Goal: Task Accomplishment & Management: Complete application form

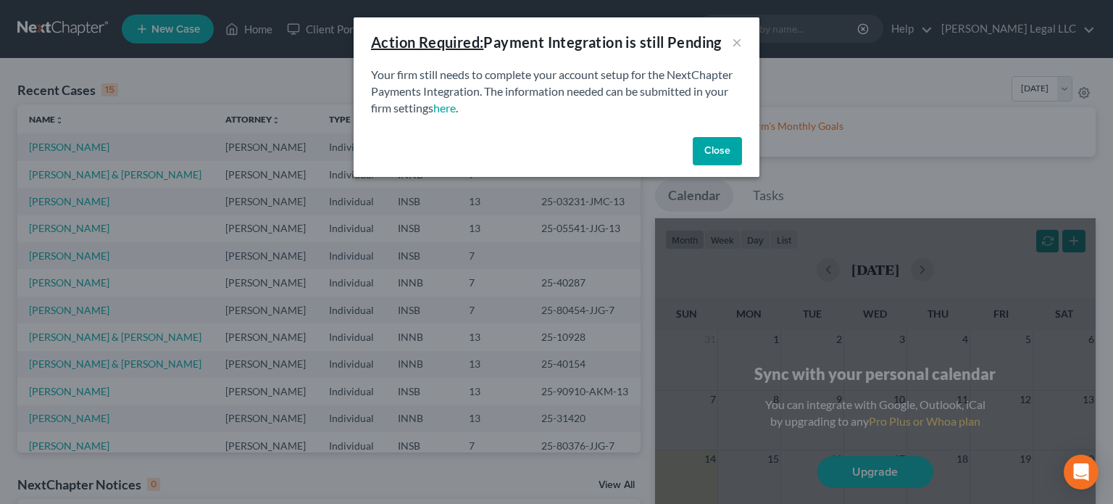
click at [712, 163] on button "Close" at bounding box center [717, 151] width 49 height 29
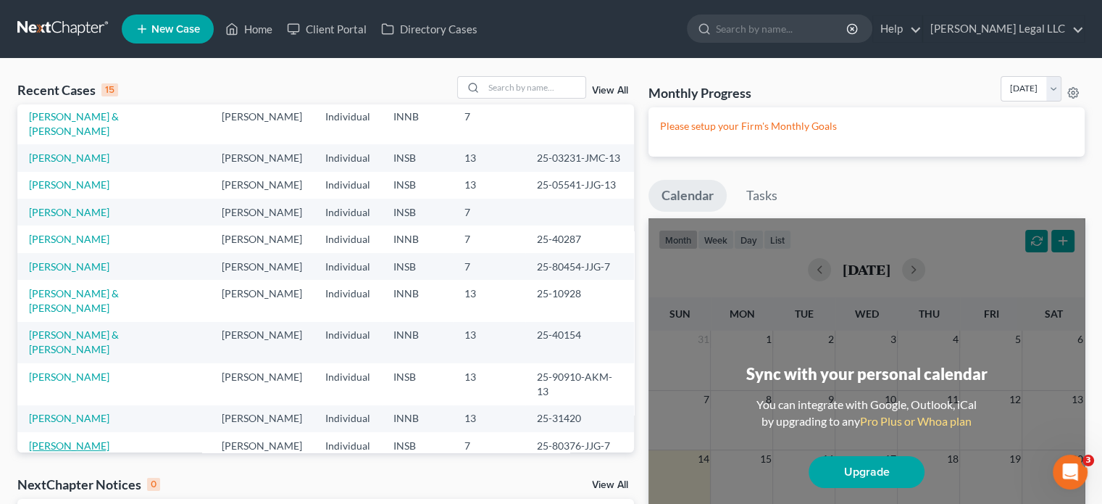
scroll to position [99, 0]
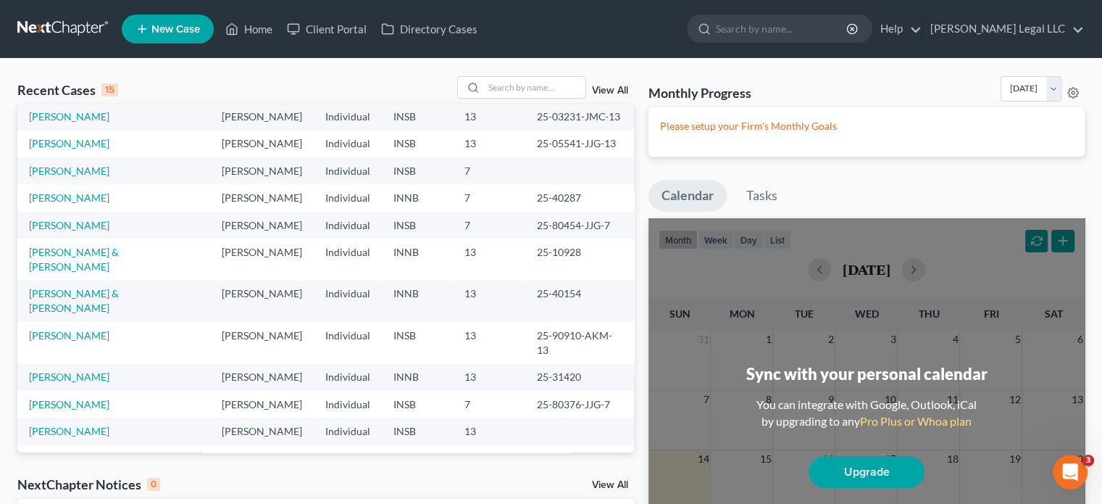
click at [50, 451] on link "[PERSON_NAME] & [PERSON_NAME]" at bounding box center [74, 464] width 90 height 27
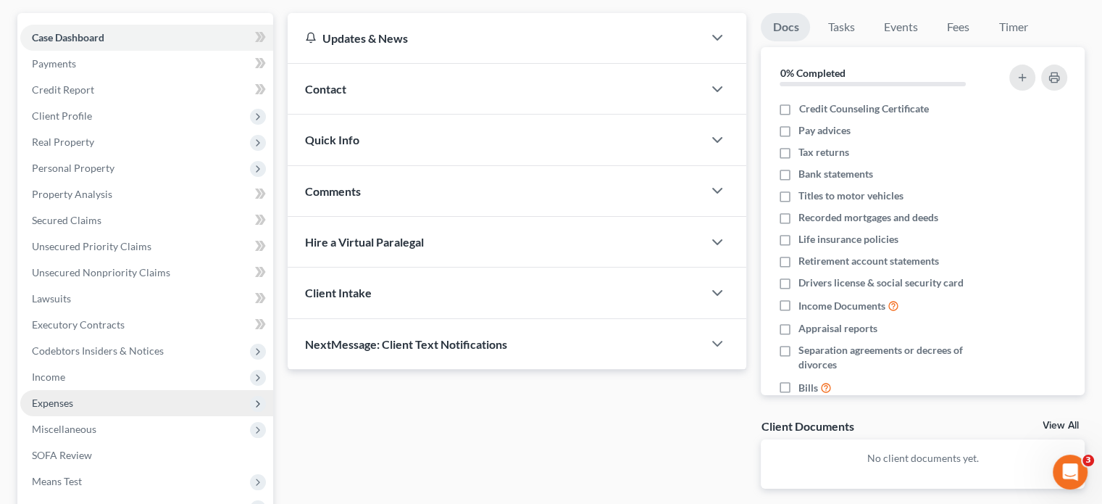
scroll to position [217, 0]
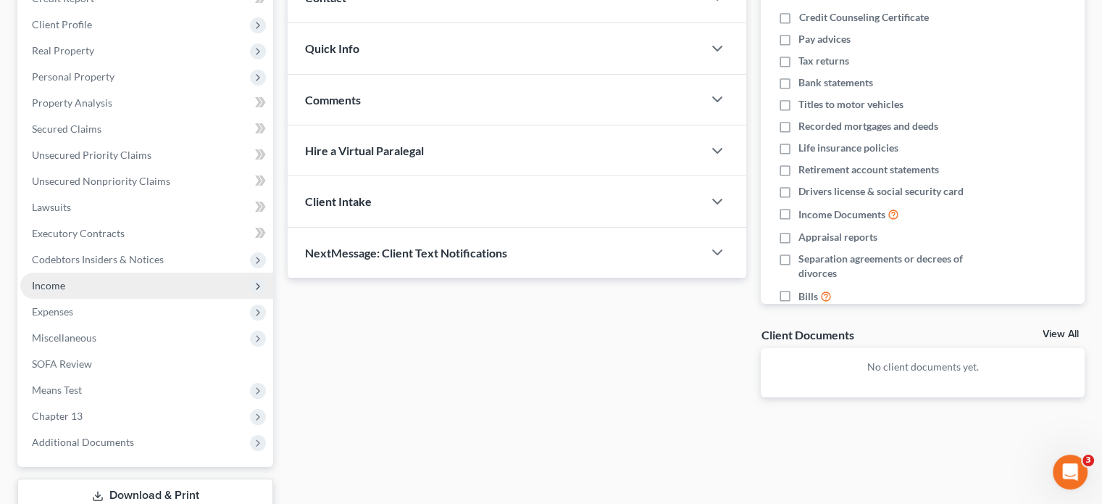
click at [61, 283] on span "Income" at bounding box center [48, 285] width 33 height 12
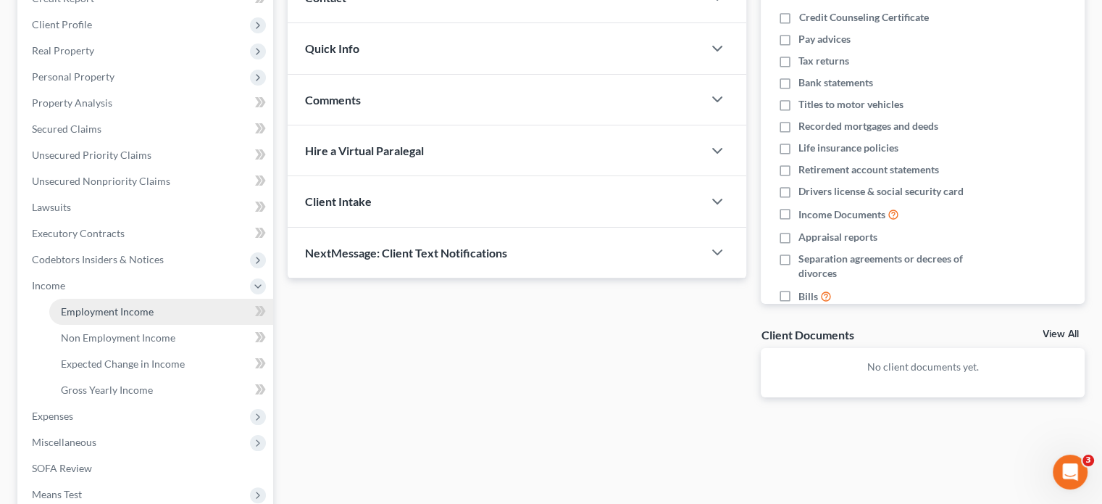
click at [67, 312] on span "Employment Income" at bounding box center [107, 311] width 93 height 12
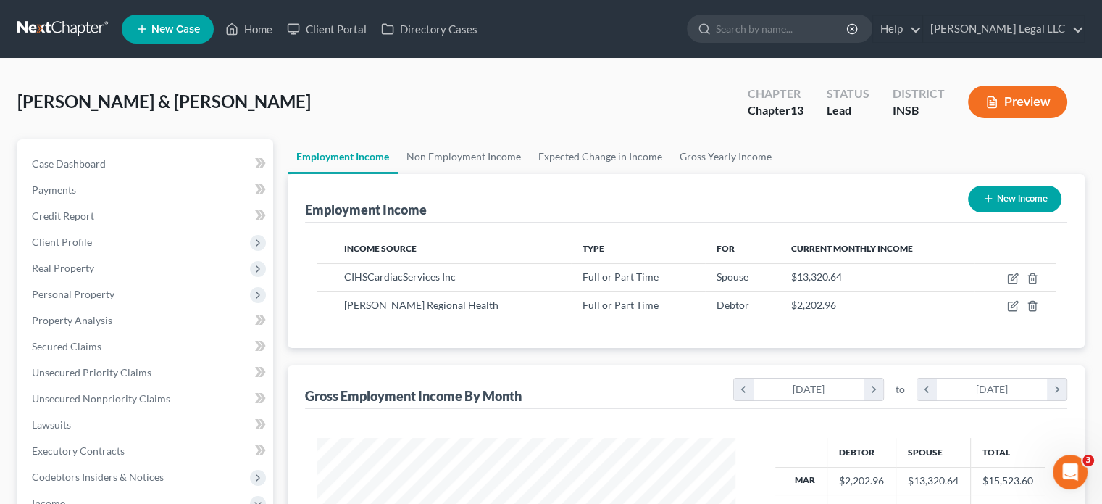
scroll to position [258, 447]
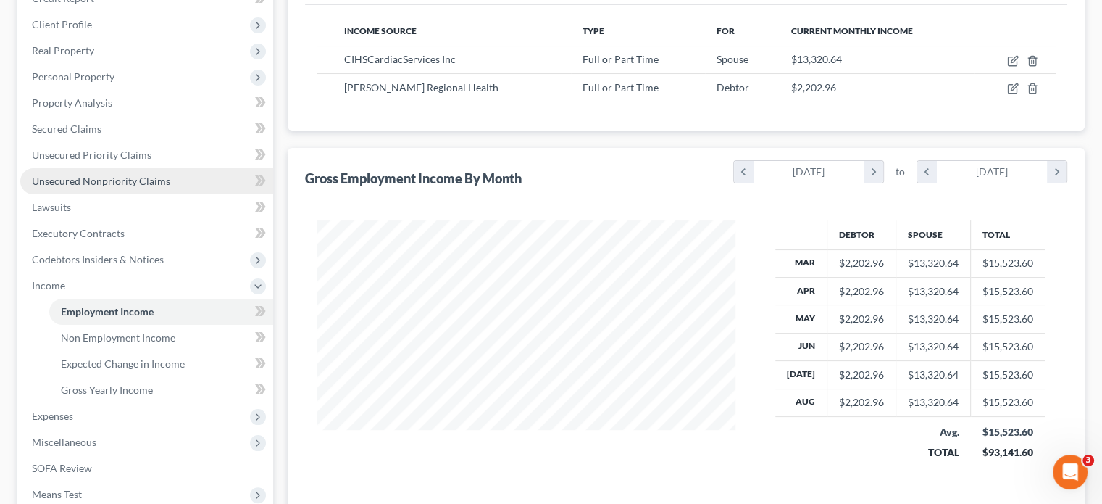
click at [118, 180] on span "Unsecured Nonpriority Claims" at bounding box center [101, 181] width 138 height 12
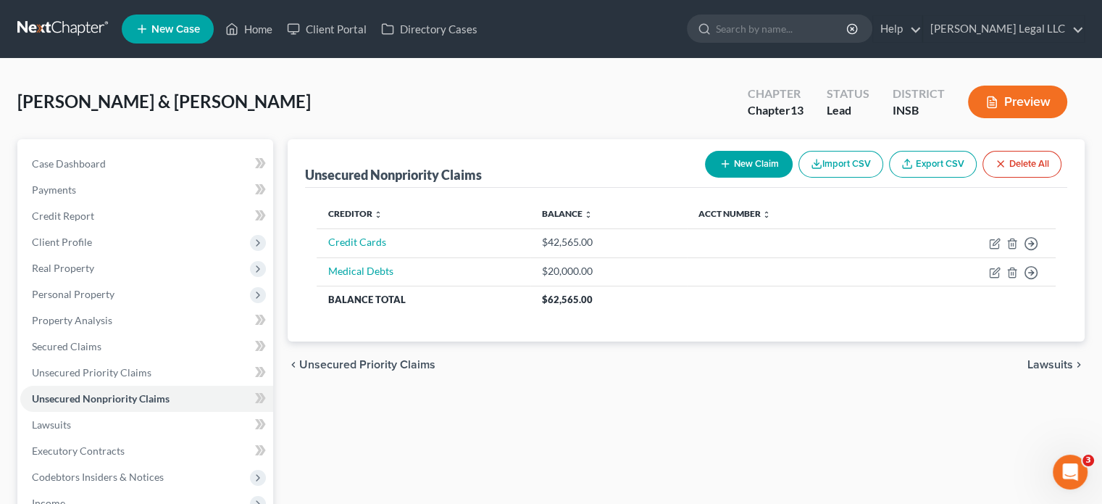
click at [267, 46] on ul "New Case Home Client Portal Directory Cases - No Result - See all results Or Pr…" at bounding box center [603, 29] width 963 height 38
click at [267, 36] on link "Home" at bounding box center [249, 29] width 62 height 26
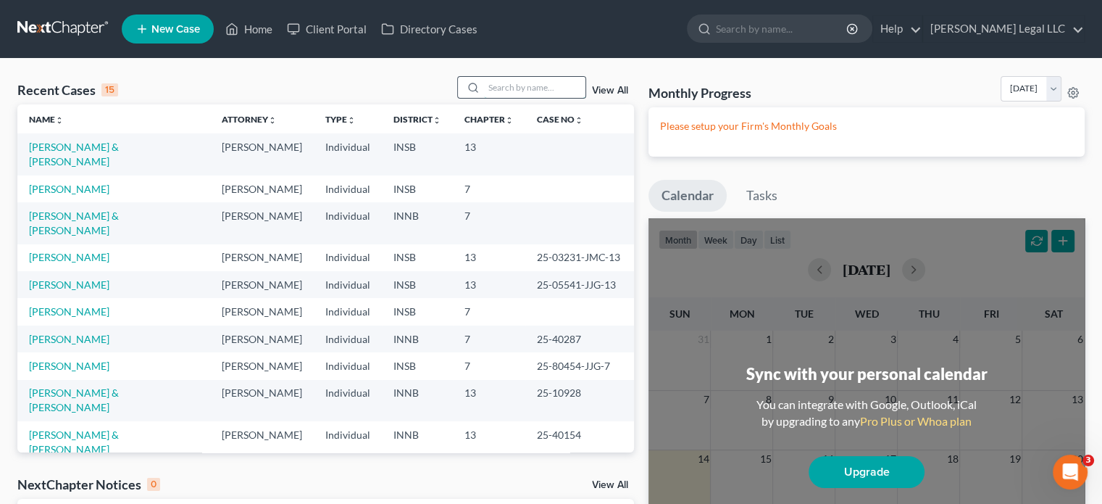
click at [525, 91] on input "search" at bounding box center [534, 87] width 101 height 21
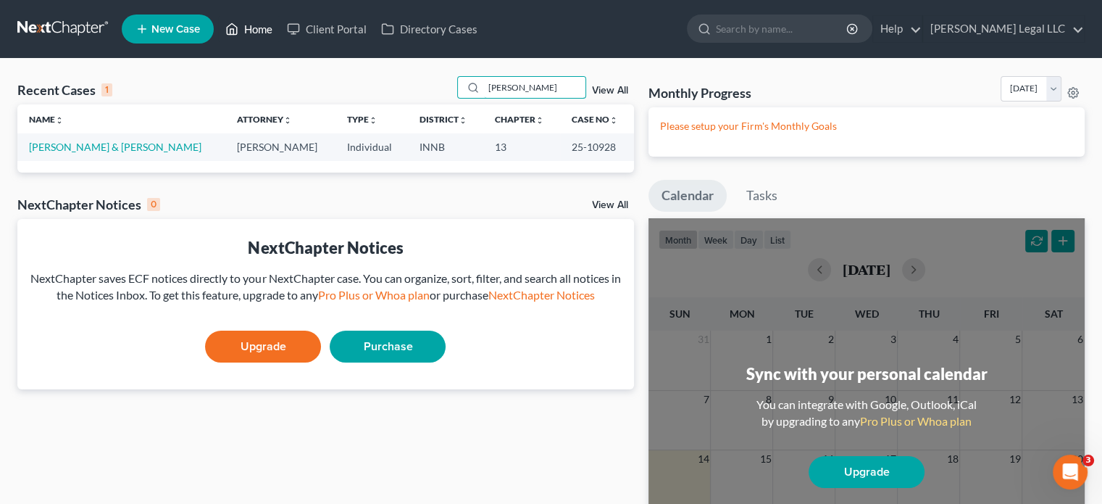
type input "[PERSON_NAME]"
click at [238, 20] on icon at bounding box center [231, 28] width 13 height 17
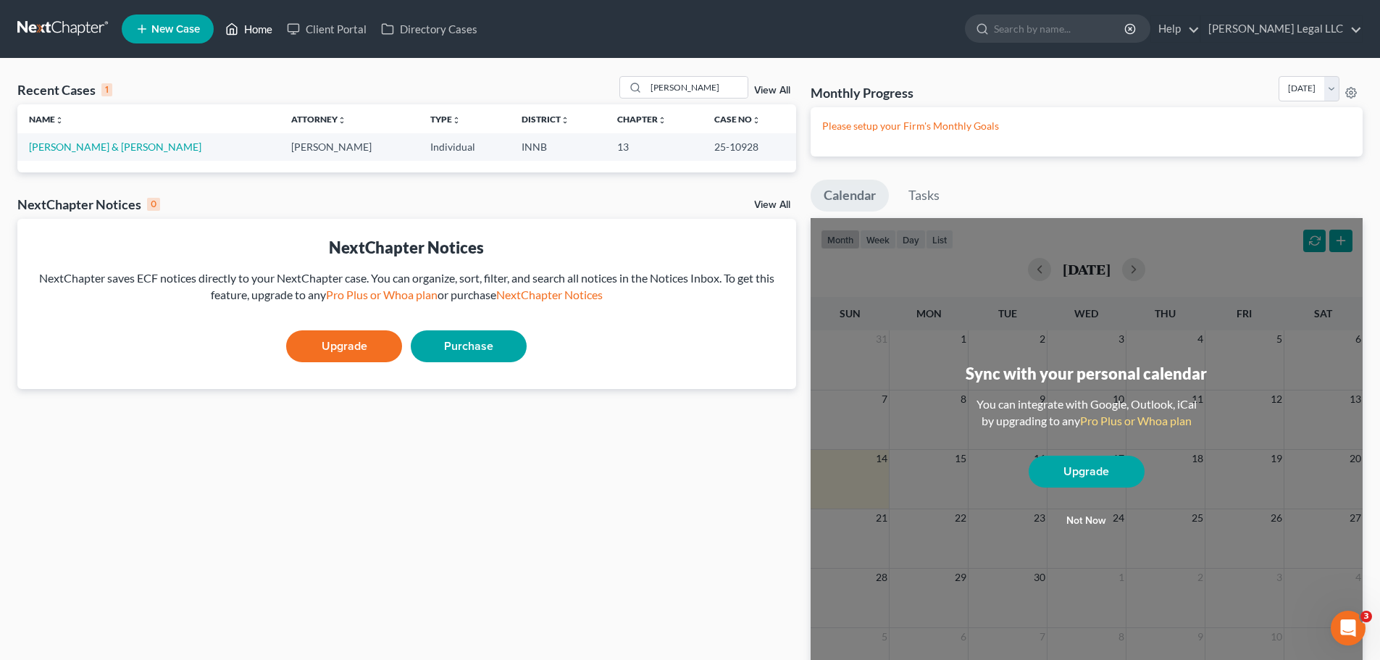
click at [249, 33] on link "Home" at bounding box center [249, 29] width 62 height 26
click at [236, 28] on icon at bounding box center [231, 28] width 13 height 17
click at [767, 86] on link "View All" at bounding box center [772, 90] width 36 height 10
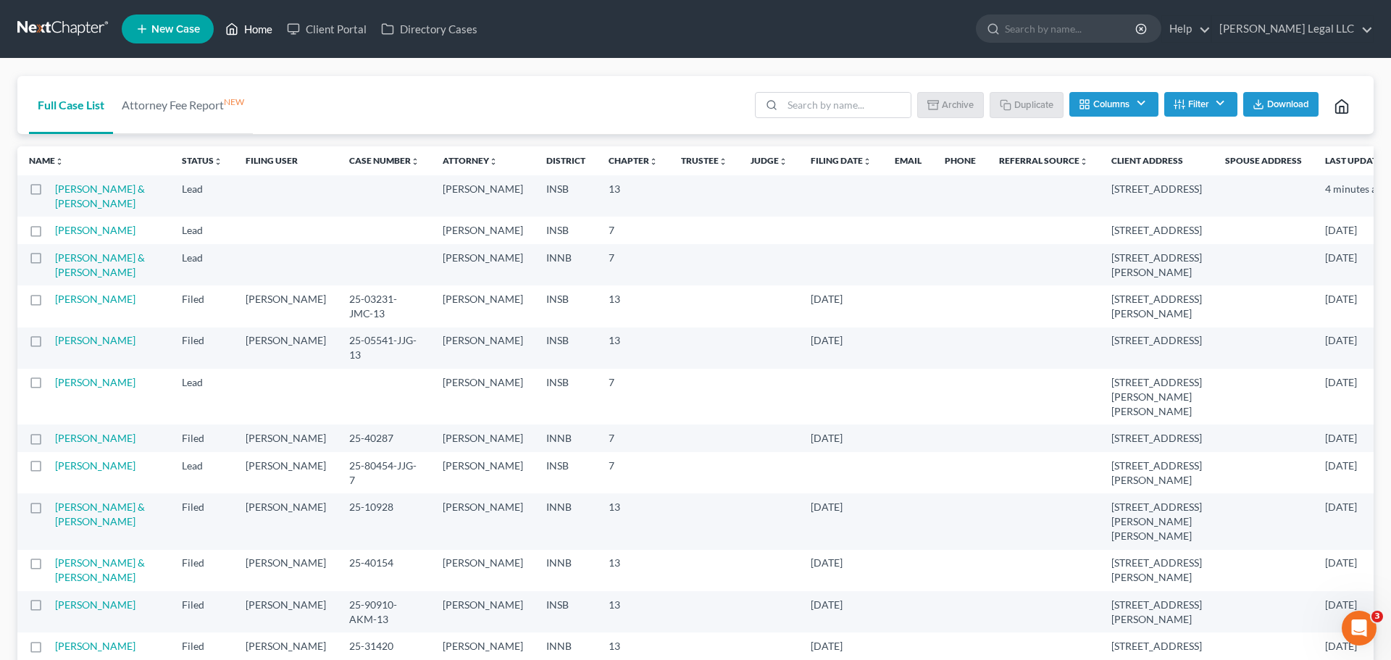
click at [256, 22] on link "Home" at bounding box center [249, 29] width 62 height 26
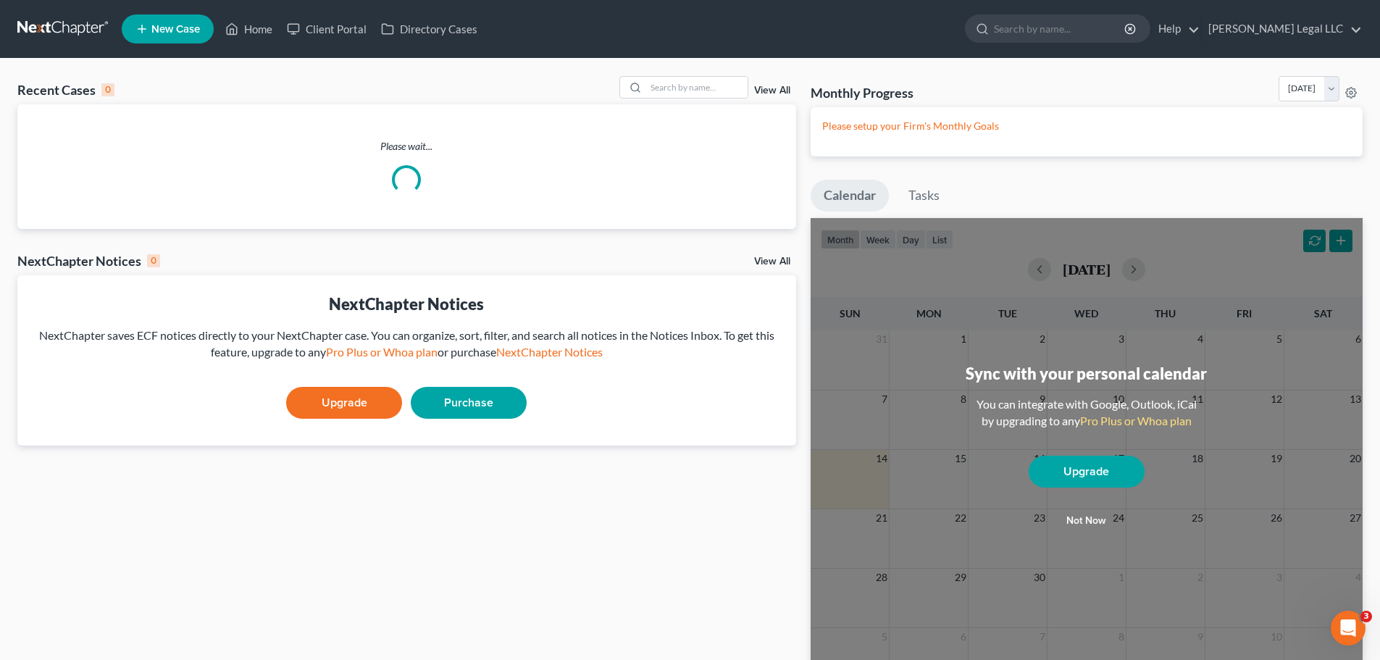
click at [168, 28] on span "New Case" at bounding box center [175, 29] width 49 height 11
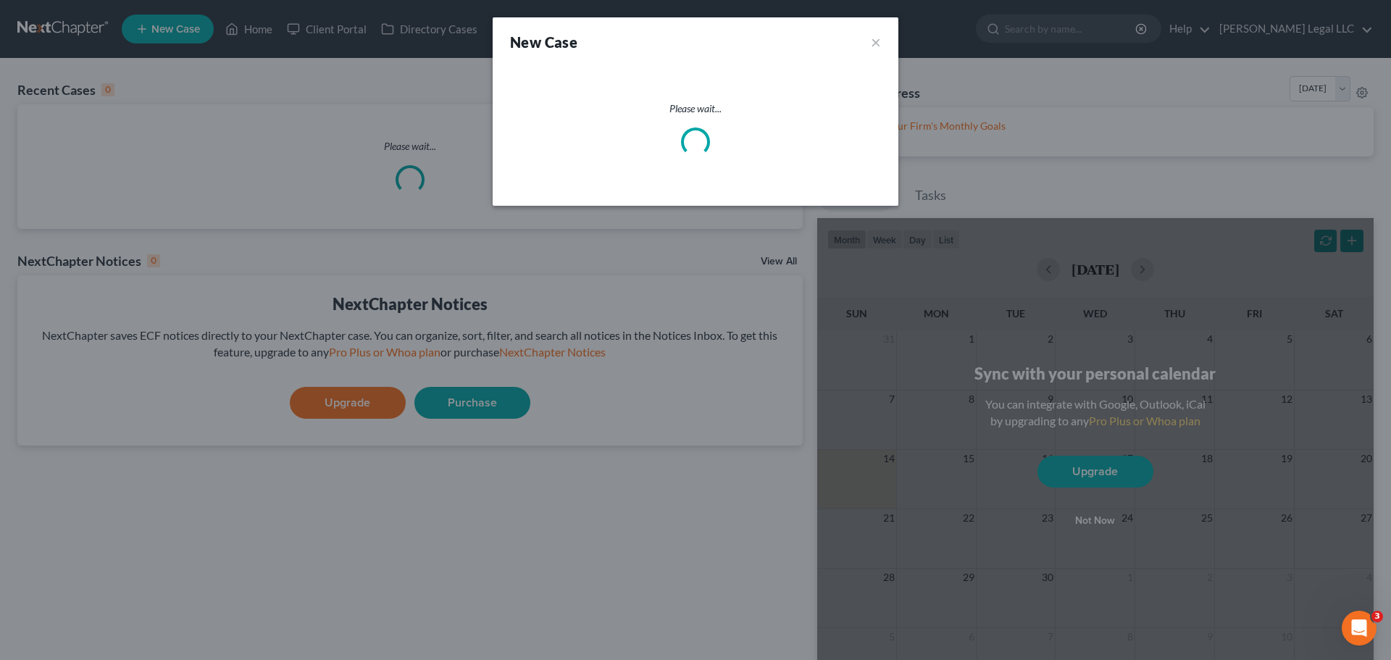
select select "28"
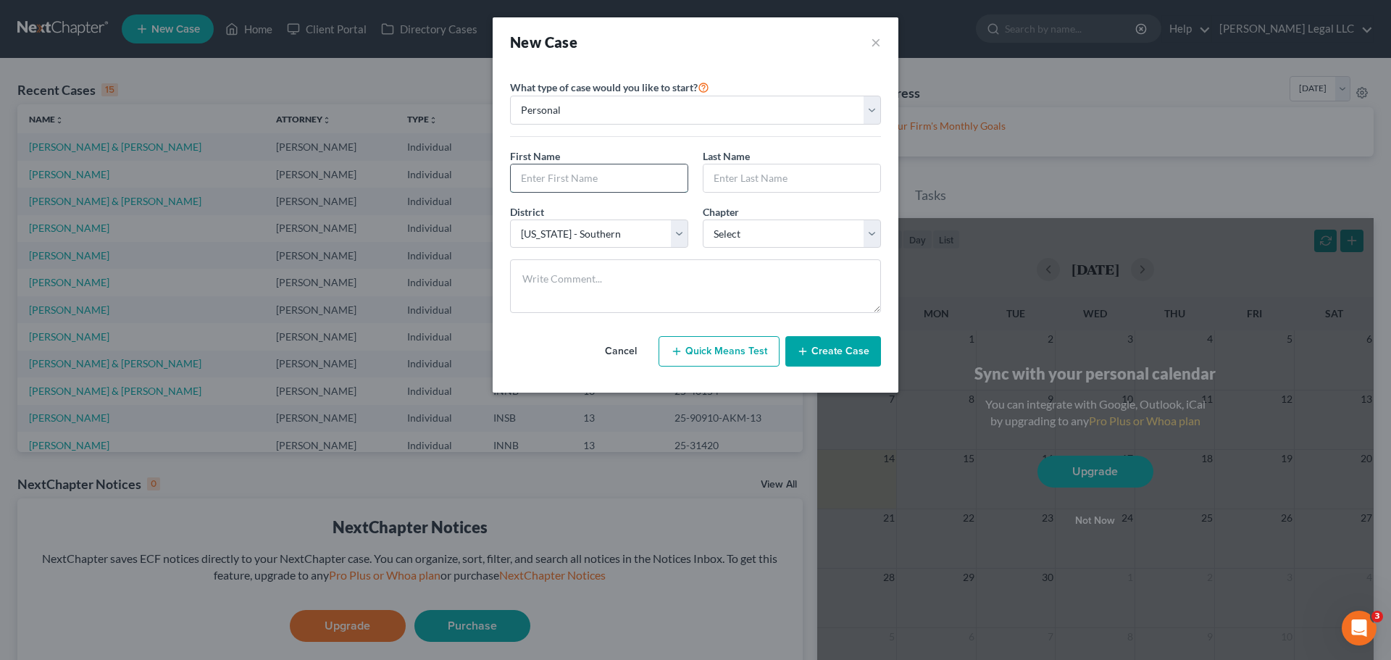
click at [637, 176] on input "text" at bounding box center [599, 178] width 177 height 28
type input "[PERSON_NAME]"
select select "27"
click at [761, 241] on select "Select 7 11 12 13" at bounding box center [792, 234] width 178 height 29
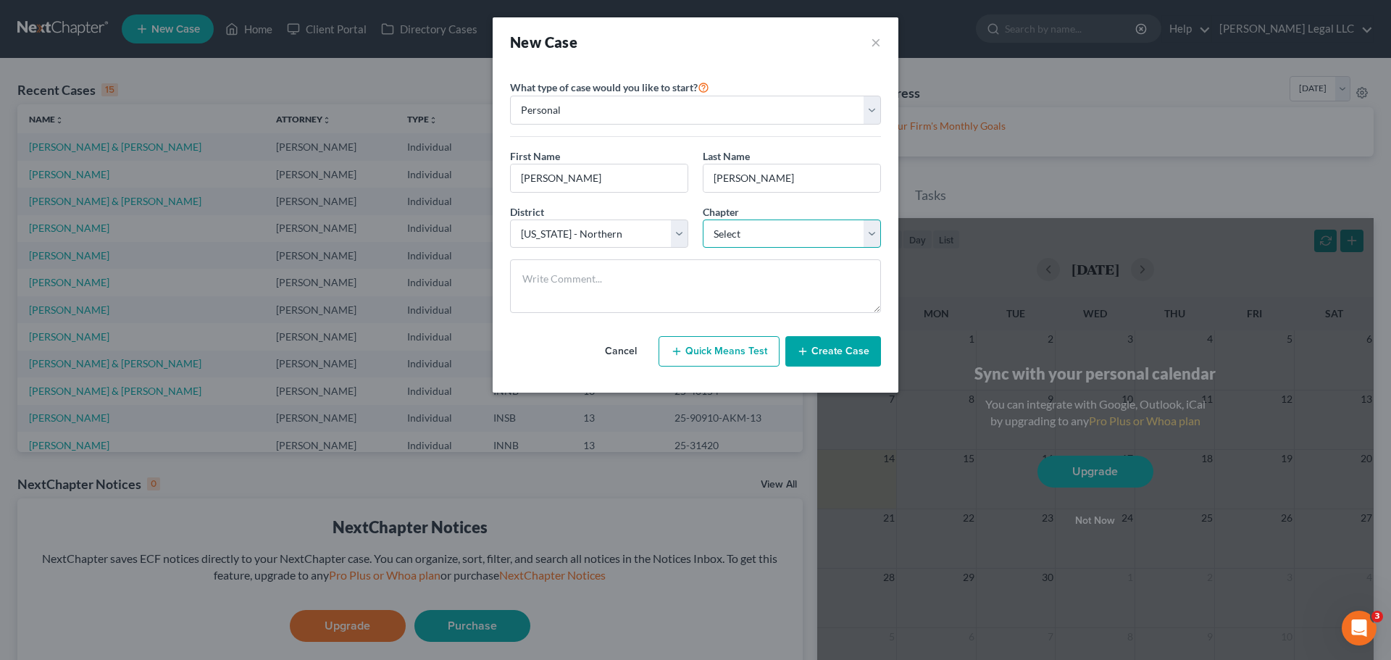
select select "0"
click at [703, 220] on select "Select 7 11 12 13" at bounding box center [792, 234] width 178 height 29
click at [835, 357] on button "Create Case" at bounding box center [833, 351] width 96 height 30
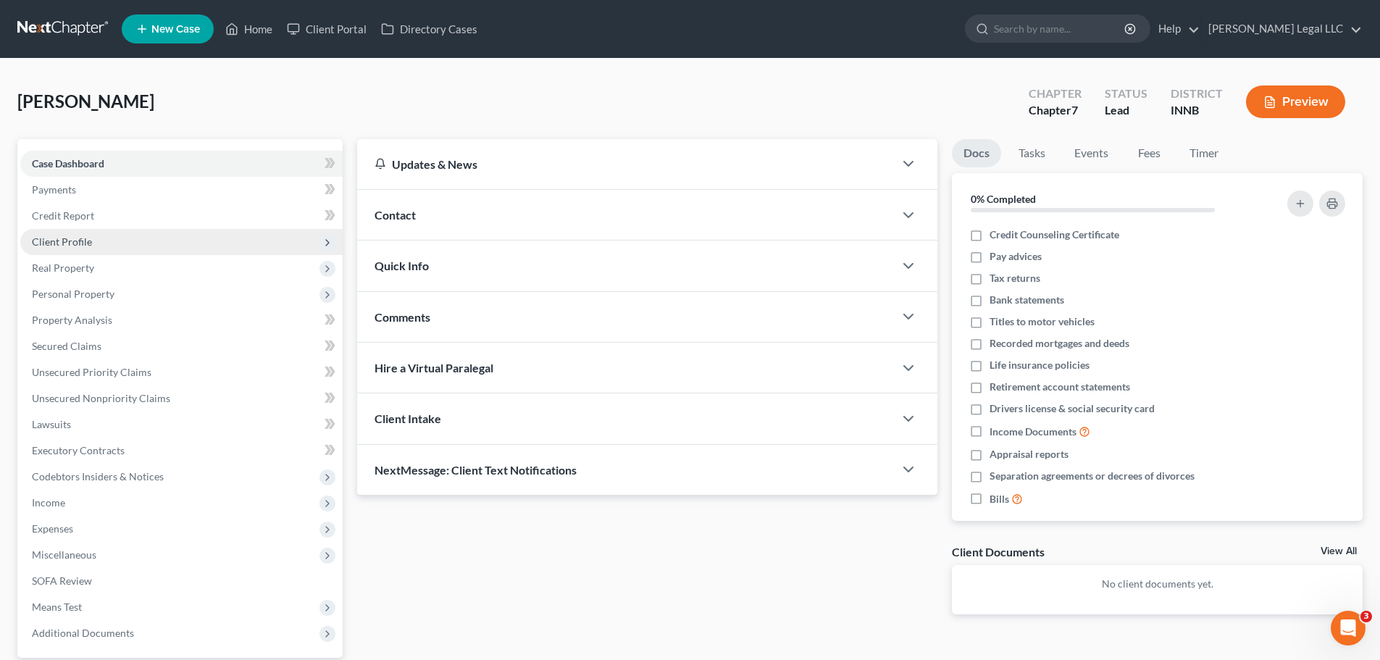
click at [48, 236] on span "Client Profile" at bounding box center [62, 241] width 60 height 12
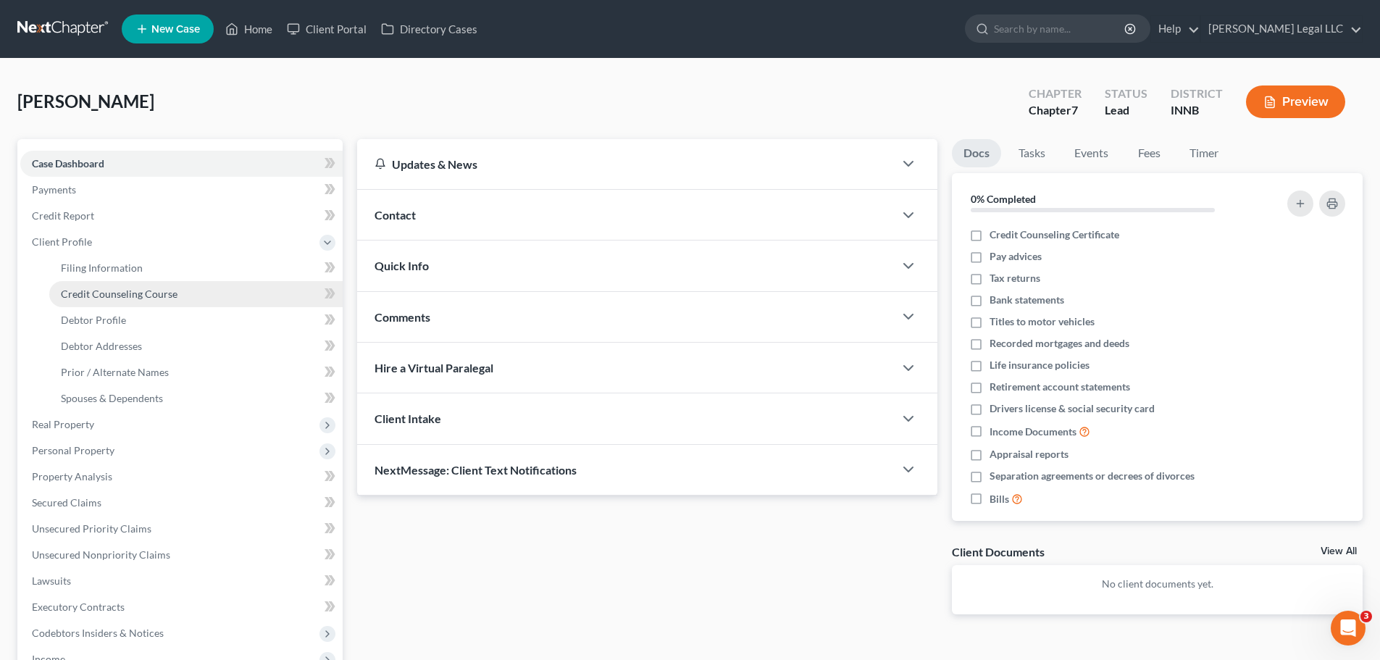
click at [100, 297] on span "Credit Counseling Course" at bounding box center [119, 294] width 117 height 12
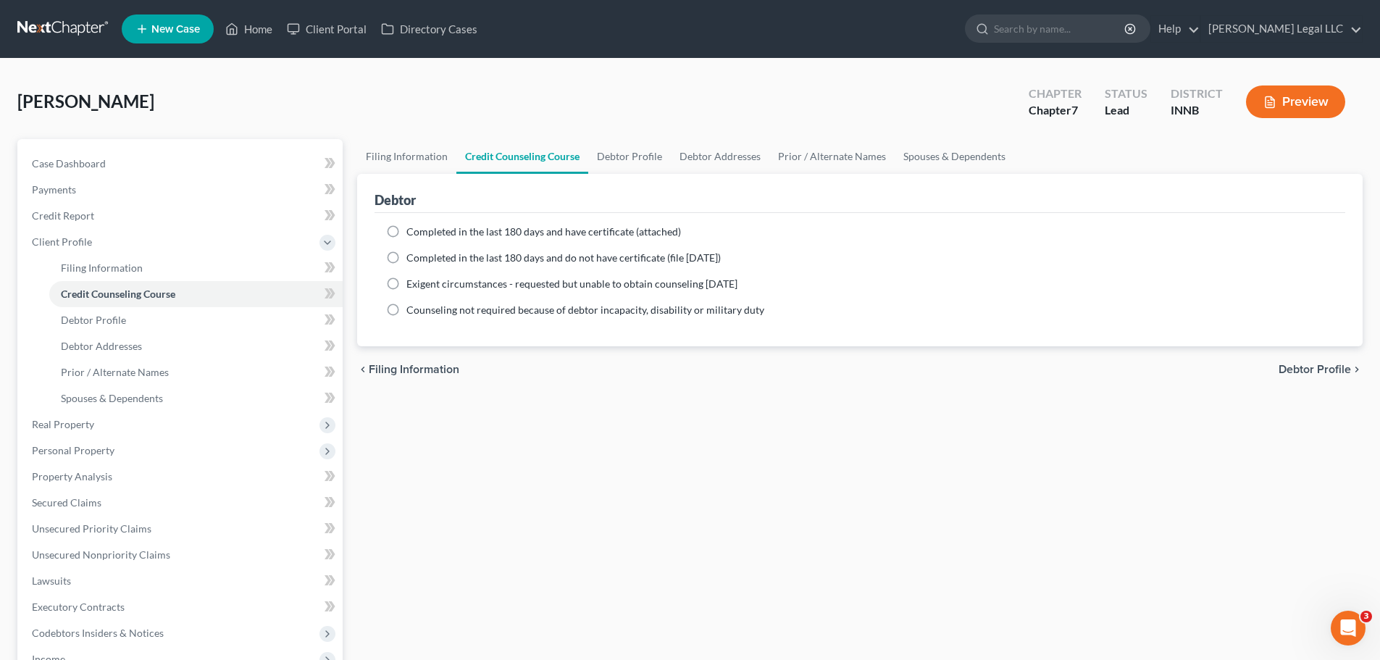
click at [406, 230] on label "Completed in the last 180 days and have certificate (attached)" at bounding box center [543, 232] width 275 height 14
click at [412, 230] on input "Completed in the last 180 days and have certificate (attached)" at bounding box center [416, 229] width 9 height 9
radio input "true"
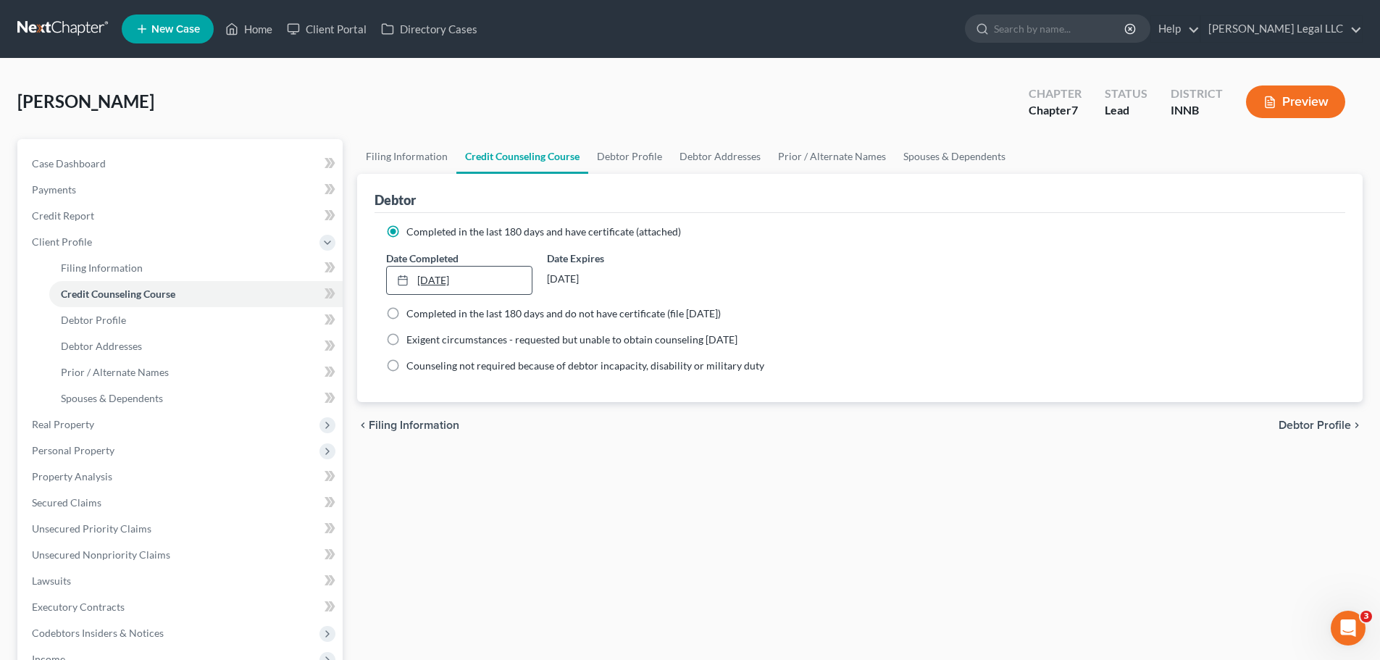
click at [472, 288] on link "[DATE]" at bounding box center [459, 281] width 144 height 28
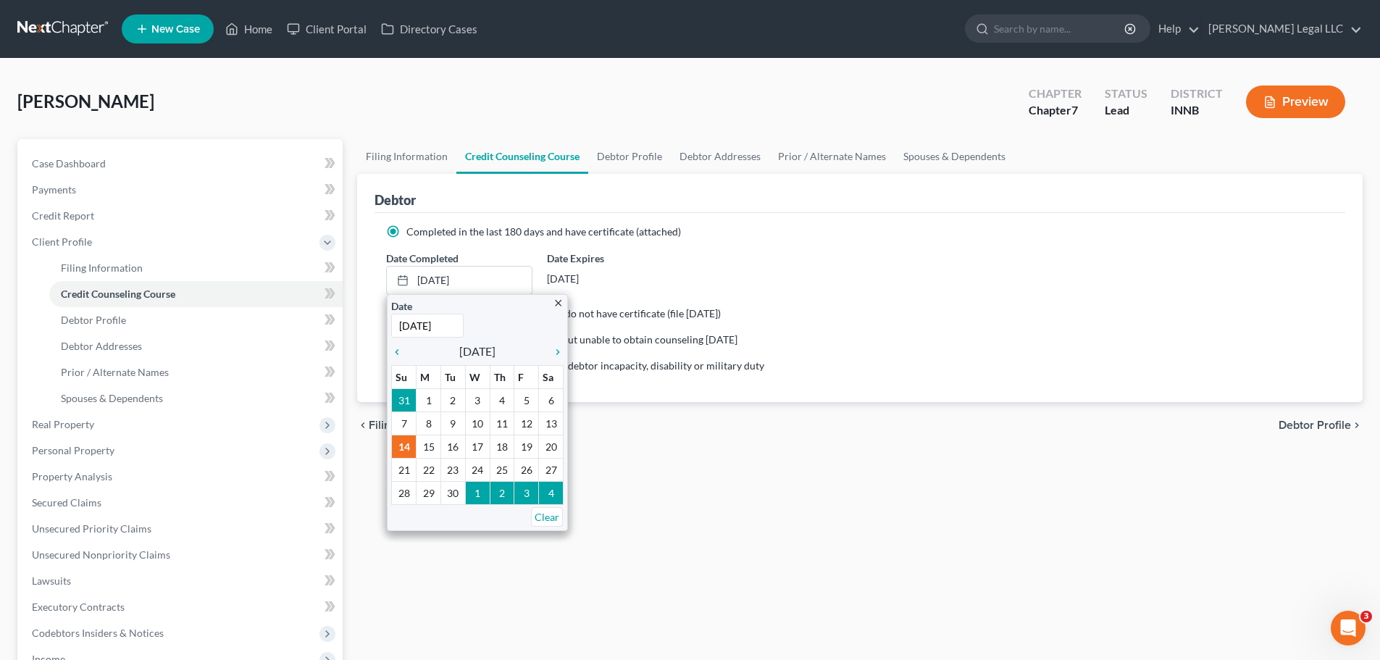
type input "[DATE]"
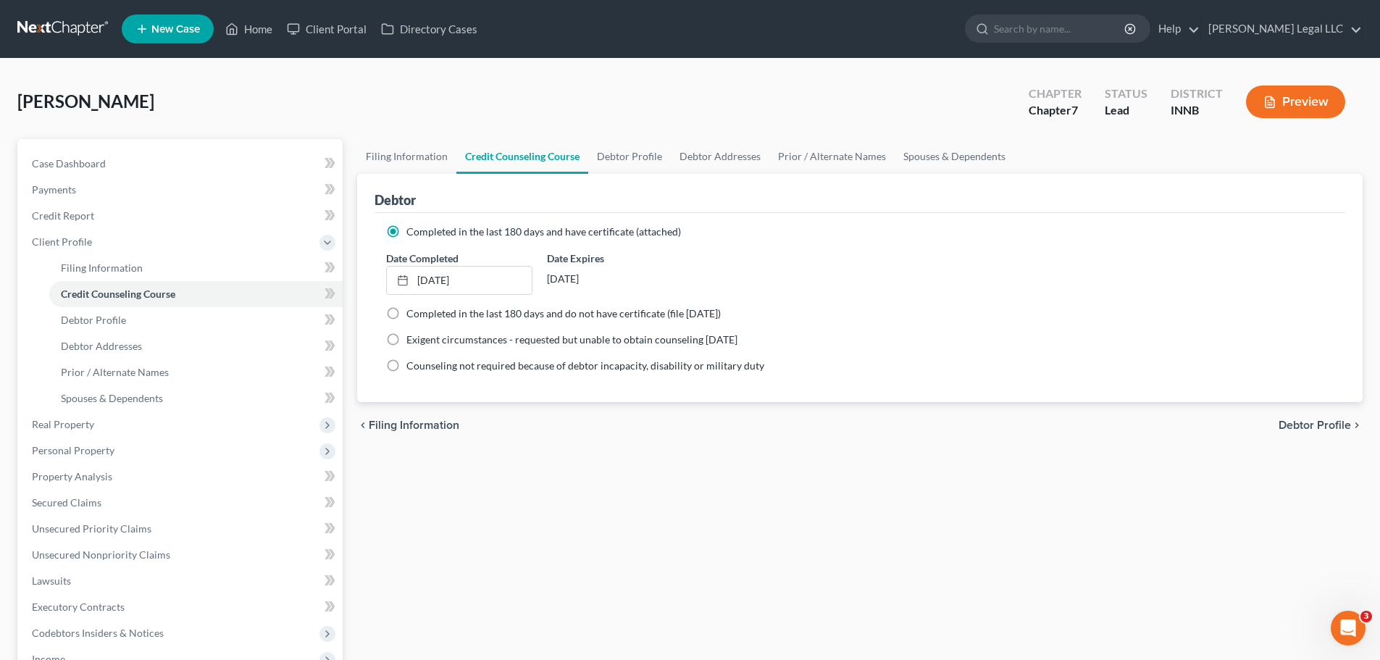
click at [460, 435] on div "chevron_left Filing Information Debtor Profile chevron_right" at bounding box center [860, 425] width 1006 height 46
click at [489, 283] on link "[DATE]" at bounding box center [459, 281] width 144 height 28
click at [774, 503] on div "Filing Information Credit Counseling Course Debtor Profile Debtor Addresses Pri…" at bounding box center [860, 518] width 1020 height 759
click at [170, 324] on link "Debtor Profile" at bounding box center [195, 320] width 293 height 26
select select "0"
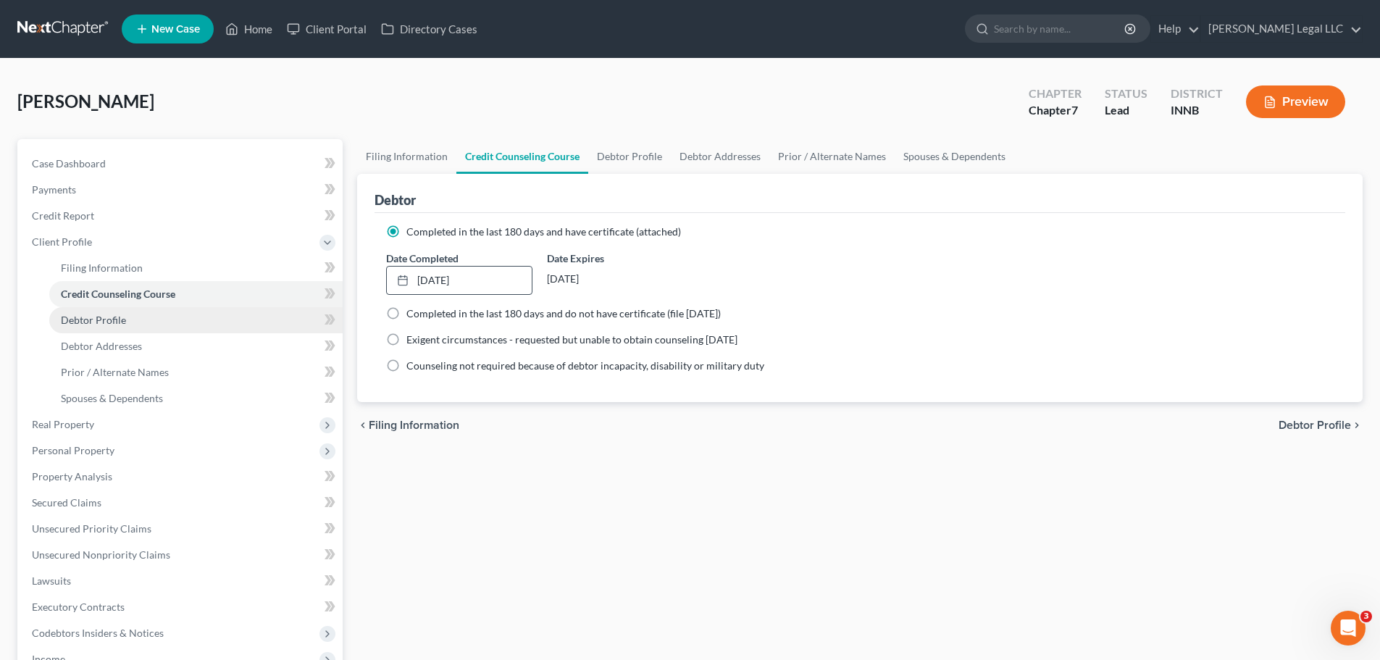
select select "0"
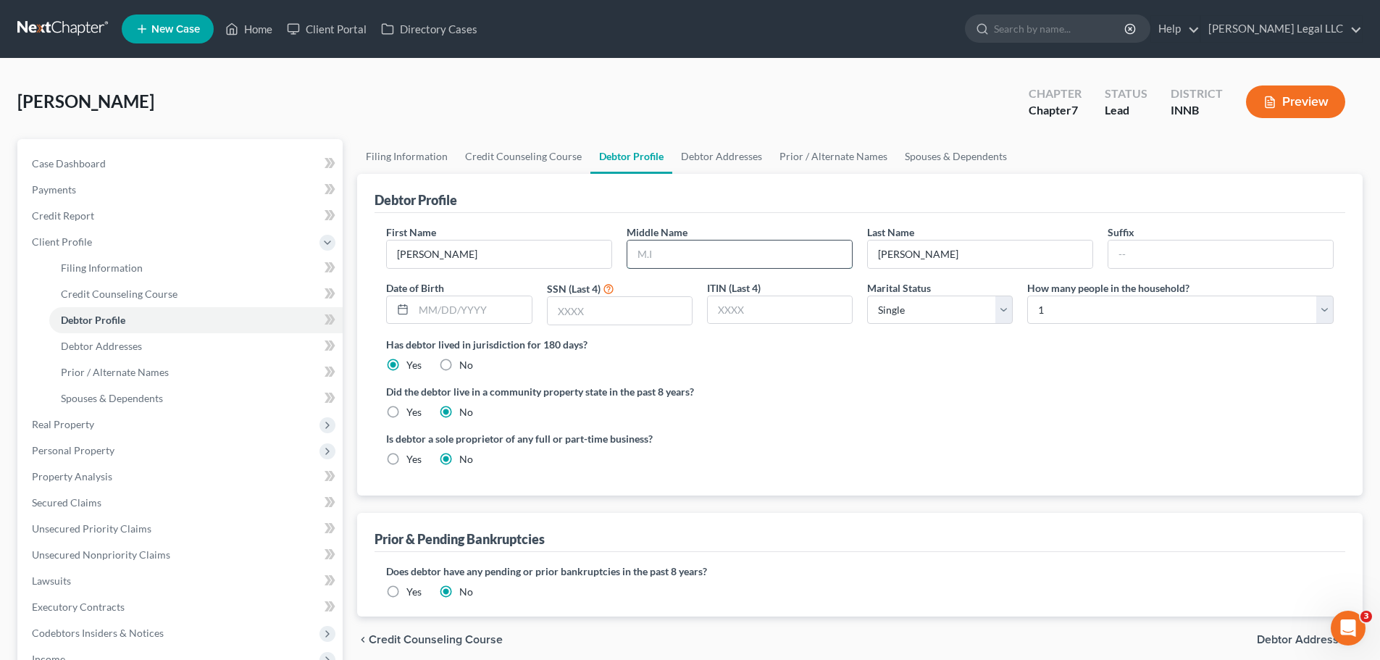
click at [656, 245] on input "text" at bounding box center [739, 255] width 225 height 28
type input "[PERSON_NAME]"
click at [485, 323] on input "text" at bounding box center [472, 310] width 117 height 28
type input "[DATE]"
drag, startPoint x: 583, startPoint y: 316, endPoint x: 596, endPoint y: 325, distance: 15.7
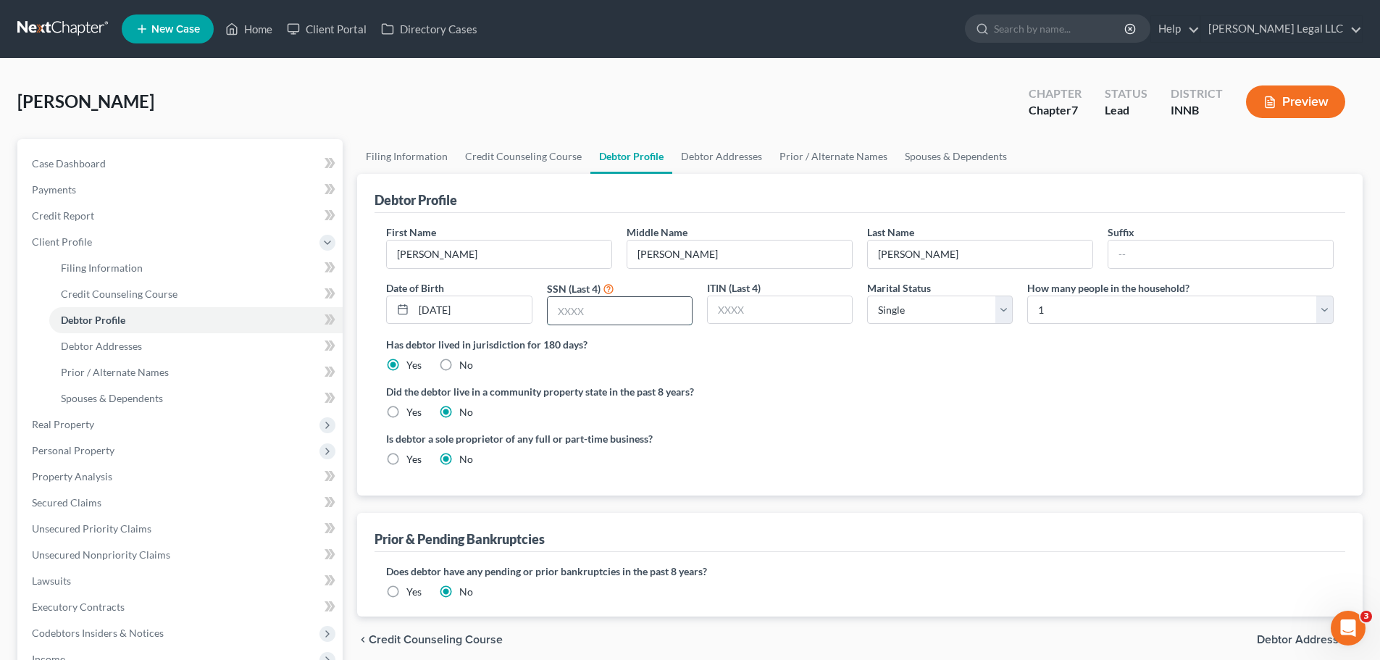
click at [583, 316] on input "text" at bounding box center [620, 311] width 144 height 28
type input "7675"
click at [935, 309] on select "Select Single Married Separated Divorced Widowed" at bounding box center [940, 310] width 146 height 29
click at [867, 296] on select "Select Single Married Separated Divorced Widowed" at bounding box center [940, 310] width 146 height 29
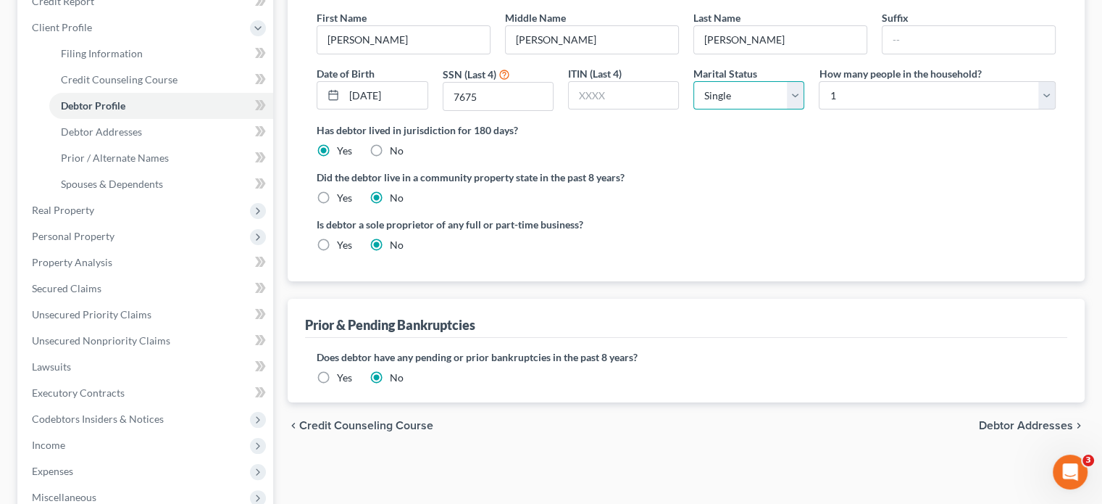
scroll to position [217, 0]
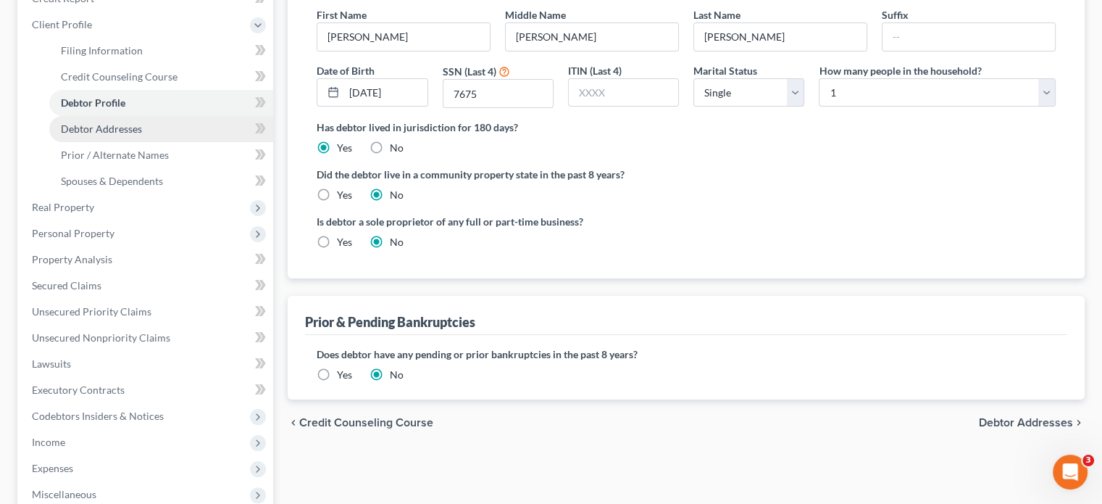
click at [107, 125] on span "Debtor Addresses" at bounding box center [101, 128] width 81 height 12
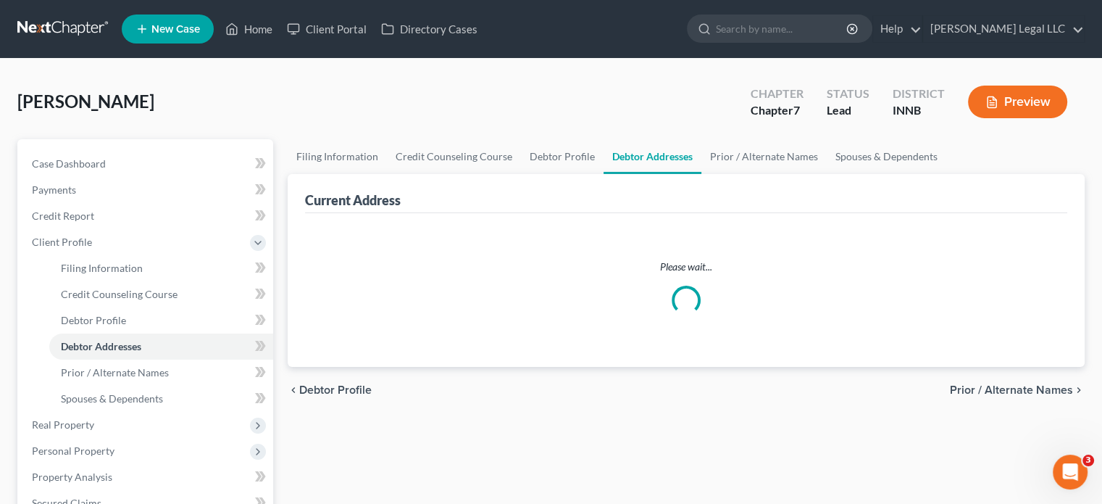
select select "0"
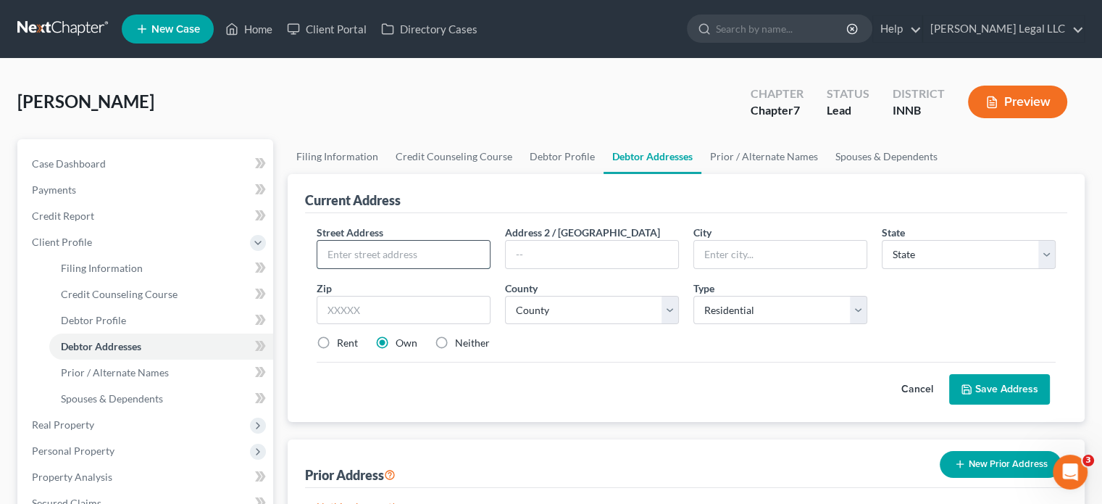
click at [367, 247] on input "text" at bounding box center [403, 255] width 172 height 28
click at [347, 249] on input "text" at bounding box center [403, 255] width 172 height 28
type input "[STREET_ADDRESS]"
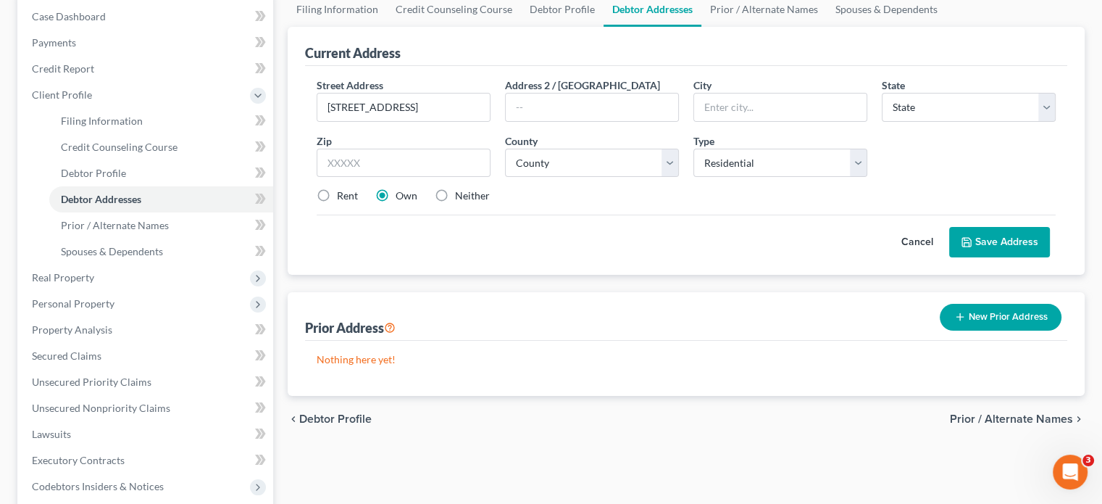
scroll to position [95, 0]
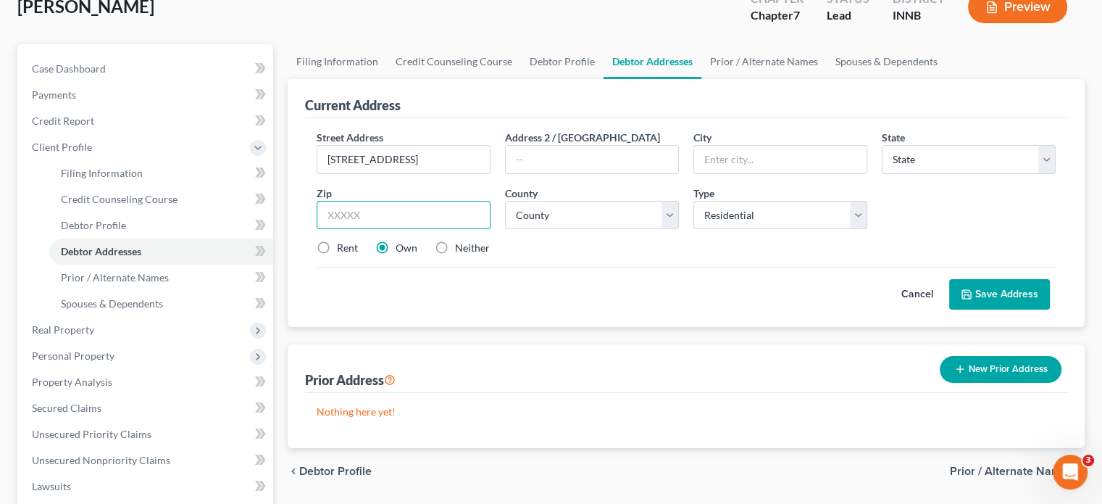
click at [371, 201] on input "text" at bounding box center [404, 215] width 174 height 29
type input "46510"
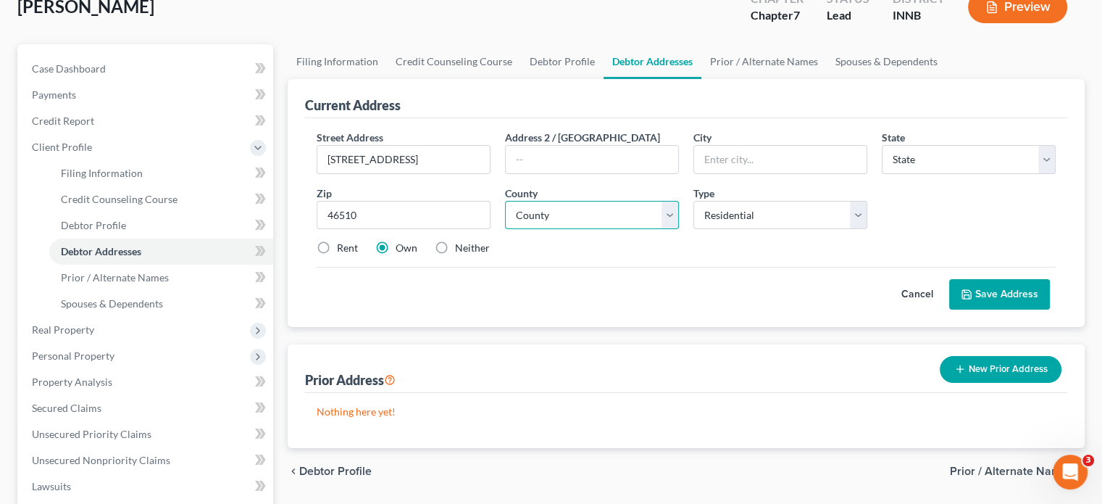
drag, startPoint x: 559, startPoint y: 212, endPoint x: 577, endPoint y: 211, distance: 18.1
click at [559, 212] on select "County" at bounding box center [592, 215] width 174 height 29
type input "[PERSON_NAME]"
select select "15"
select select "42"
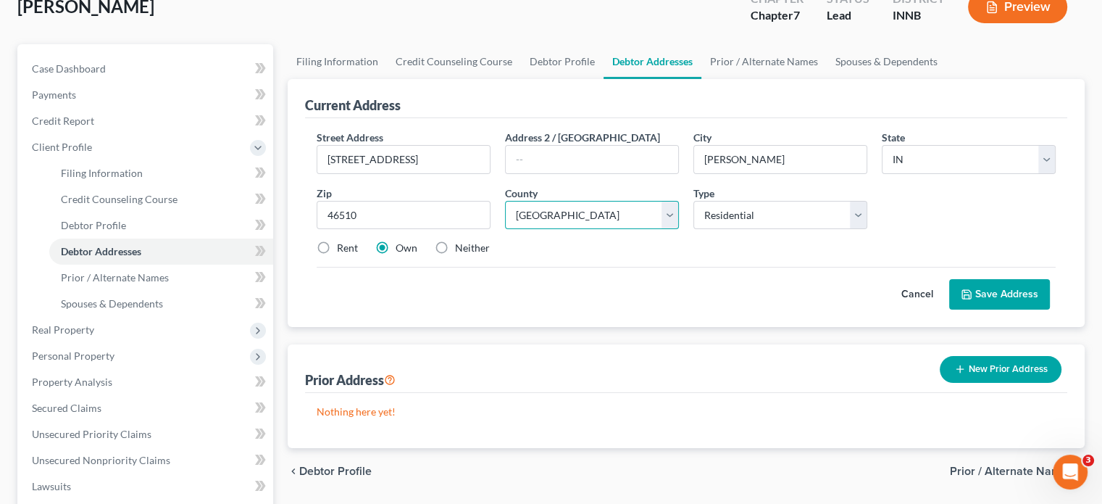
click at [505, 201] on select "County [GEOGRAPHIC_DATA] [GEOGRAPHIC_DATA] [GEOGRAPHIC_DATA] [GEOGRAPHIC_DATA] …" at bounding box center [592, 215] width 174 height 29
click at [337, 249] on label "Rent" at bounding box center [347, 248] width 21 height 14
click at [343, 249] on input "Rent" at bounding box center [347, 245] width 9 height 9
radio input "true"
click at [1001, 286] on button "Save Address" at bounding box center [999, 294] width 101 height 30
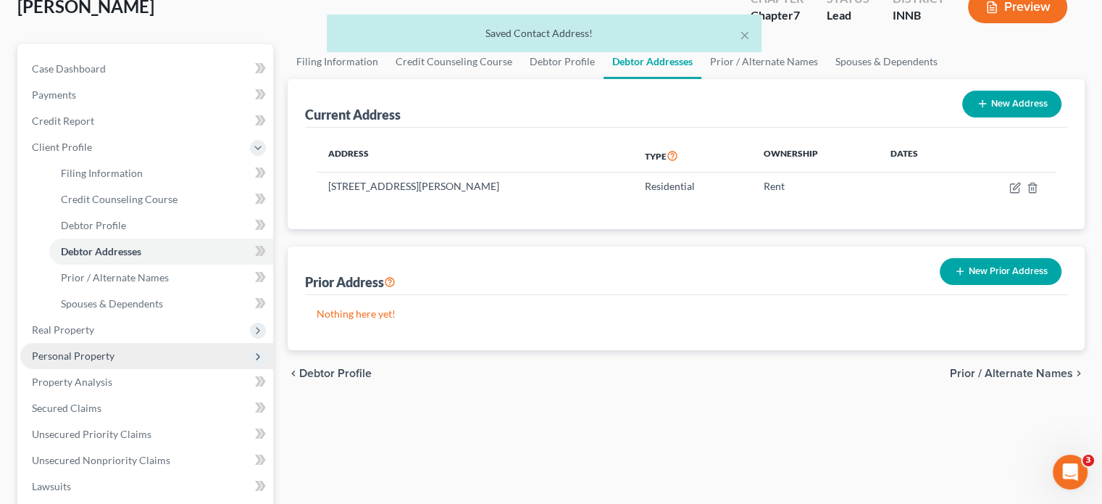
click at [75, 354] on span "Personal Property" at bounding box center [73, 355] width 83 height 12
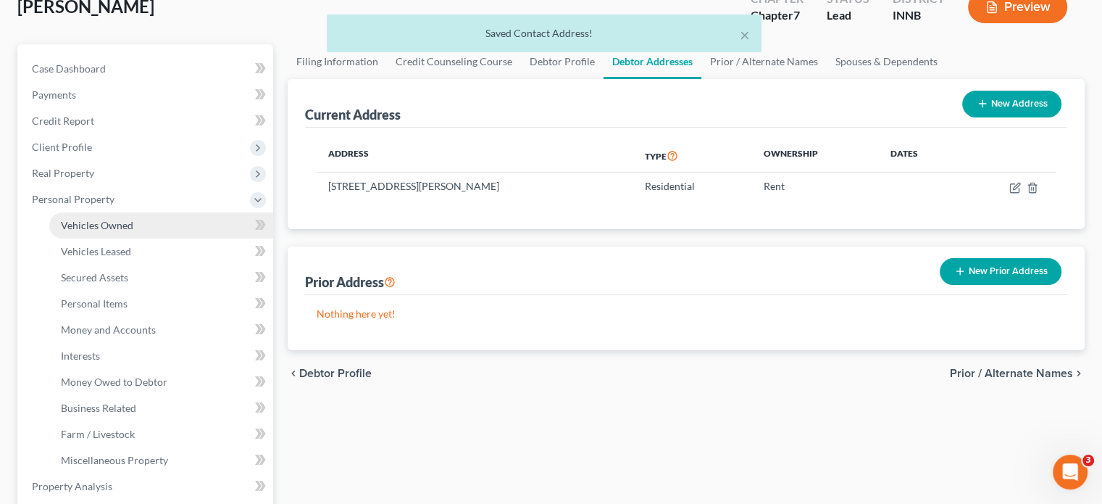
click at [119, 225] on span "Vehicles Owned" at bounding box center [97, 225] width 72 height 12
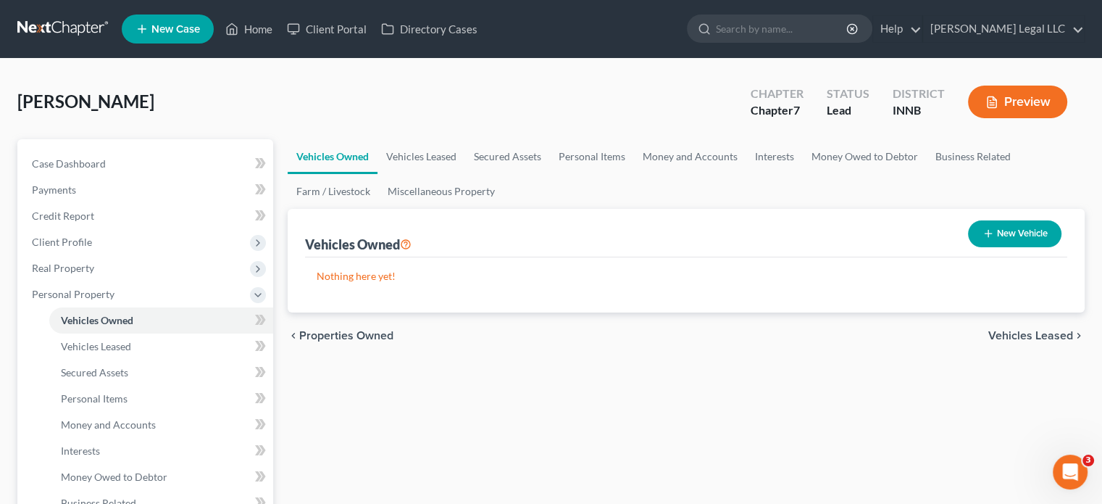
click at [1018, 231] on button "New Vehicle" at bounding box center [1014, 233] width 93 height 27
select select "0"
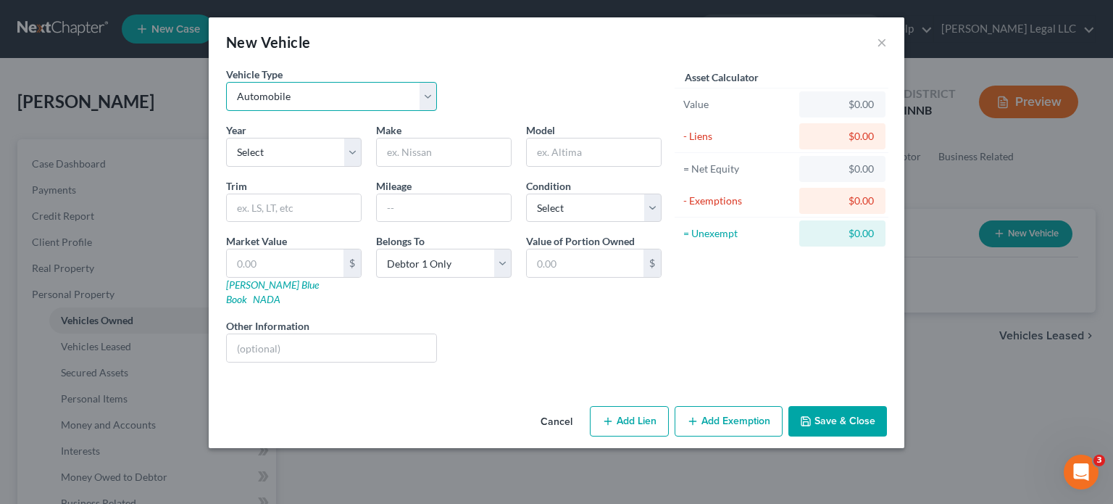
click at [337, 109] on select "Select Automobile Truck Trailer Watercraft Aircraft Motor Home Atv Other Vehicle" at bounding box center [331, 96] width 211 height 29
click at [283, 147] on select "Select 2026 2025 2024 2023 2022 2021 2020 2019 2018 2017 2016 2015 2014 2013 20…" at bounding box center [293, 152] width 135 height 29
click at [397, 146] on input "text" at bounding box center [444, 152] width 134 height 28
type input "Dodge"
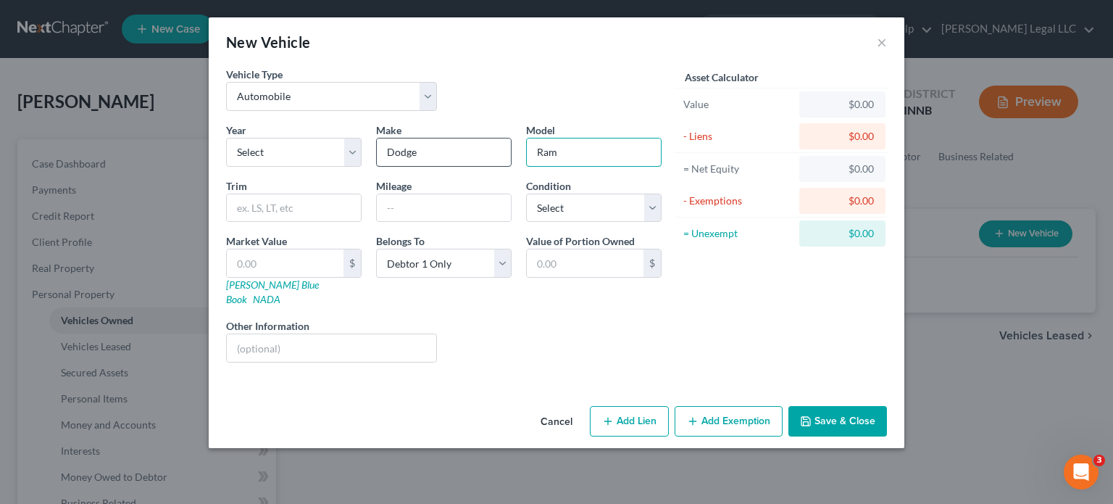
type input "Ram"
click at [545, 259] on input "text" at bounding box center [585, 263] width 117 height 28
type input "2,000"
click at [579, 209] on select "Select Excellent Very Good Good Fair Poor" at bounding box center [593, 207] width 135 height 29
select select "4"
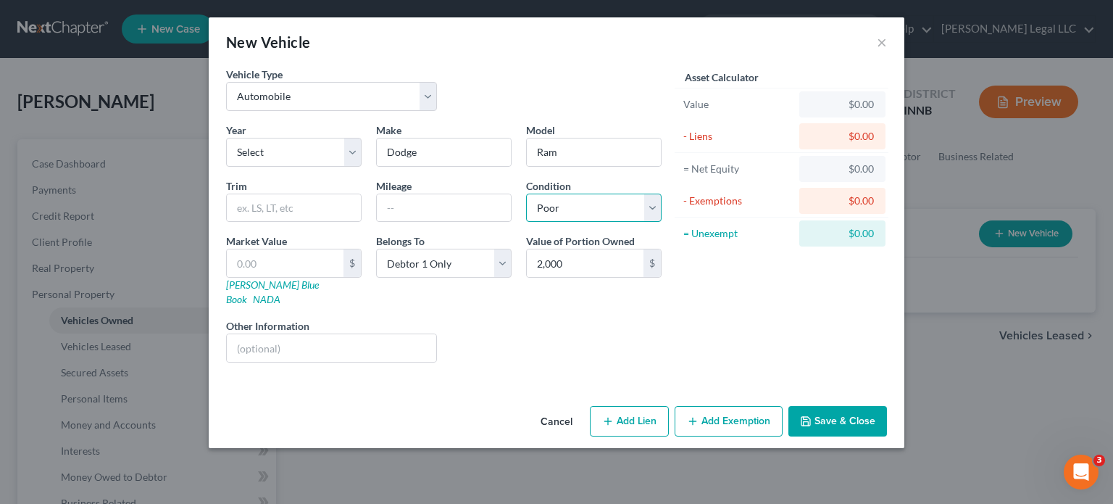
click at [526, 193] on select "Select Excellent Very Good Good Fair Poor" at bounding box center [593, 207] width 135 height 29
click at [314, 272] on input "text" at bounding box center [285, 263] width 117 height 28
click at [577, 260] on input "2,000" at bounding box center [585, 263] width 117 height 28
click at [256, 259] on input "text" at bounding box center [285, 263] width 117 height 28
type input "2"
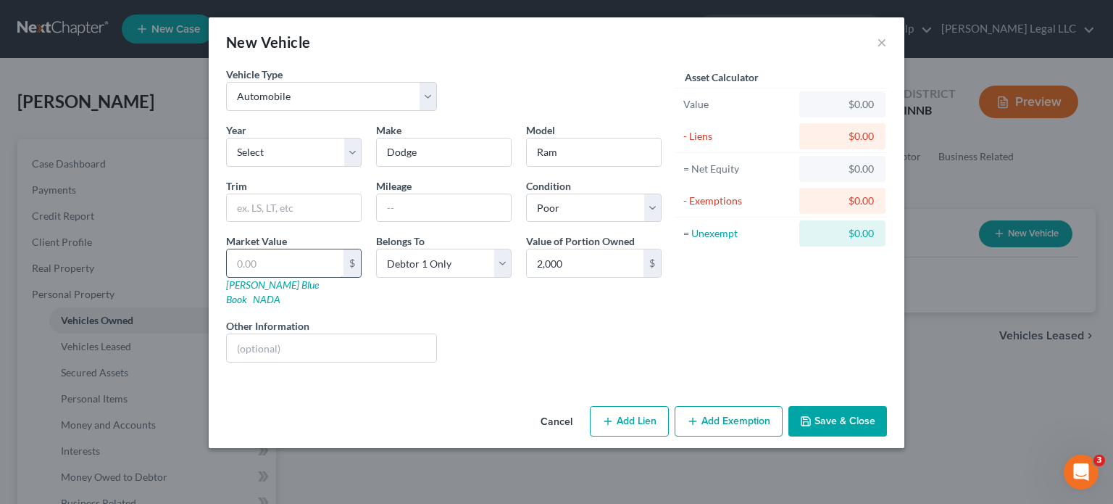
type input "2.00"
type input "20"
type input "20.00"
type input "200"
type input "200.00"
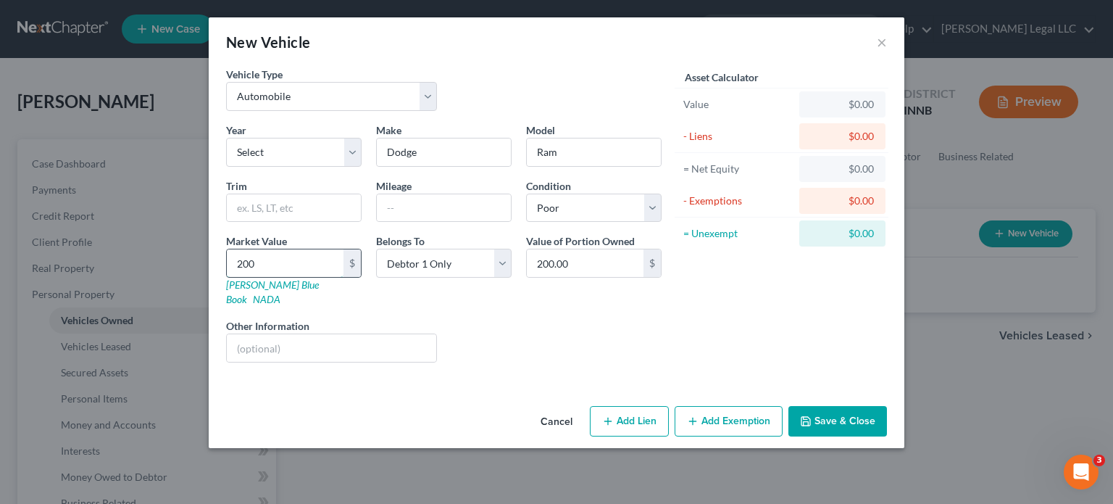
type input "2000"
type input "2,000.00"
type input "2,000"
click at [762, 409] on button "Add Exemption" at bounding box center [729, 421] width 108 height 30
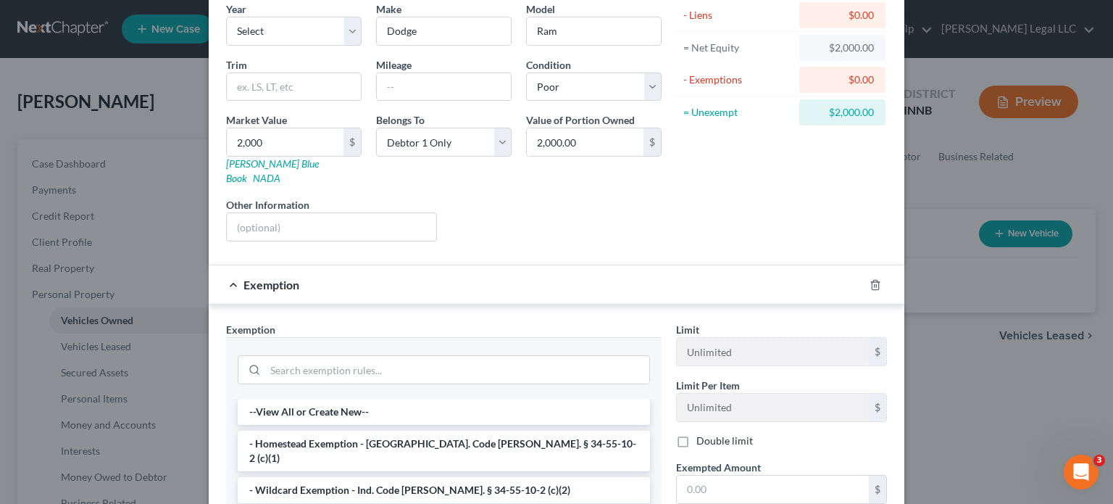
scroll to position [290, 0]
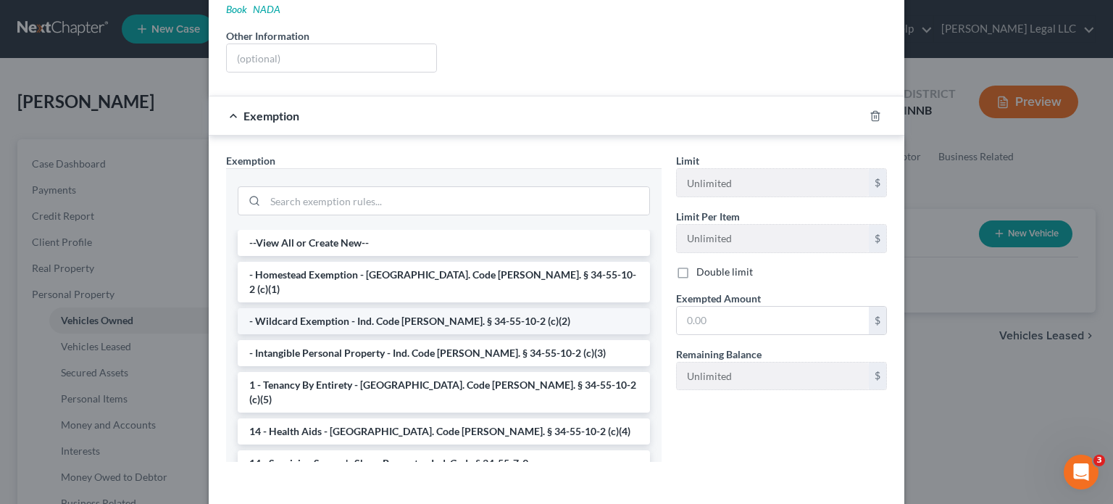
click at [288, 308] on li "- Wildcard Exemption - Ind. Code [PERSON_NAME]. § 34-55-10-2 (c)(2)" at bounding box center [444, 321] width 412 height 26
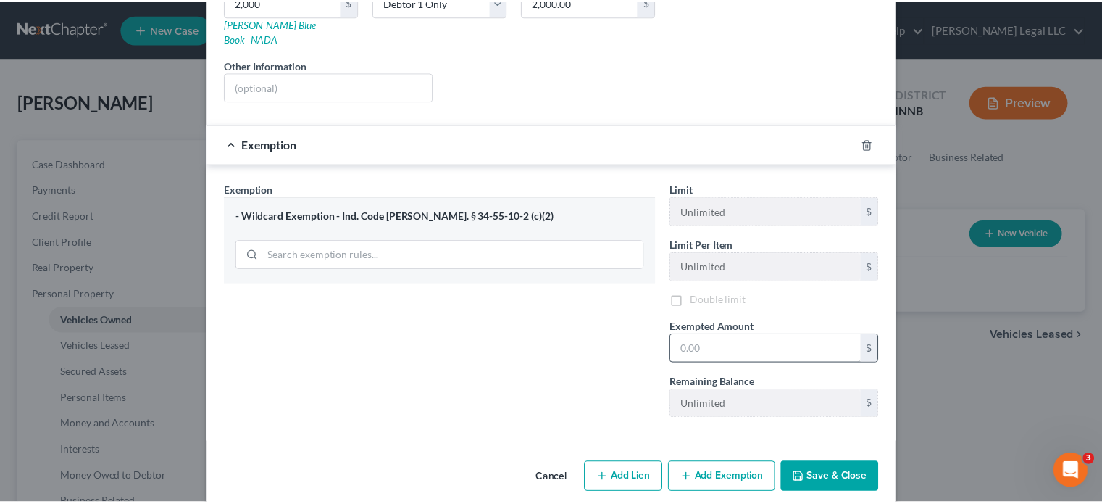
scroll to position [264, 0]
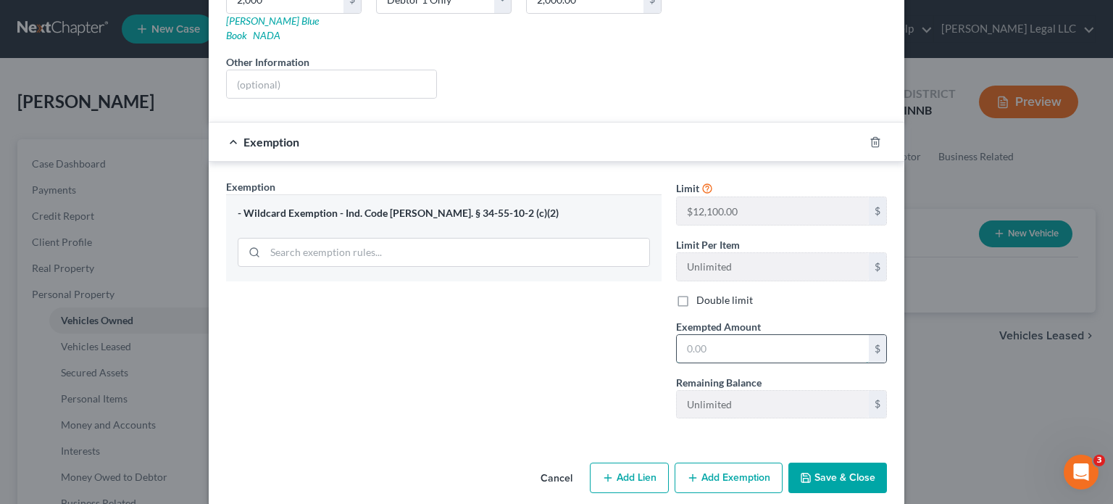
click at [723, 335] on input "text" at bounding box center [773, 349] width 192 height 28
type input "2,000"
click at [835, 462] on button "Save & Close" at bounding box center [837, 477] width 99 height 30
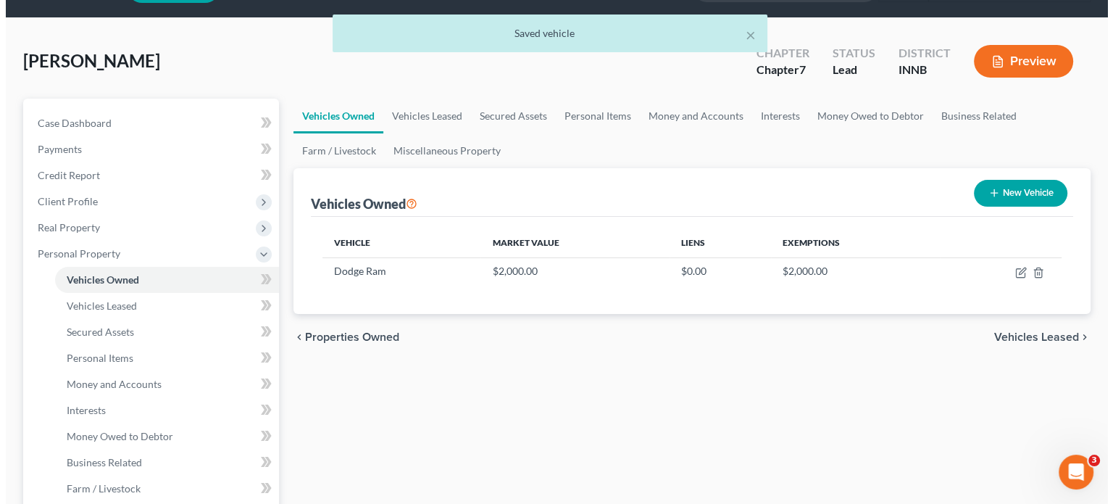
scroll to position [72, 0]
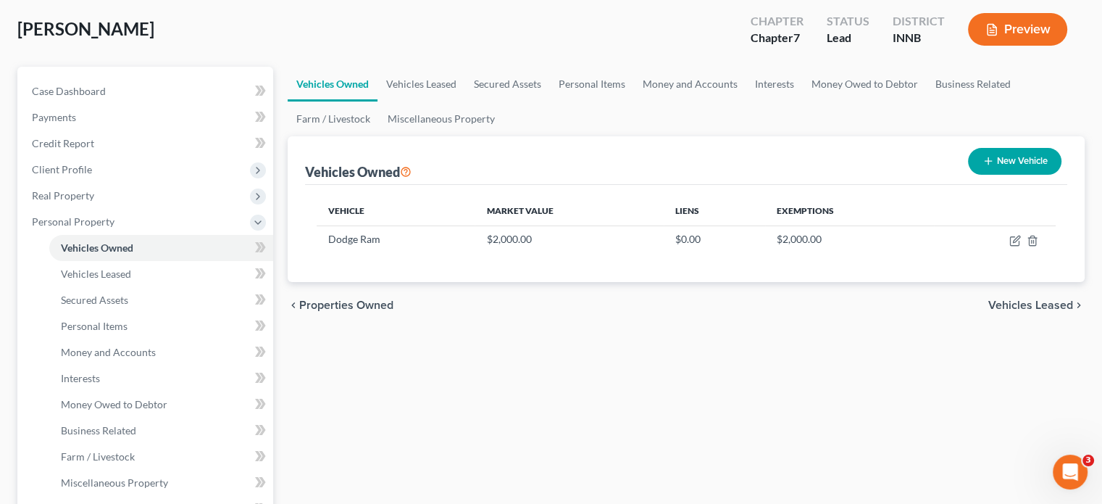
click at [999, 162] on button "New Vehicle" at bounding box center [1014, 161] width 93 height 27
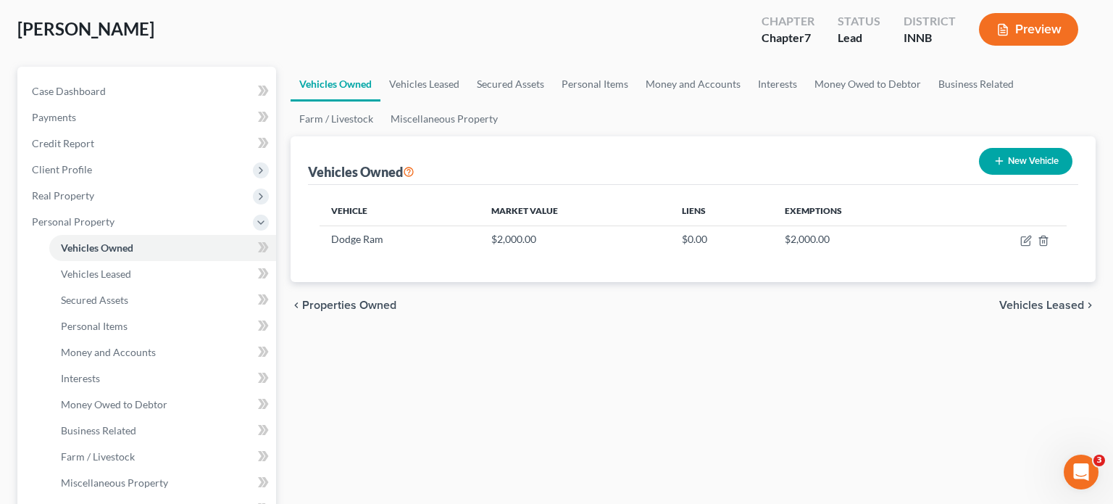
select select "0"
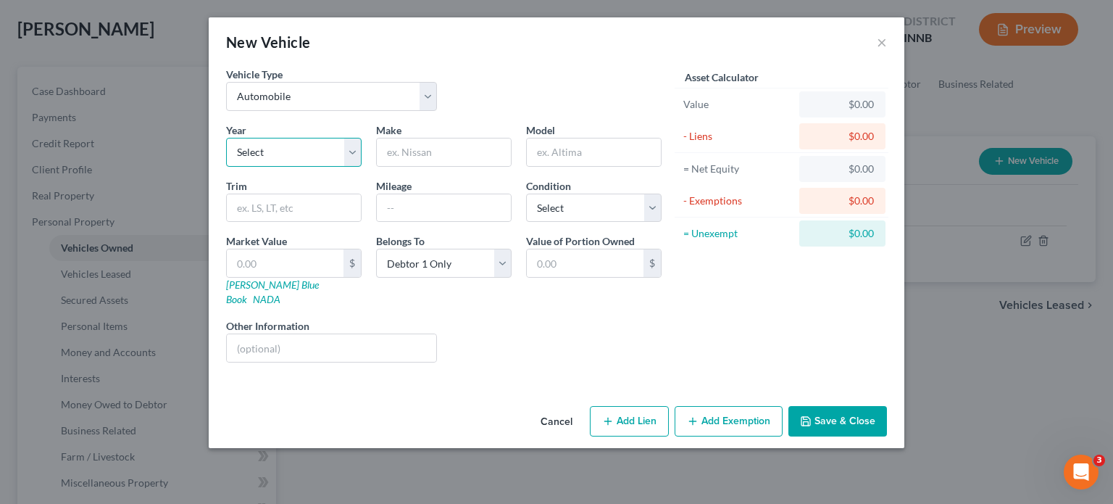
click at [312, 149] on select "Select 2026 2025 2024 2023 2022 2021 2020 2019 2018 2017 2016 2015 2014 2013 20…" at bounding box center [293, 152] width 135 height 29
click at [435, 148] on input "text" at bounding box center [444, 152] width 134 height 28
type input "Dodge"
type input "[GEOGRAPHIC_DATA]"
click at [527, 218] on select "Select Excellent Very Good Good Fair Poor" at bounding box center [593, 207] width 135 height 29
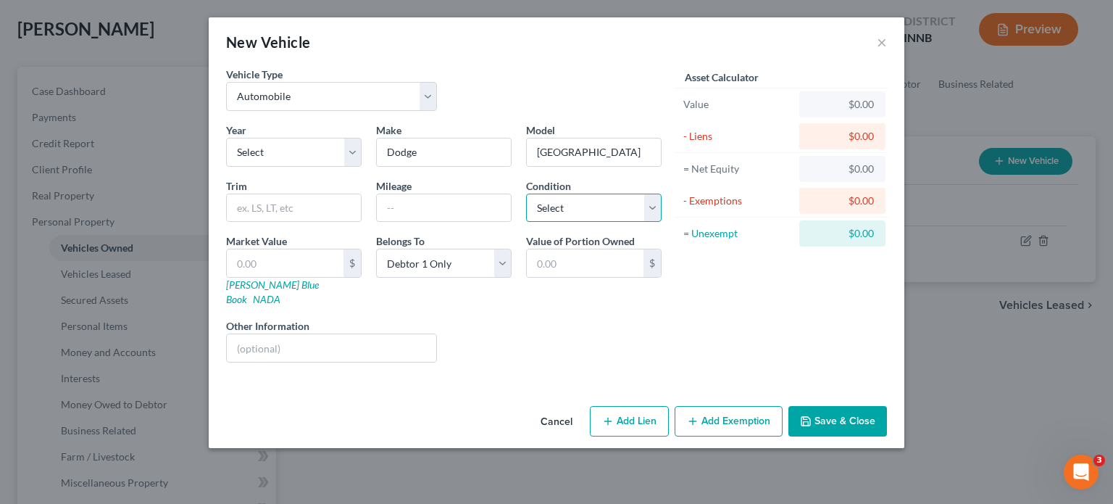
select select "2"
click at [526, 193] on select "Select Excellent Very Good Good Fair Poor" at bounding box center [593, 207] width 135 height 29
click at [446, 207] on input "text" at bounding box center [444, 208] width 134 height 28
click at [317, 249] on div "$" at bounding box center [293, 263] width 135 height 29
click at [311, 258] on input "text" at bounding box center [285, 263] width 117 height 28
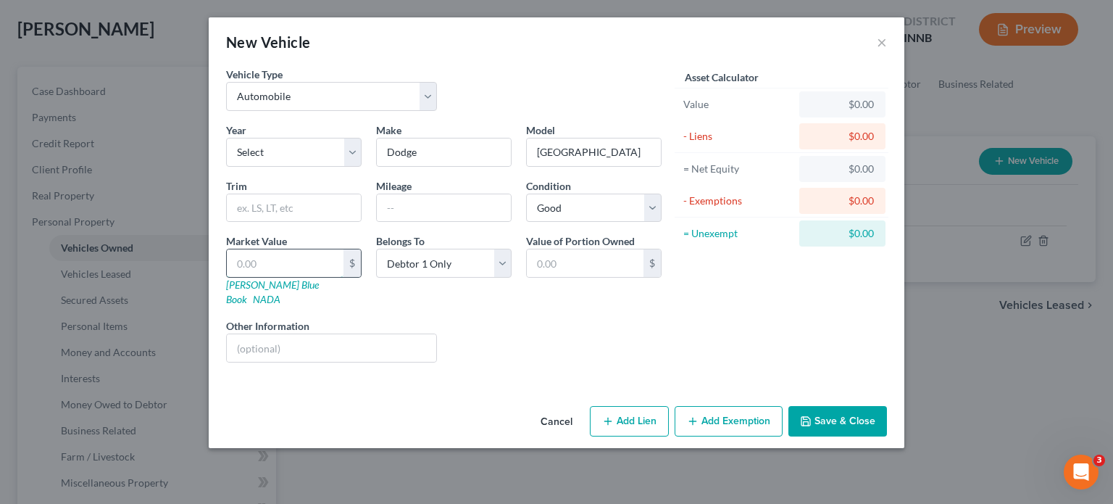
type input "2"
type input "2.00"
type input "25"
type input "25.00"
type input "250"
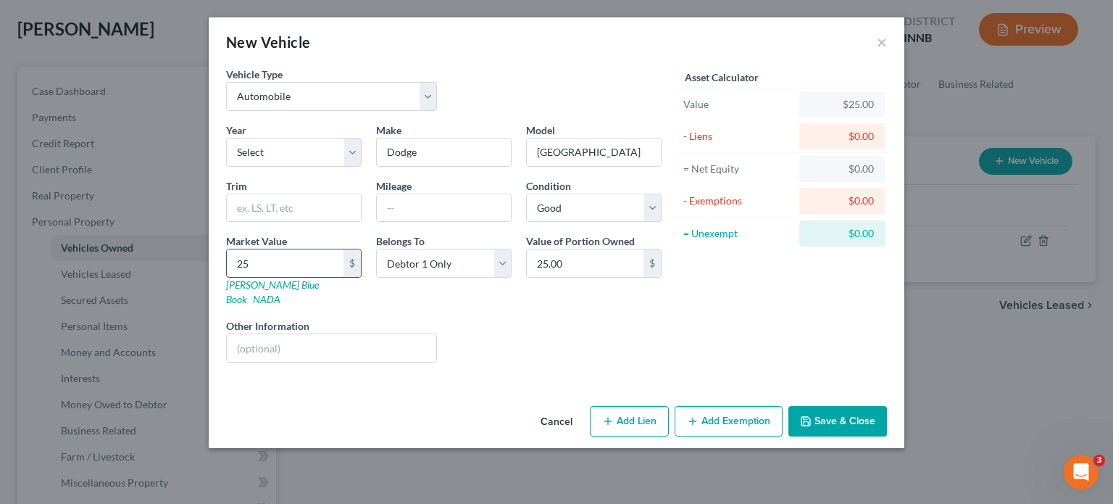
type input "250.00"
type input "2500"
type input "2,500.00"
type input "2,5000"
type input "25,000.00"
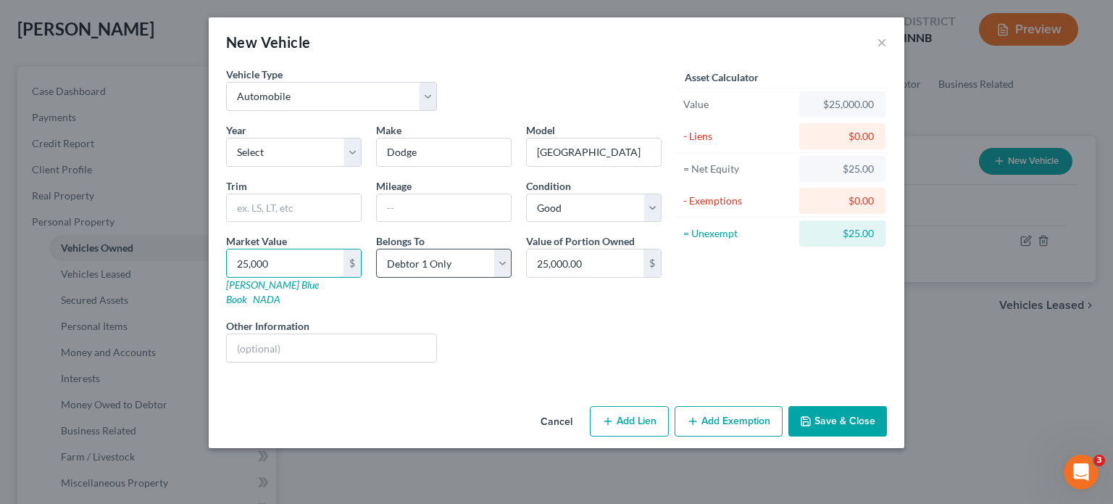
type input "25,000"
click at [461, 249] on select "Select Debtor 1 Only Debtor 2 Only Debtor 1 And Debtor 2 Only At Least One Of T…" at bounding box center [443, 263] width 135 height 29
select select "3"
click at [376, 249] on select "Select Debtor 1 Only Debtor 2 Only Debtor 1 And Debtor 2 Only At Least One Of T…" at bounding box center [443, 263] width 135 height 29
click at [573, 323] on div "Liens Select" at bounding box center [556, 340] width 225 height 44
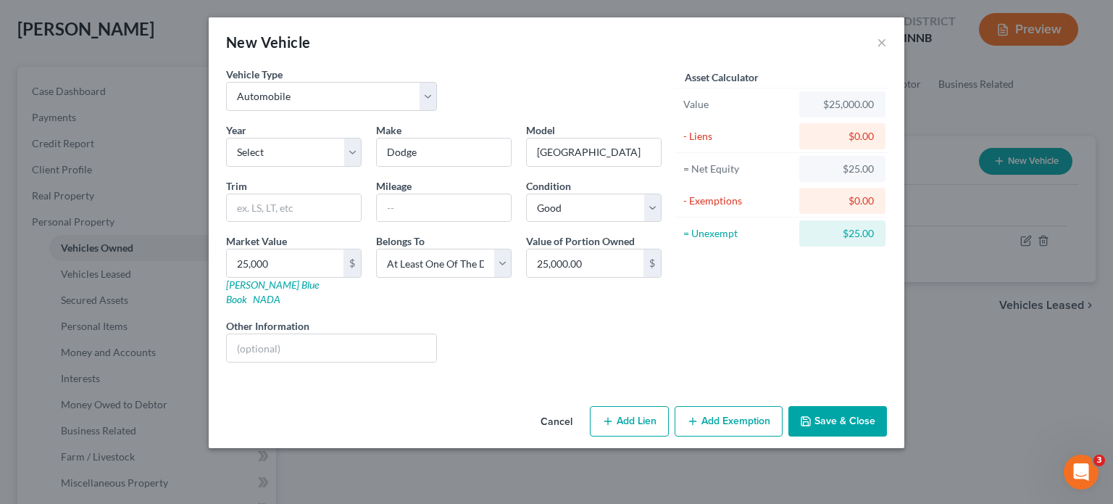
click at [622, 406] on button "Add Lien" at bounding box center [629, 421] width 79 height 30
select select "3"
select select "0"
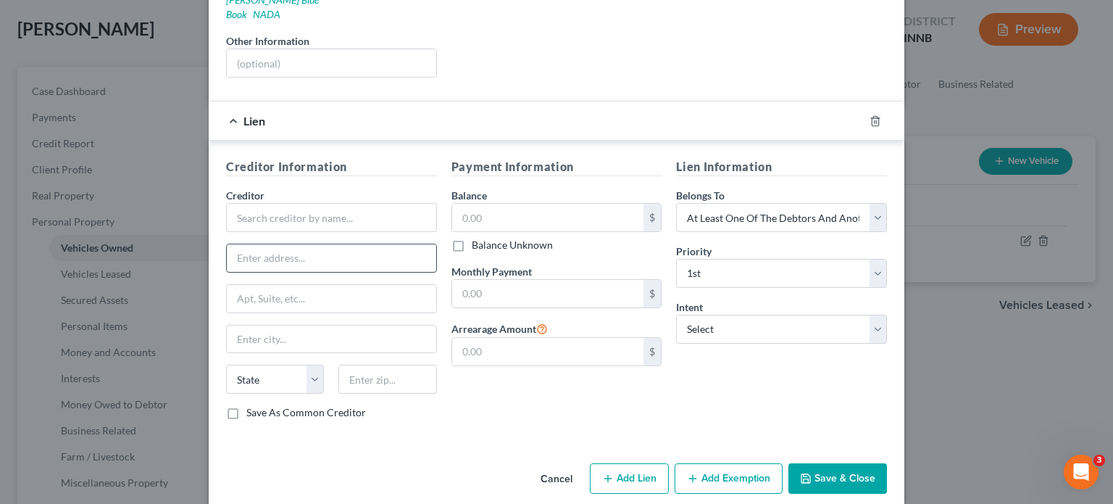
scroll to position [285, 0]
click at [283, 202] on input "text" at bounding box center [331, 216] width 211 height 29
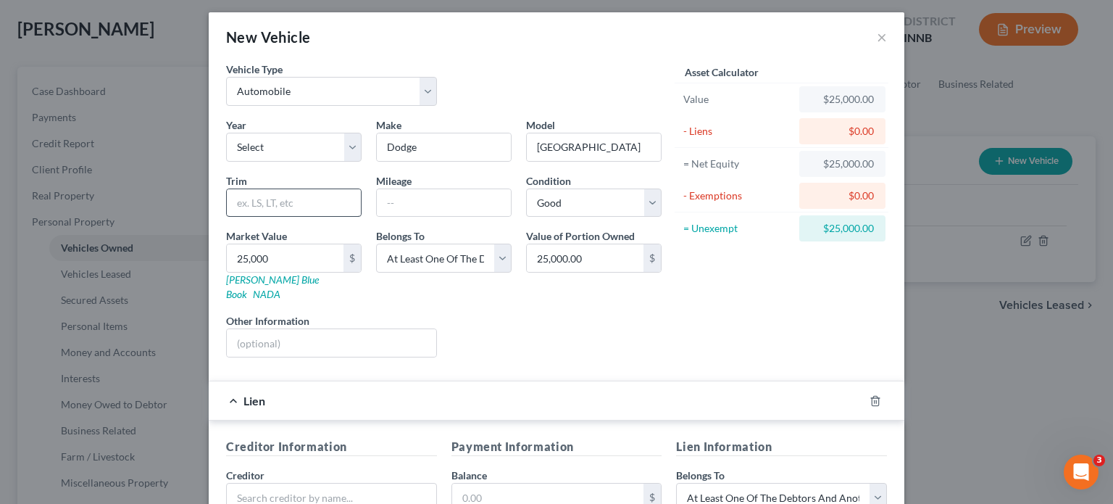
scroll to position [0, 0]
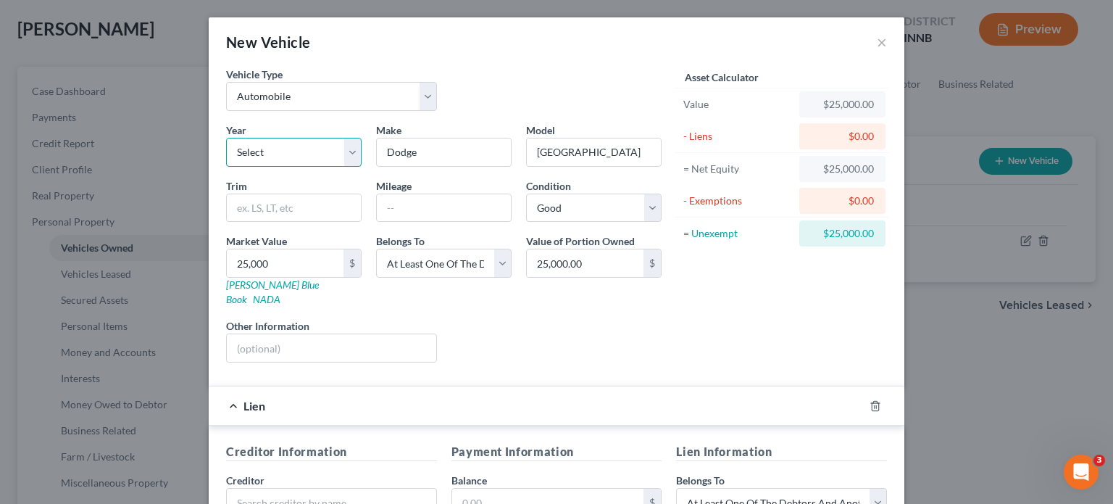
click at [254, 138] on select "Select 2026 2025 2024 2023 2022 2021 2020 2019 2018 2017 2016 2015 2014 2013 20…" at bounding box center [293, 152] width 135 height 29
click at [279, 124] on div "Year Select 2026 2025 2024 2023 2022 2021 2020 2019 2018 2017 2016 2015 2014 20…" at bounding box center [294, 144] width 150 height 44
click at [307, 205] on input "text" at bounding box center [294, 208] width 134 height 28
click at [439, 221] on div "Year Select 2026 2025 2024 2023 2022 2021 2020 2019 2018 2017 2016 2015 2014 20…" at bounding box center [444, 247] width 450 height 251
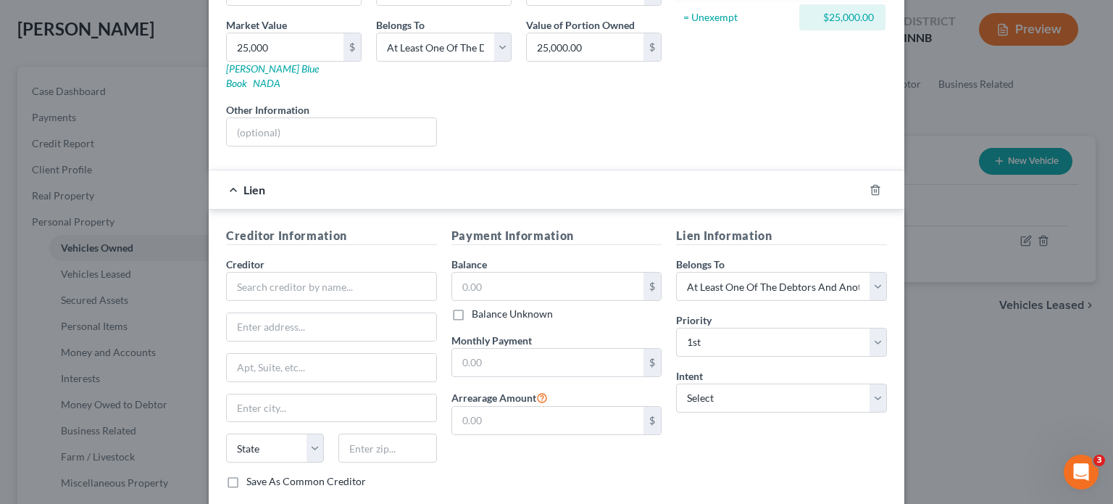
scroll to position [217, 0]
click at [286, 270] on input "text" at bounding box center [331, 284] width 211 height 29
type input "Interra Credit Union"
type input "Attn: Bankruptcy"
click at [478, 255] on label "Balance" at bounding box center [469, 262] width 36 height 15
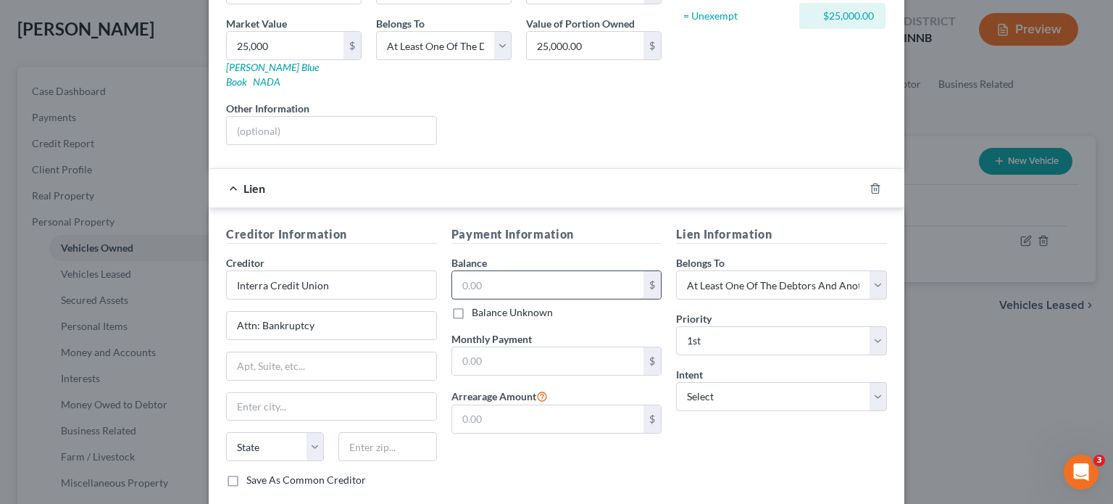
click at [478, 271] on input "text" at bounding box center [548, 285] width 192 height 28
type input "18,105"
click at [513, 347] on input "text" at bounding box center [548, 361] width 192 height 28
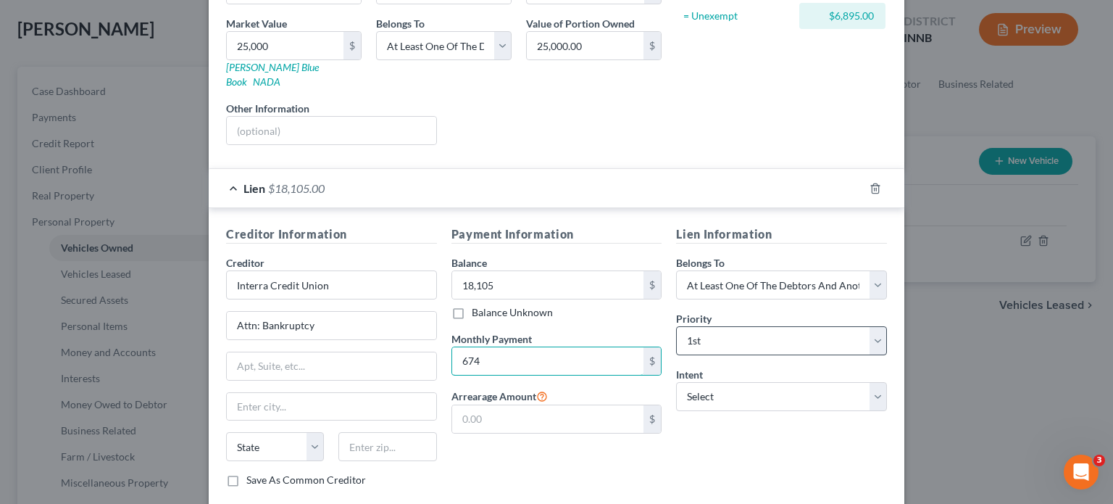
type input "674"
click at [706, 326] on select "Select 1st 2nd 3rd 4th 5th 6th 7th 8th 9th 10th 11th 12th 13th 14th 15th 16th 1…" at bounding box center [781, 340] width 211 height 29
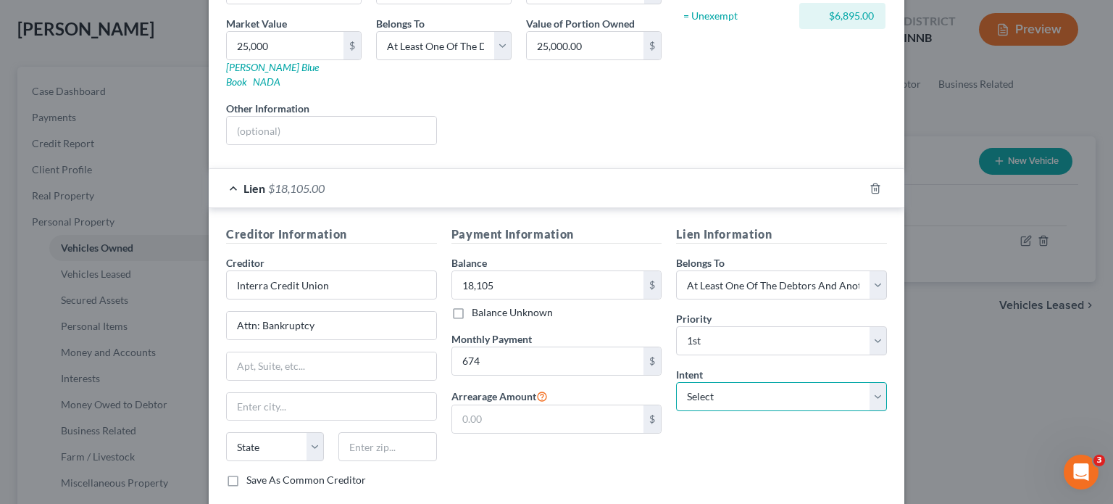
click at [698, 382] on select "Select Surrender Redeem Reaffirm Avoid Other" at bounding box center [781, 396] width 211 height 29
select select "2"
click at [676, 382] on select "Select Surrender Redeem Reaffirm Avoid Other" at bounding box center [781, 396] width 211 height 29
click at [693, 326] on select "Select 1st 2nd 3rd 4th 5th 6th 7th 8th 9th 10th 11th 12th 13th 14th 15th 16th 1…" at bounding box center [781, 340] width 211 height 29
click at [643, 272] on div "$" at bounding box center [651, 285] width 17 height 28
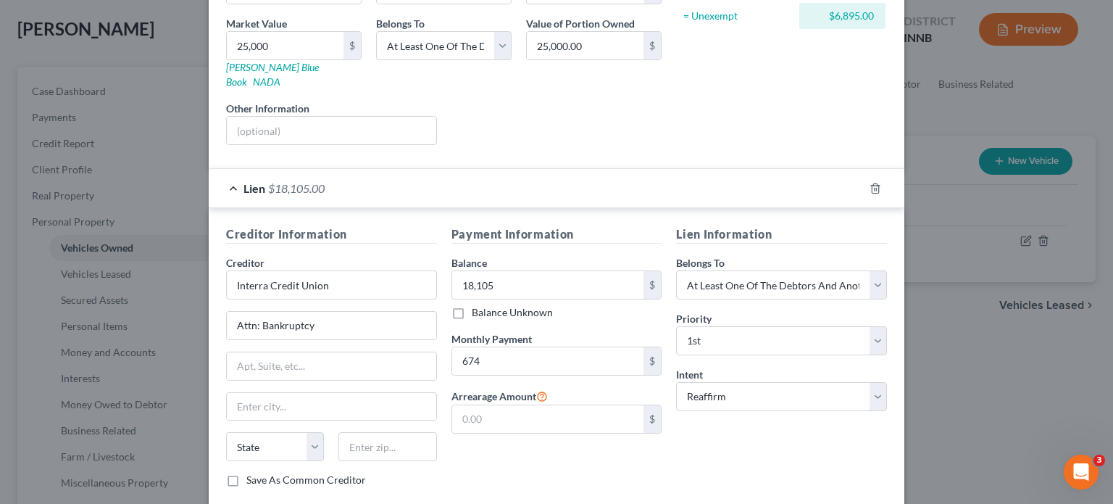
click at [652, 305] on div "Balance Unknown" at bounding box center [556, 312] width 211 height 14
click at [307, 353] on input "text" at bounding box center [331, 366] width 209 height 28
click at [281, 352] on input "text" at bounding box center [331, 366] width 209 height 28
click at [252, 393] on input "text" at bounding box center [331, 407] width 209 height 28
drag, startPoint x: 572, startPoint y: 457, endPoint x: 562, endPoint y: 456, distance: 10.9
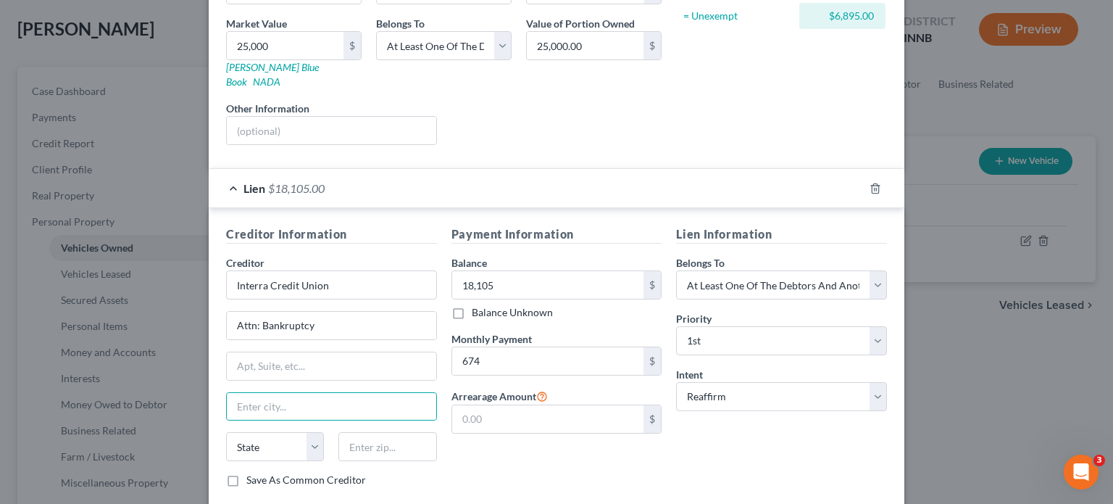
click at [572, 457] on div "Payment Information Balance 18,105.00 $ Balance Unknown Balance Undetermined 18…" at bounding box center [556, 361] width 225 height 273
click at [420, 432] on input "text" at bounding box center [387, 446] width 98 height 29
paste input "46527"
type input "46527"
click at [298, 352] on input "text" at bounding box center [331, 366] width 209 height 28
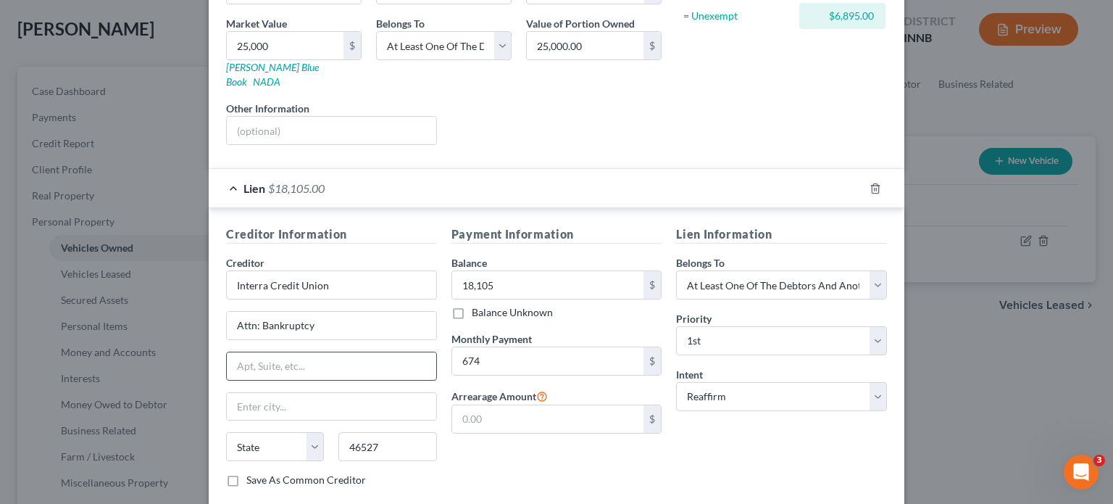
type input "Goshen"
select select "15"
type input "PO Box 727"
click at [577, 480] on div "Payment Information Balance 18,105.00 $ Balance Unknown Balance Undetermined 18…" at bounding box center [556, 361] width 225 height 273
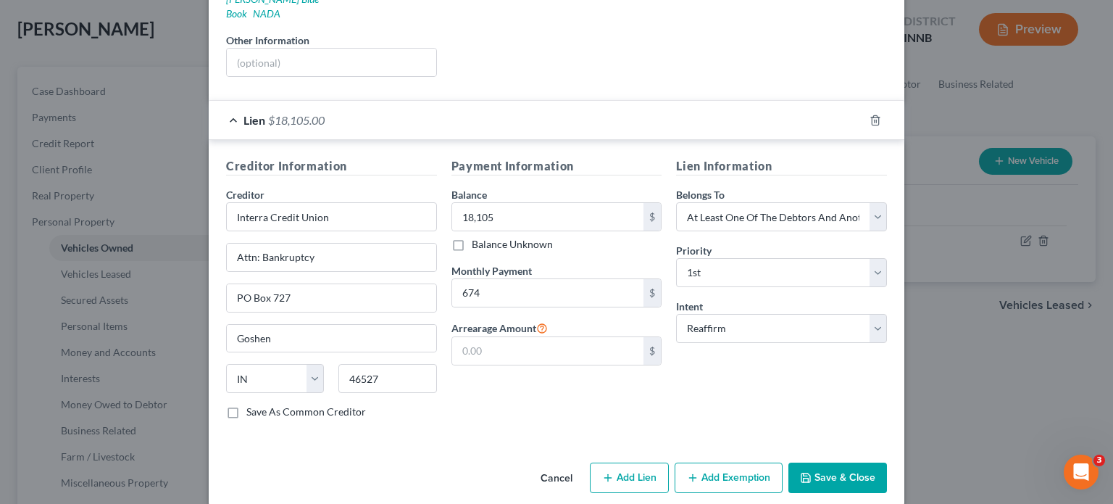
scroll to position [68, 0]
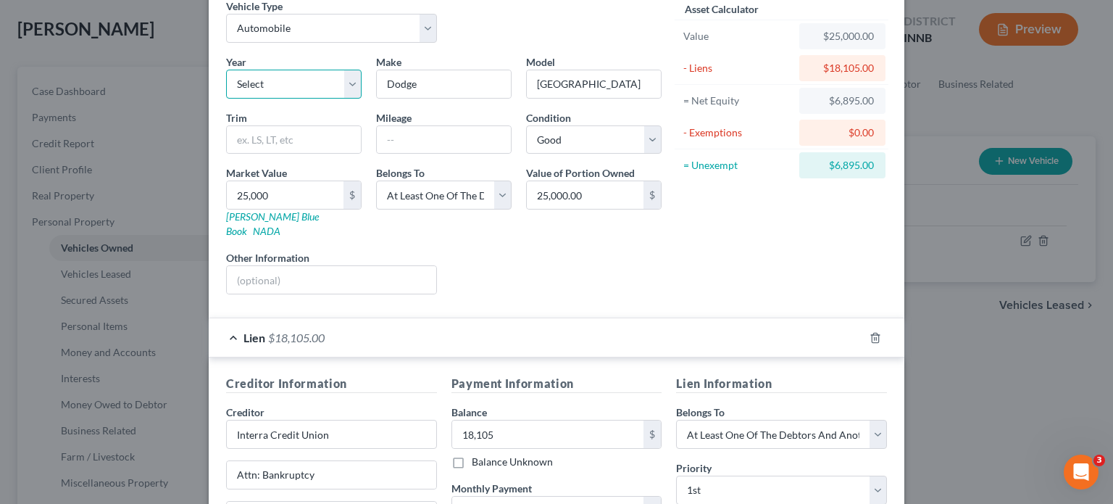
click at [300, 93] on select "Select 2026 2025 2024 2023 2022 2021 2020 2019 2018 2017 2016 2015 2014 2013 20…" at bounding box center [293, 84] width 135 height 29
select select "9"
click at [226, 70] on select "Select 2026 2025 2024 2023 2022 2021 2020 2019 2018 2017 2016 2015 2014 2013 20…" at bounding box center [293, 84] width 135 height 29
click at [289, 197] on input "25,000" at bounding box center [285, 195] width 117 height 28
click at [296, 78] on select "Select 2026 2025 2024 2023 2022 2021 2020 2019 2018 2017 2016 2015 2014 2013 20…" at bounding box center [293, 84] width 135 height 29
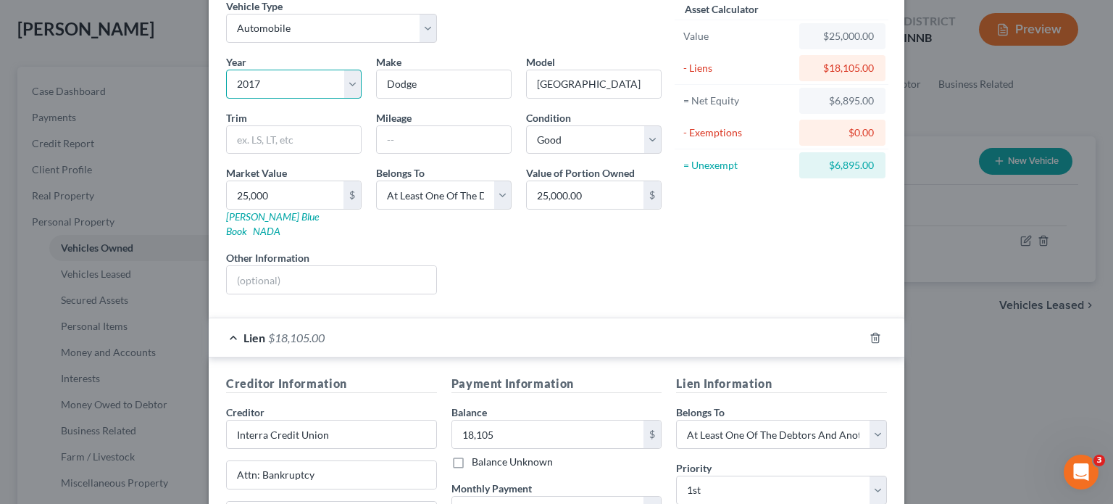
select select
click at [226, 70] on select "Select 2026 2025 2024 2023 2022 2021 2020 2019 2018 2017 2016 2015 2014 2013 20…" at bounding box center [293, 84] width 135 height 29
click at [275, 201] on input "25,000" at bounding box center [285, 195] width 117 height 28
click at [283, 182] on input "25,000" at bounding box center [285, 195] width 117 height 28
click at [278, 196] on input "25,000" at bounding box center [285, 195] width 117 height 28
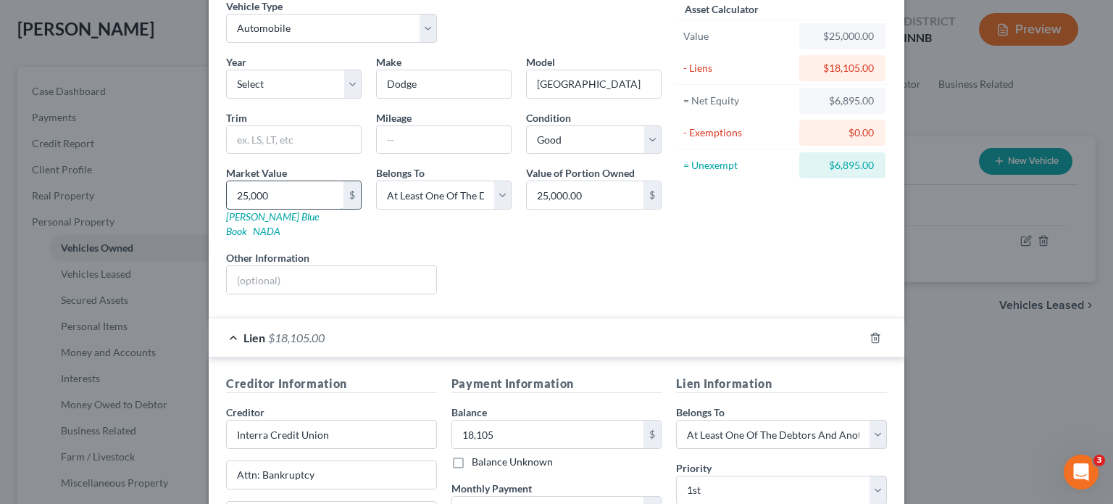
click at [278, 196] on input "25,000" at bounding box center [285, 195] width 117 height 28
type input "15"
type input "15.00"
type input "1510"
type input "1,510.00"
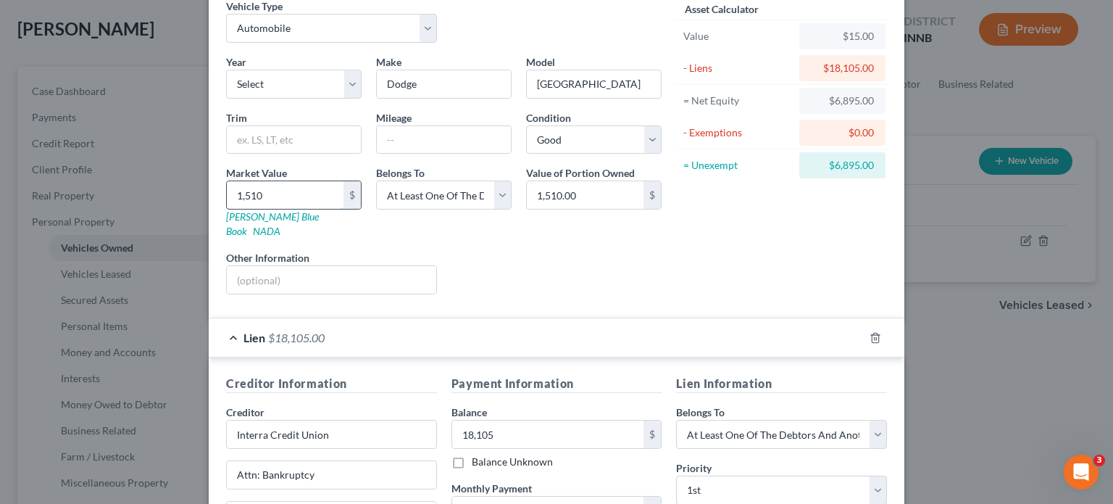
type input "1,5100"
type input "15,100.00"
type input "15,1000"
type input "151,000.00"
type input "151,00"
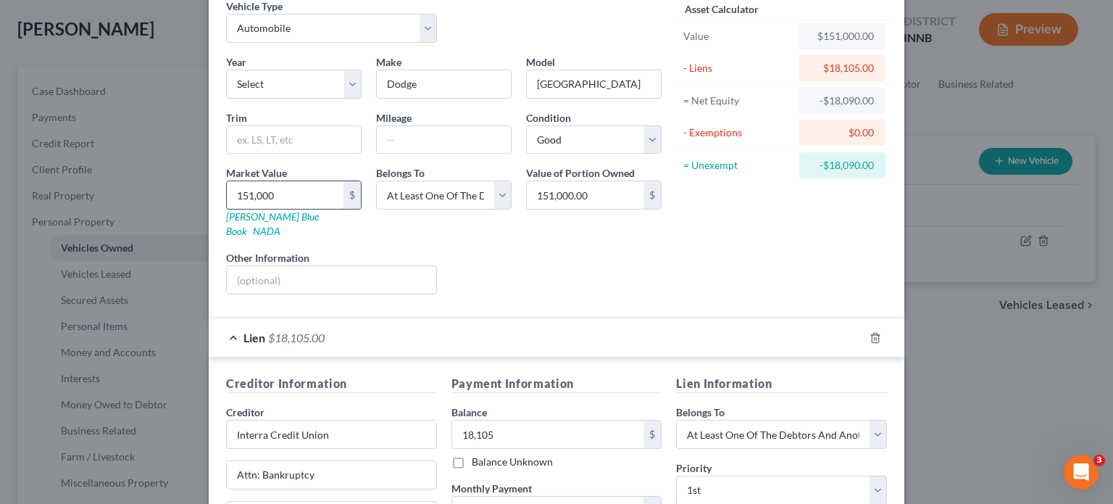
type input "15,100.00"
type input "15,10"
type input "1,510.00"
type input "1,51"
type input "151.00"
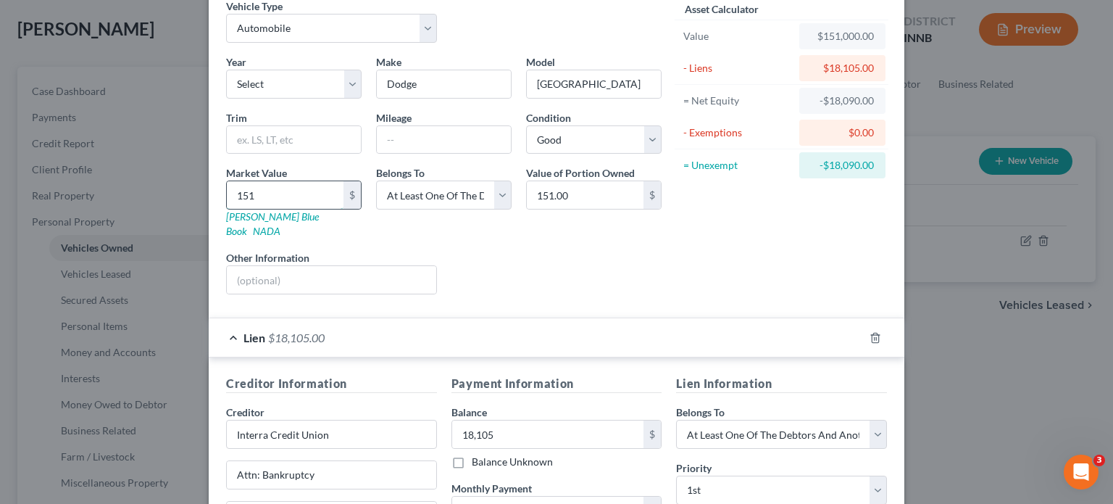
type input "15"
type input "15.00"
type input "1"
type input "1.00"
type input "1"
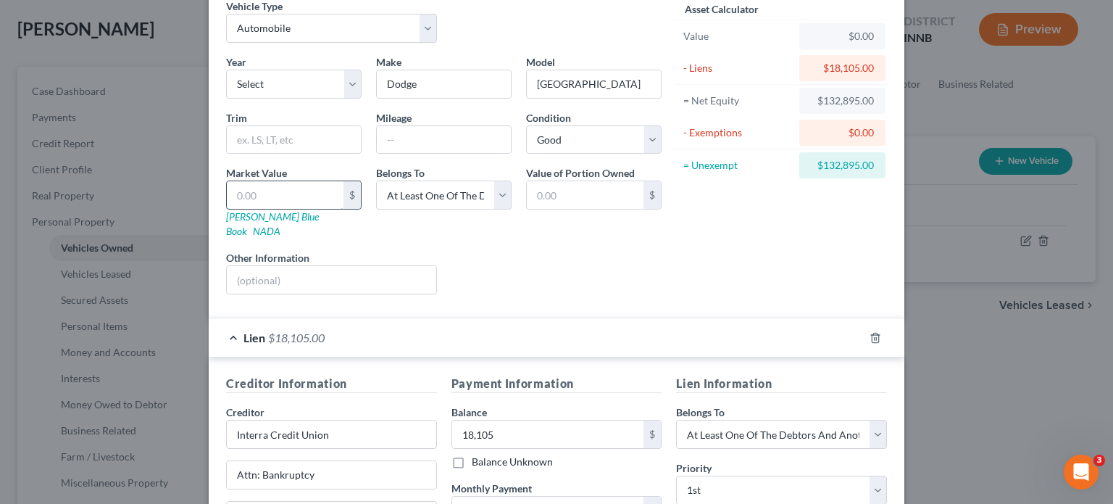
type input "1.00"
type input "15"
type input "15.00"
type input "150"
type input "150.00"
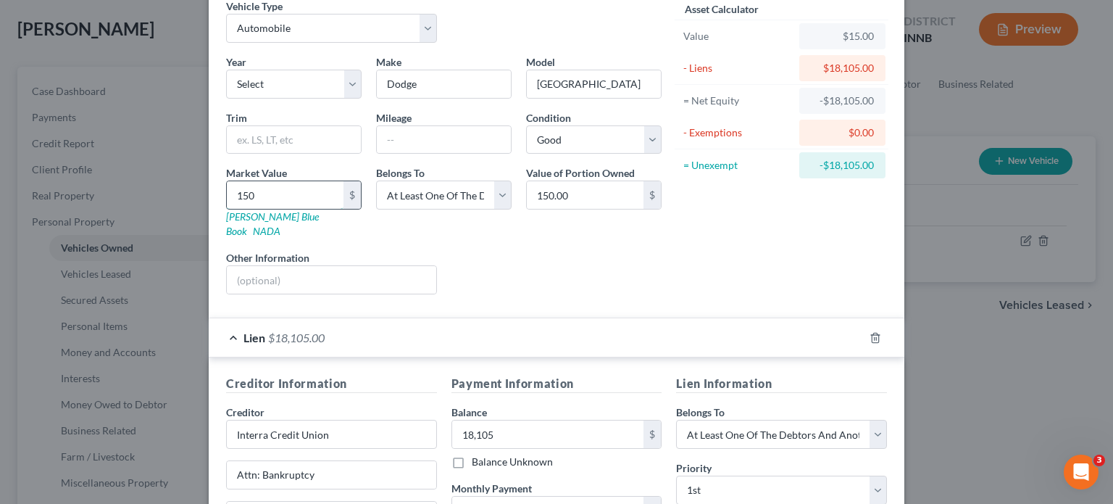
type input "1500"
type input "1,500.00"
type input "1,5000"
type input "15,000.00"
click at [483, 256] on div "Liens Select" at bounding box center [556, 272] width 225 height 44
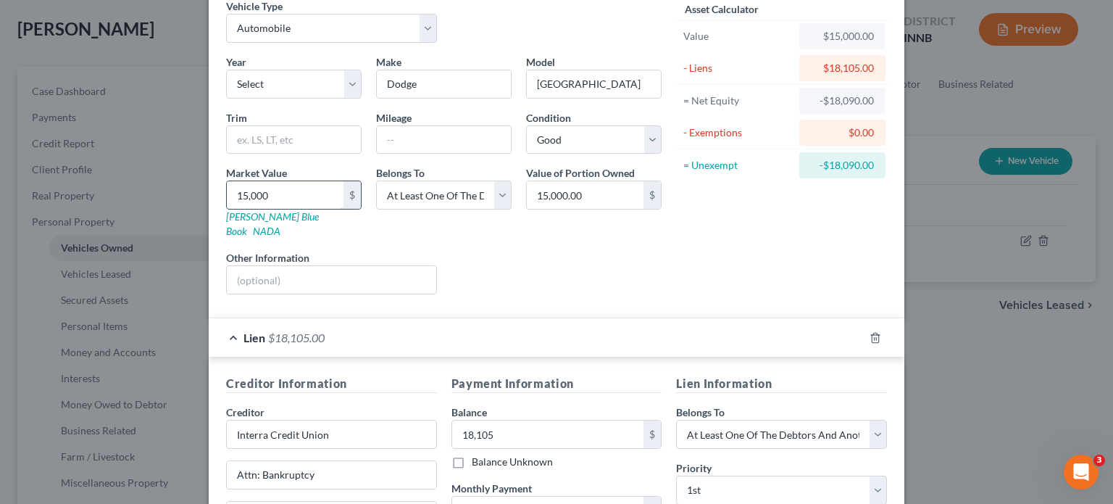
click at [258, 199] on input "15,000" at bounding box center [285, 195] width 117 height 28
click at [291, 199] on input "15,000" at bounding box center [285, 195] width 117 height 28
type input "15,00"
type input "1,500.00"
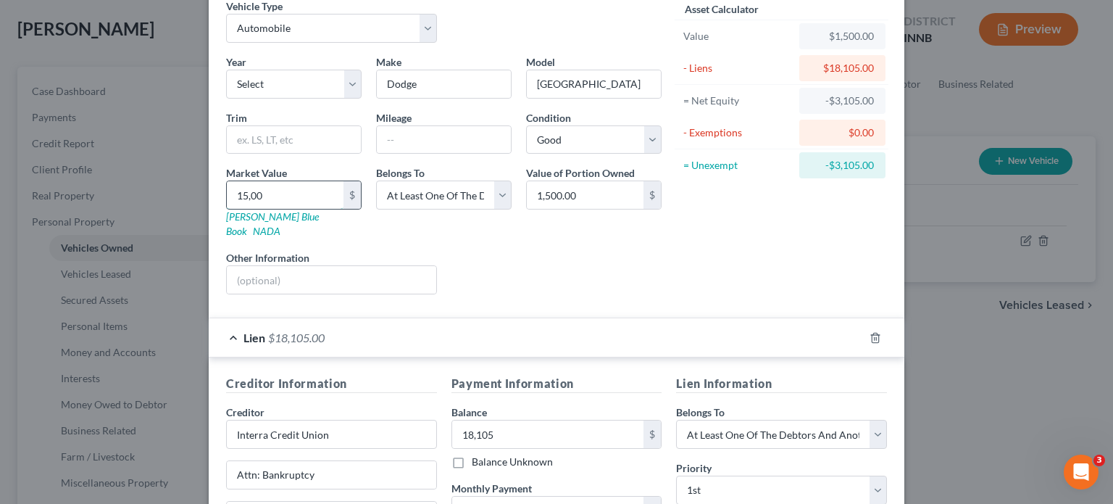
type input "15,0"
type input "150.00"
type input "15,"
type input "15.00"
type input "1"
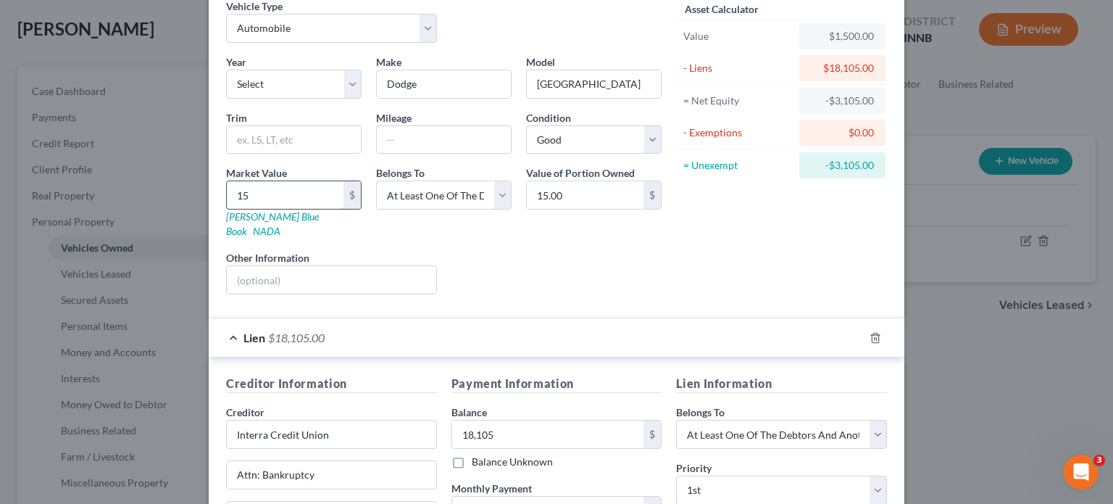
type input "1.00"
type input "1"
type input "1.00"
type input "12"
type input "12.00"
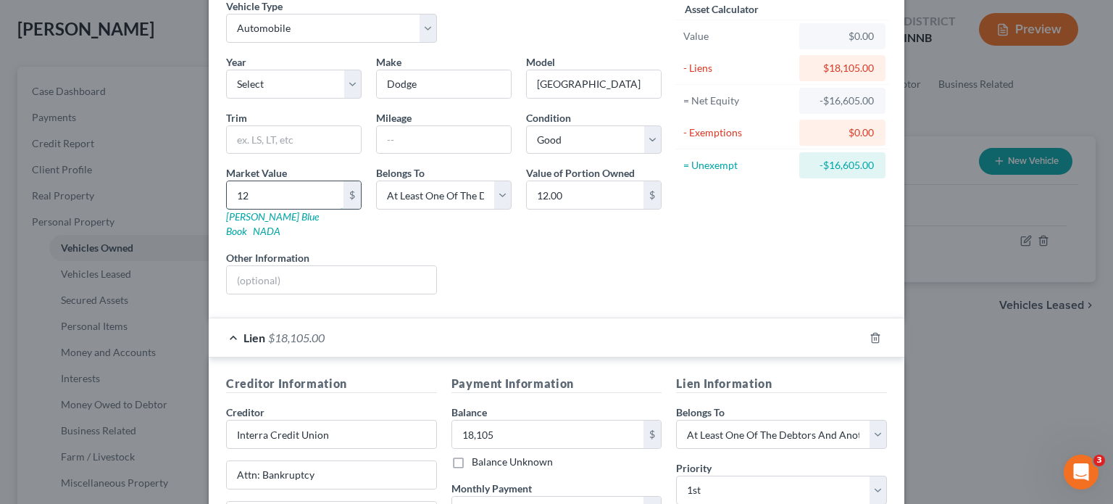
type input "120"
type input "120.00"
type input "1200"
type input "1,200.00"
type input "1,2000"
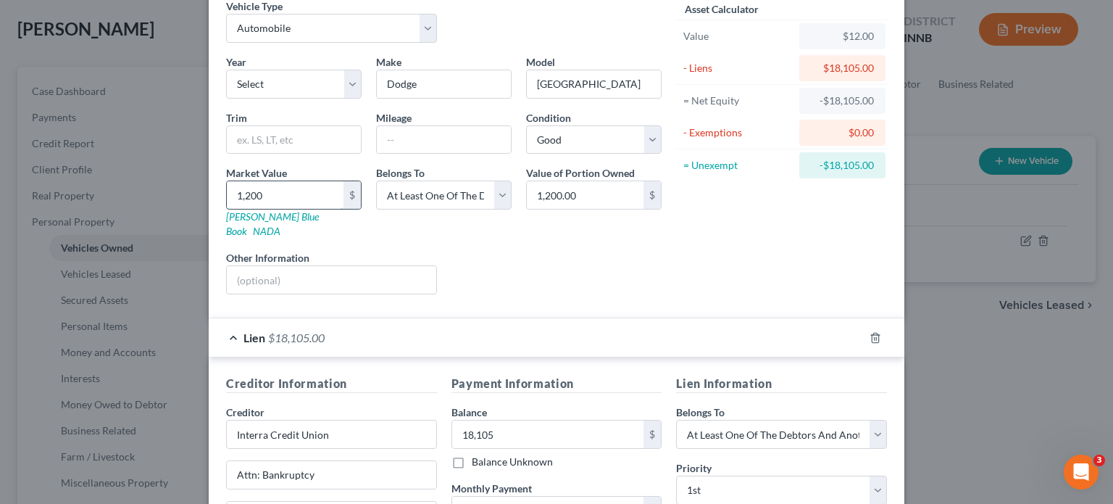
type input "12,000.00"
type input "12,000"
click at [623, 294] on form "Vehicle Type Select Automobile Truck Trailer Watercraft Aircraft Motor Home Atv…" at bounding box center [556, 329] width 661 height 661
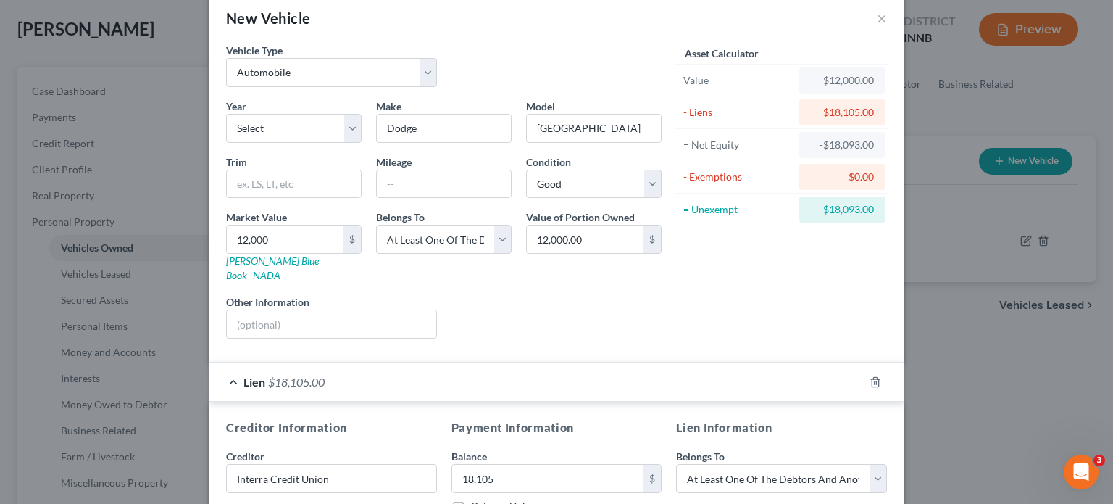
scroll to position [0, 0]
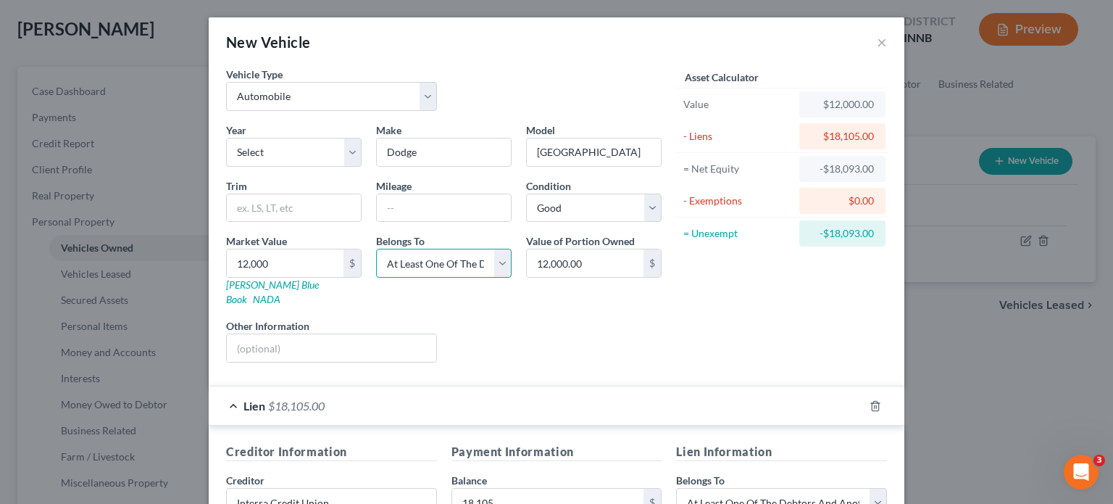
click at [438, 269] on select "Select Debtor 1 Only Debtor 2 Only Debtor 1 And Debtor 2 Only At Least One Of T…" at bounding box center [443, 263] width 135 height 29
click at [376, 249] on select "Select Debtor 1 Only Debtor 2 Only Debtor 1 And Debtor 2 Only At Least One Of T…" at bounding box center [443, 263] width 135 height 29
click at [530, 351] on div "Year Select 2026 2025 2024 2023 2022 2021 2020 2019 2018 2017 2016 2015 2014 20…" at bounding box center [444, 247] width 450 height 251
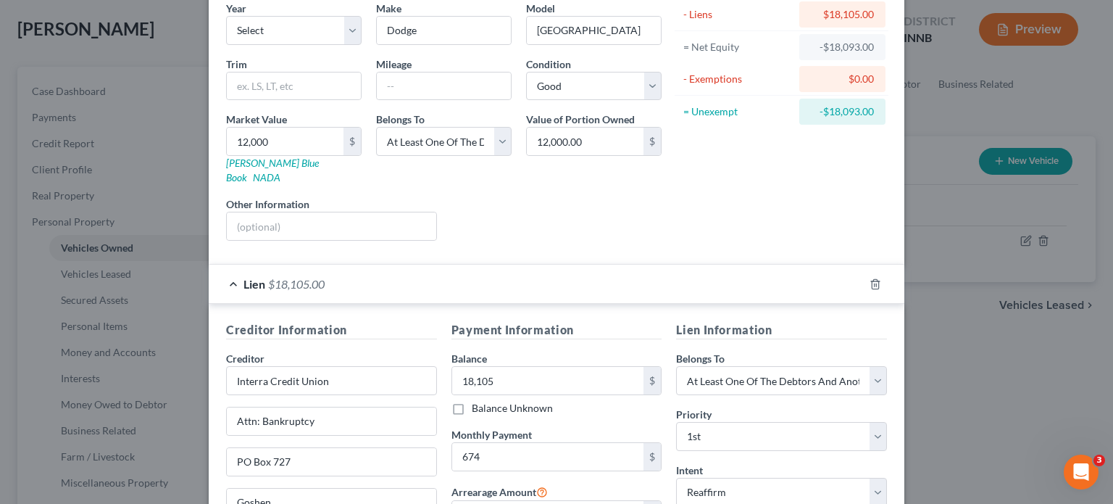
scroll to position [285, 0]
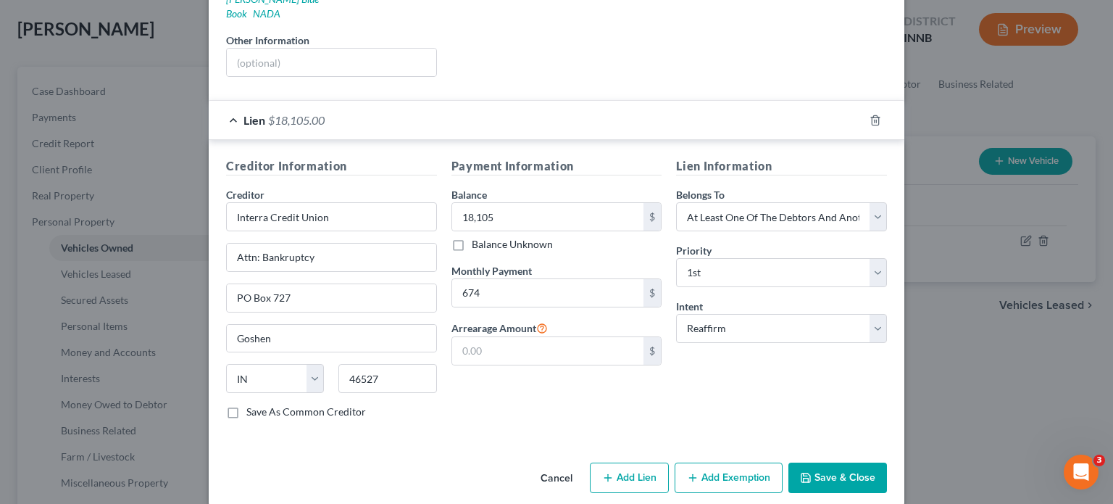
click at [842, 463] on button "Save & Close" at bounding box center [837, 477] width 99 height 30
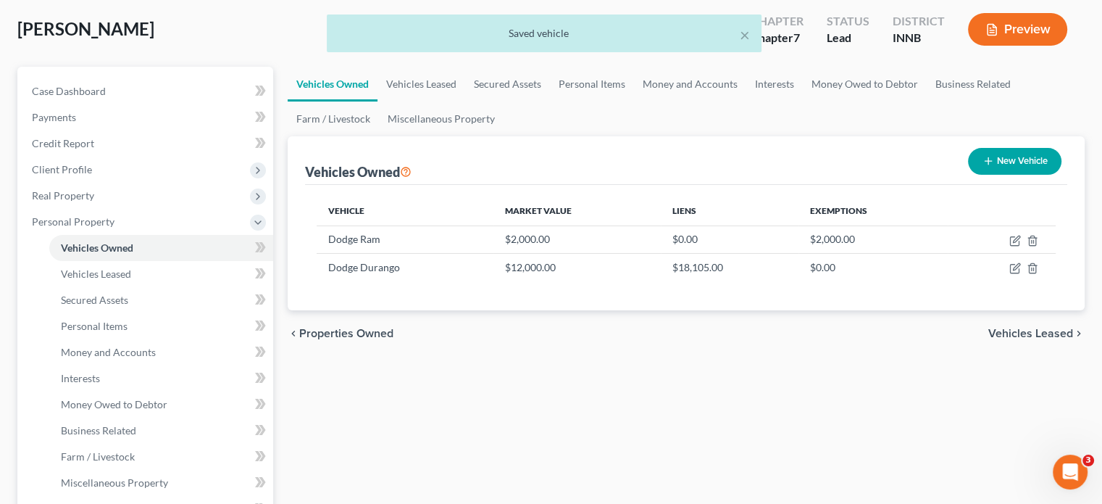
click at [557, 378] on div "Vehicles Owned Vehicles Leased Secured Assets Personal Items Money and Accounts…" at bounding box center [686, 498] width 812 height 863
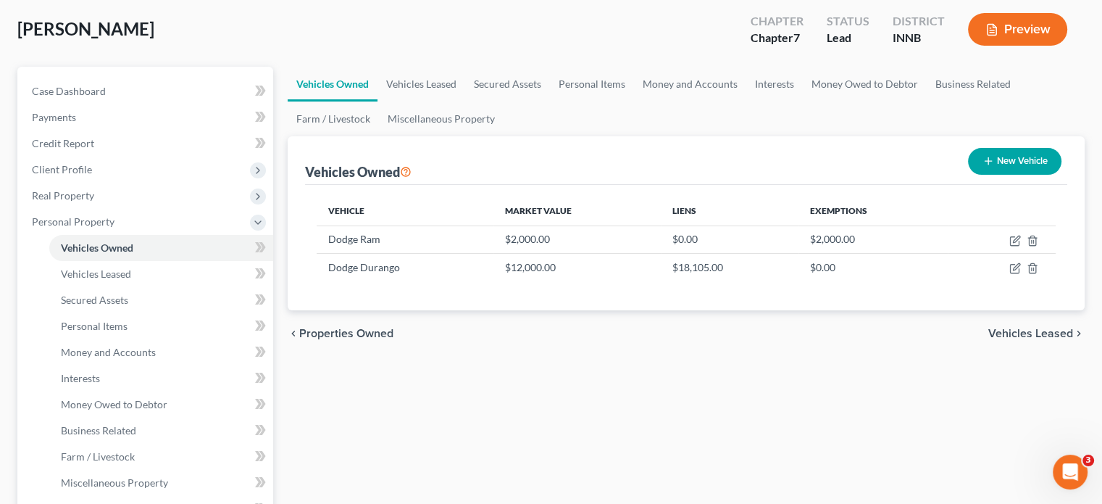
click at [768, 406] on div "Vehicles Owned Vehicles Leased Secured Assets Personal Items Money and Accounts…" at bounding box center [686, 498] width 812 height 863
drag, startPoint x: 738, startPoint y: 396, endPoint x: 727, endPoint y: 405, distance: 13.4
click at [733, 400] on div "Vehicles Owned Vehicles Leased Secured Assets Personal Items Money and Accounts…" at bounding box center [686, 498] width 812 height 863
click at [1016, 272] on icon "button" at bounding box center [1015, 268] width 12 height 12
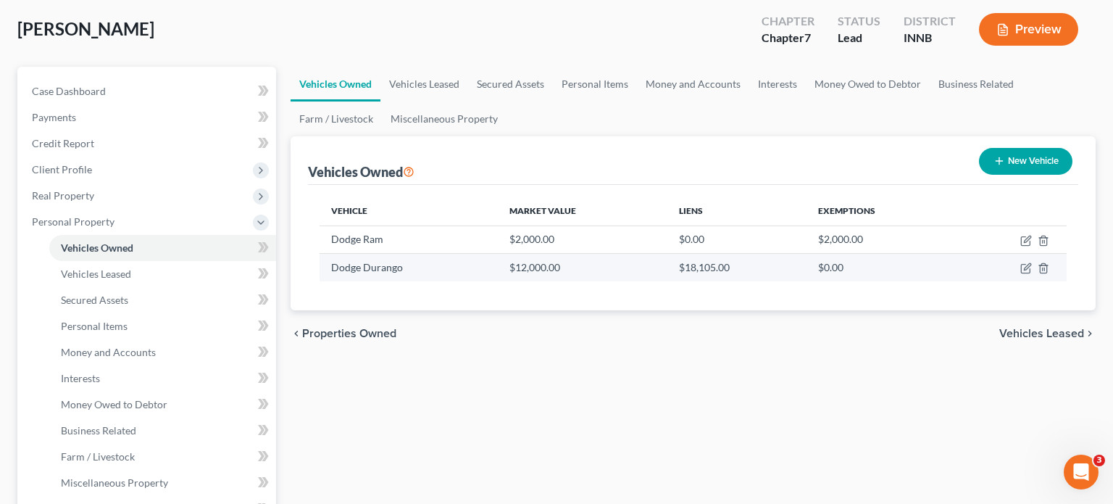
select select "0"
select select "2"
select select "3"
select select "15"
select select "3"
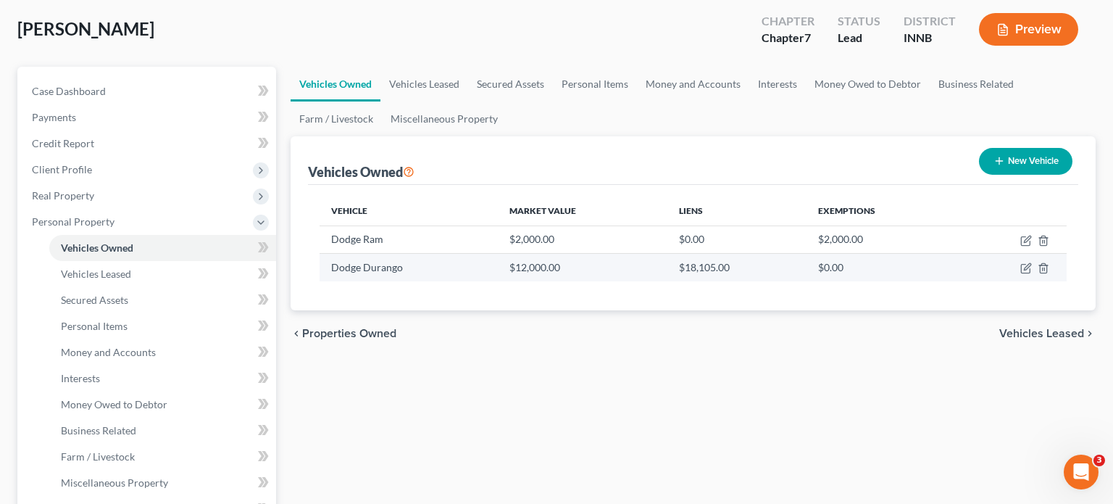
select select "0"
select select "2"
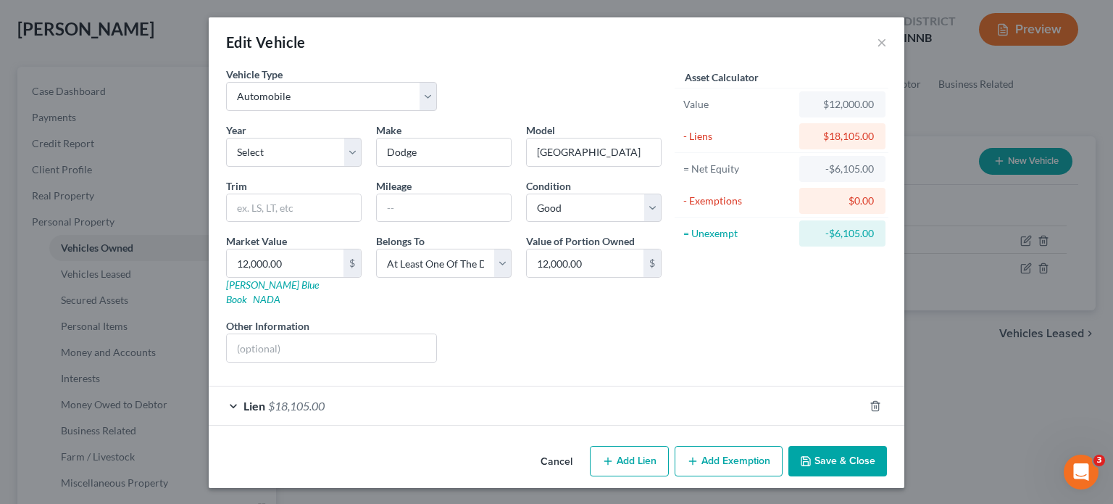
click at [301, 401] on div "Lien $18,105.00" at bounding box center [536, 405] width 655 height 38
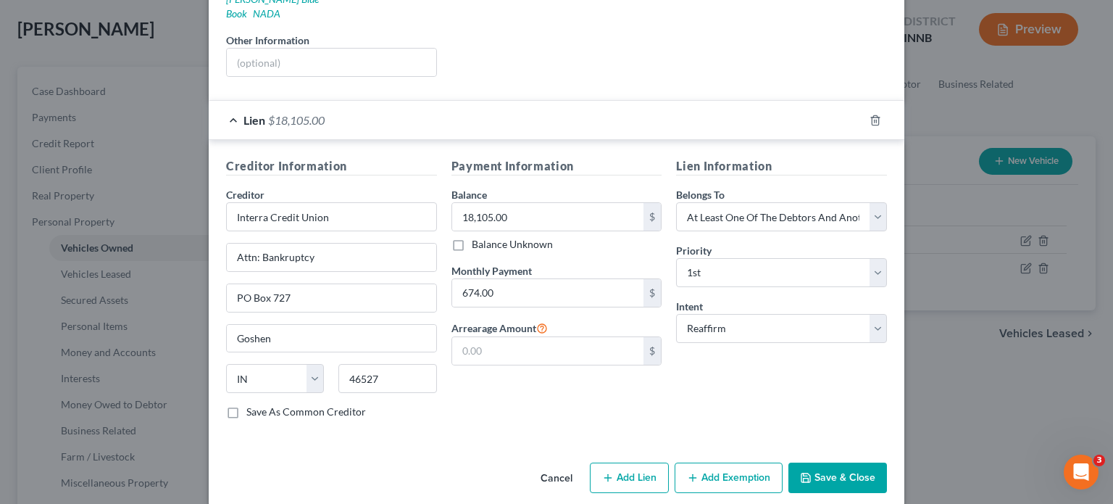
click at [838, 462] on button "Save & Close" at bounding box center [837, 477] width 99 height 30
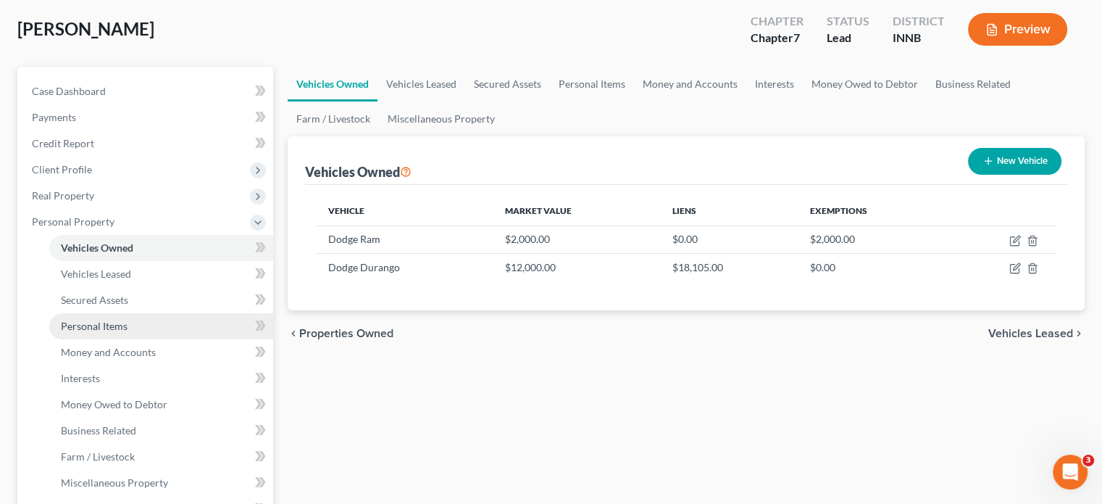
click at [121, 322] on span "Personal Items" at bounding box center [94, 326] width 67 height 12
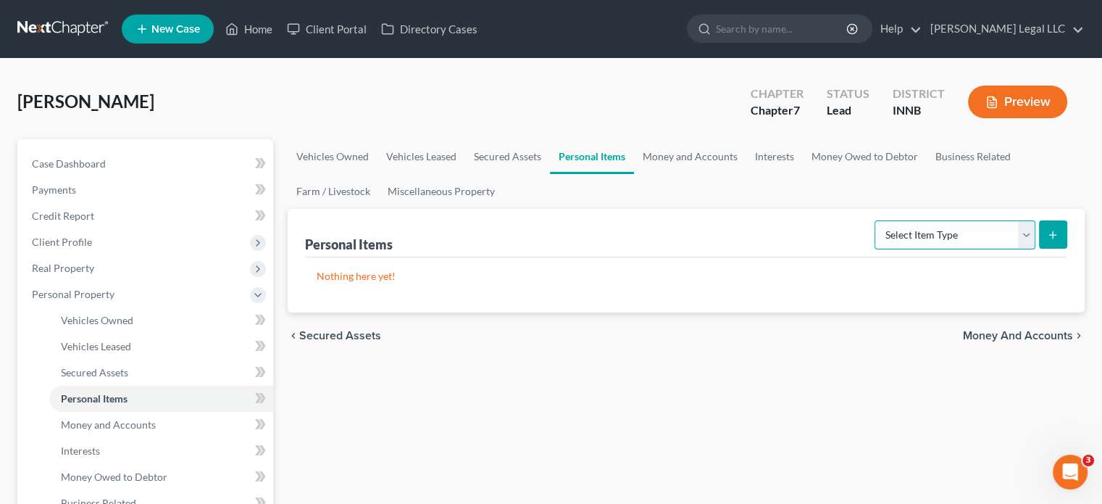
click at [946, 232] on select "Select Item Type Clothing Collectibles Of Value Electronics Firearms Household …" at bounding box center [955, 234] width 161 height 29
select select "clothing"
click at [876, 220] on select "Select Item Type Clothing Collectibles Of Value Electronics Firearms Household …" at bounding box center [955, 234] width 161 height 29
click at [1060, 231] on button "submit" at bounding box center [1053, 234] width 28 height 28
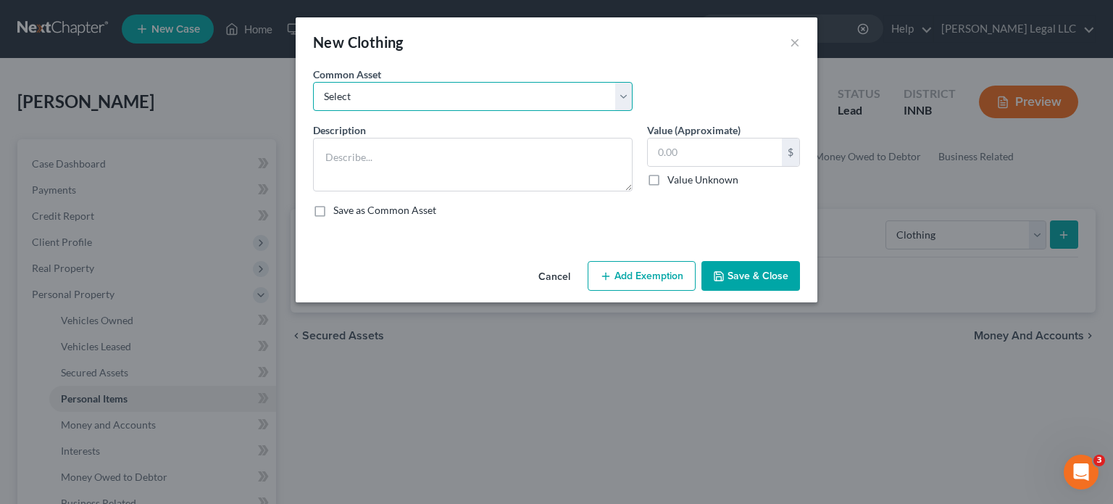
click at [351, 102] on select "Select Clothing Personal used clothing" at bounding box center [473, 96] width 320 height 29
select select "1"
click at [313, 82] on select "Select Clothing Personal used clothing" at bounding box center [473, 96] width 320 height 29
type textarea "Personal used clothing"
type input "500.00"
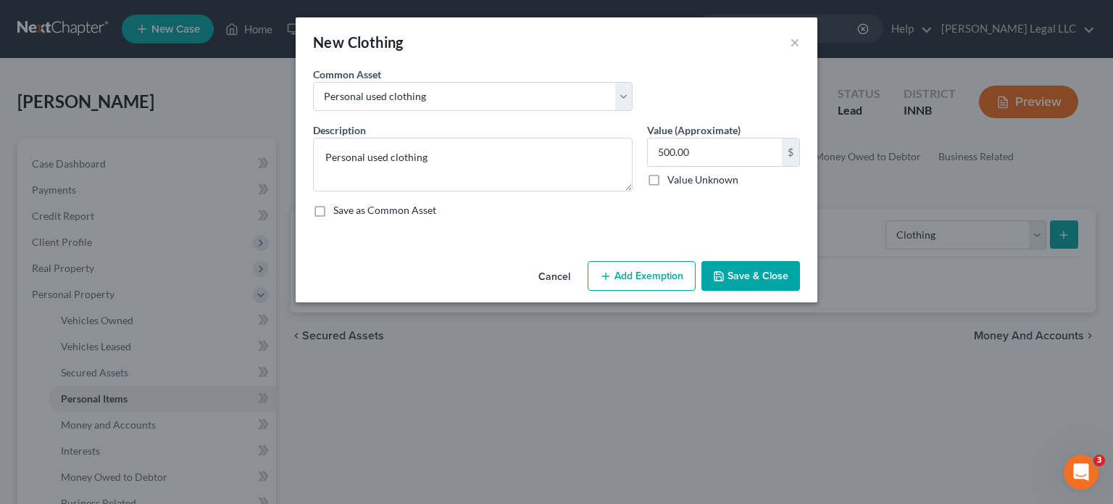
click at [632, 273] on button "Add Exemption" at bounding box center [642, 276] width 108 height 30
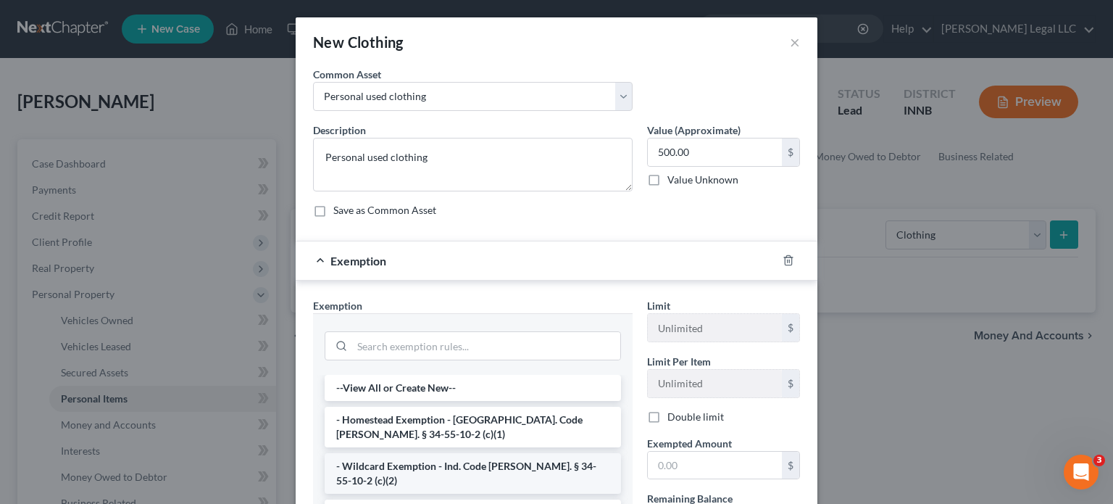
click at [374, 470] on li "- Wildcard Exemption - Ind. Code [PERSON_NAME]. § 34-55-10-2 (c)(2)" at bounding box center [473, 473] width 296 height 41
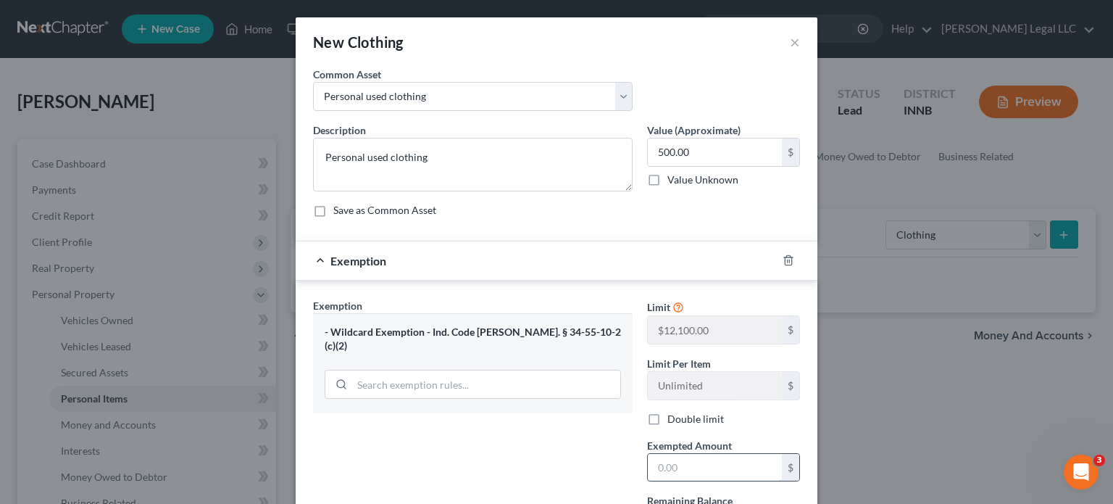
click at [687, 459] on input "text" at bounding box center [715, 468] width 134 height 28
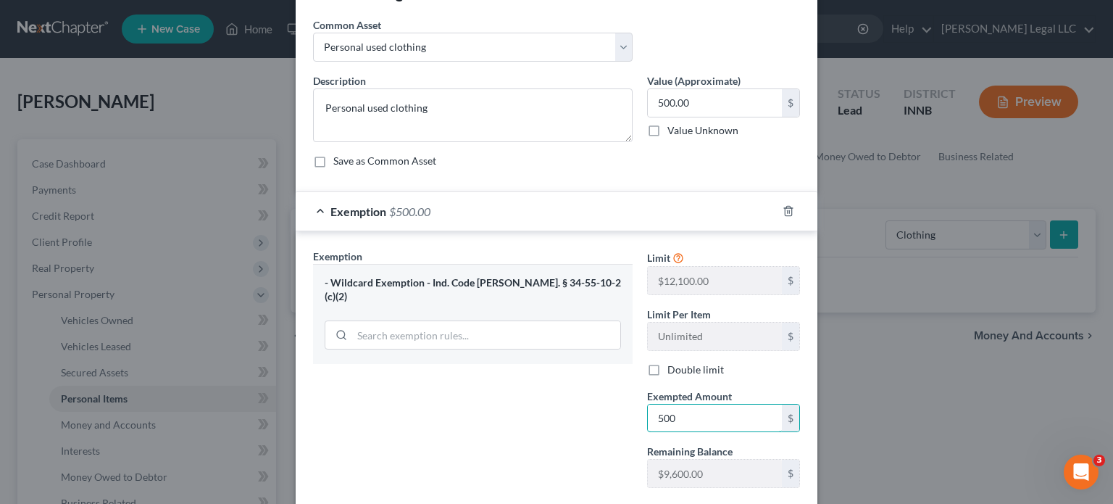
scroll to position [135, 0]
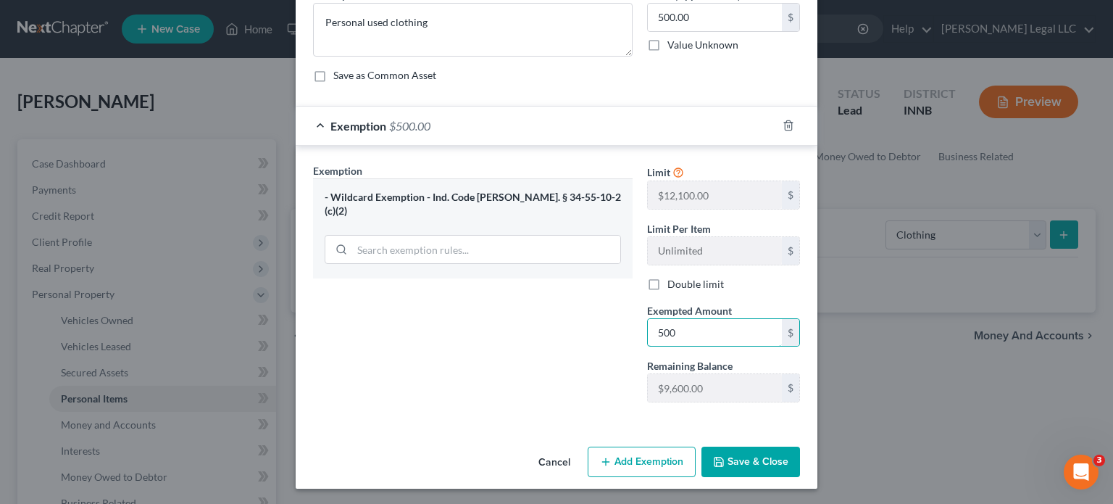
type input "500"
click at [730, 470] on button "Save & Close" at bounding box center [750, 461] width 99 height 30
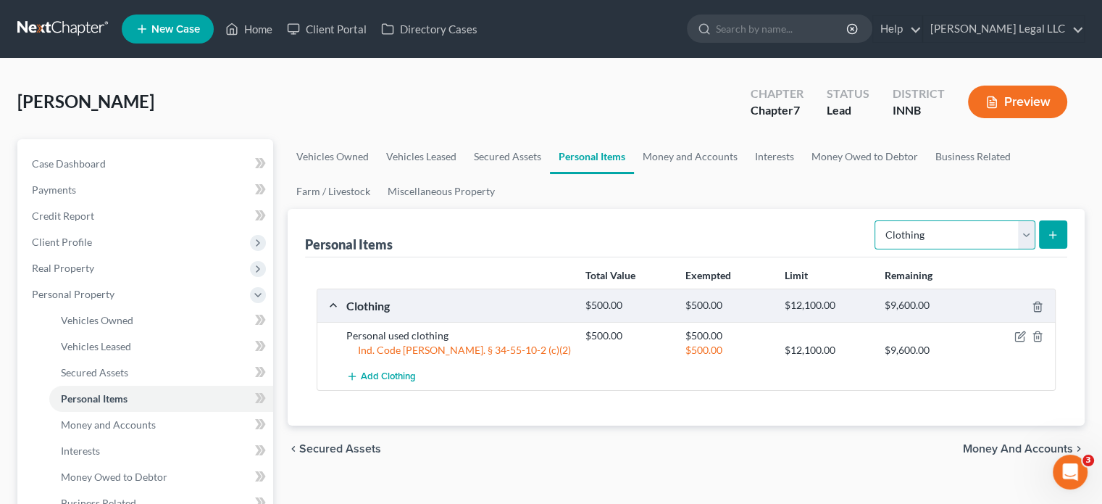
click at [930, 249] on form "Select Item Type Clothing Collectibles Of Value Electronics Firearms Household …" at bounding box center [971, 235] width 193 height 30
select select "electronics"
click at [876, 220] on select "Select Item Type Clothing Collectibles Of Value Electronics Firearms Household …" at bounding box center [955, 234] width 161 height 29
click at [1047, 234] on icon "submit" at bounding box center [1053, 235] width 12 height 12
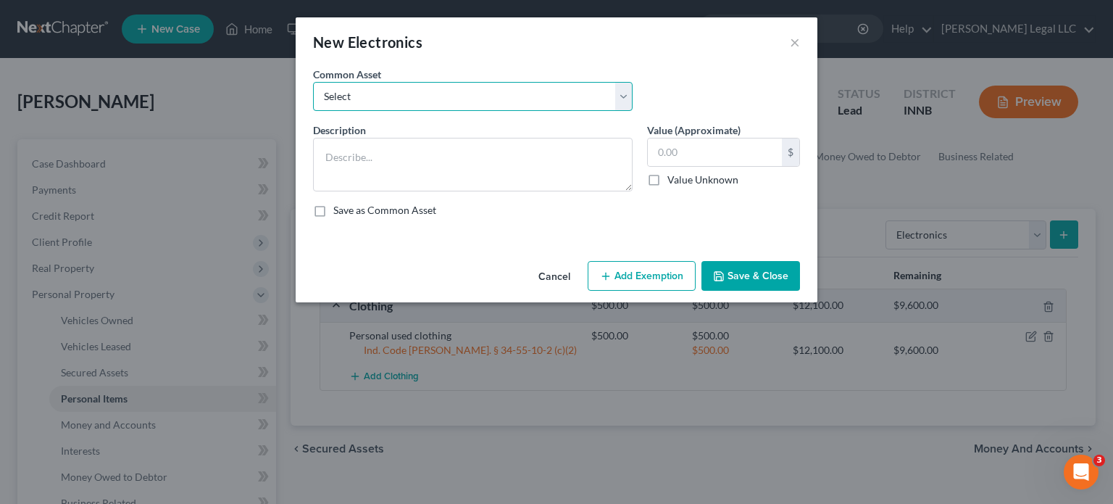
drag, startPoint x: 473, startPoint y: 88, endPoint x: 465, endPoint y: 96, distance: 11.8
click at [473, 88] on select "Select Miscellaneous electronics including televisions, computer equipment, and…" at bounding box center [473, 96] width 320 height 29
select select "0"
click at [313, 82] on select "Select Miscellaneous electronics including televisions, computer equipment, and…" at bounding box center [473, 96] width 320 height 29
type textarea "Miscellaneous electronics including televisions, computer equipment, and other …"
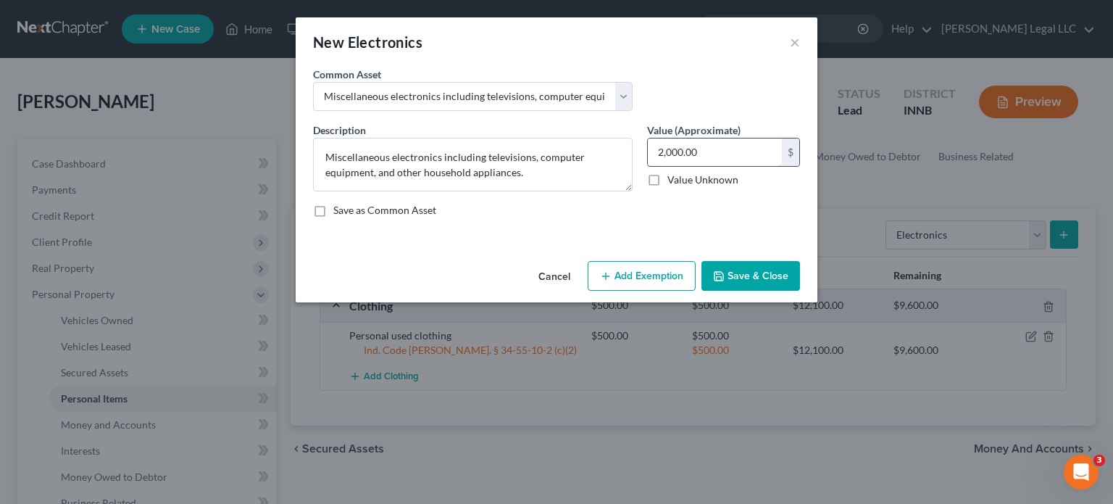
click at [693, 143] on input "2,000.00" at bounding box center [715, 152] width 134 height 28
type input "1,500"
click at [672, 275] on button "Add Exemption" at bounding box center [642, 276] width 108 height 30
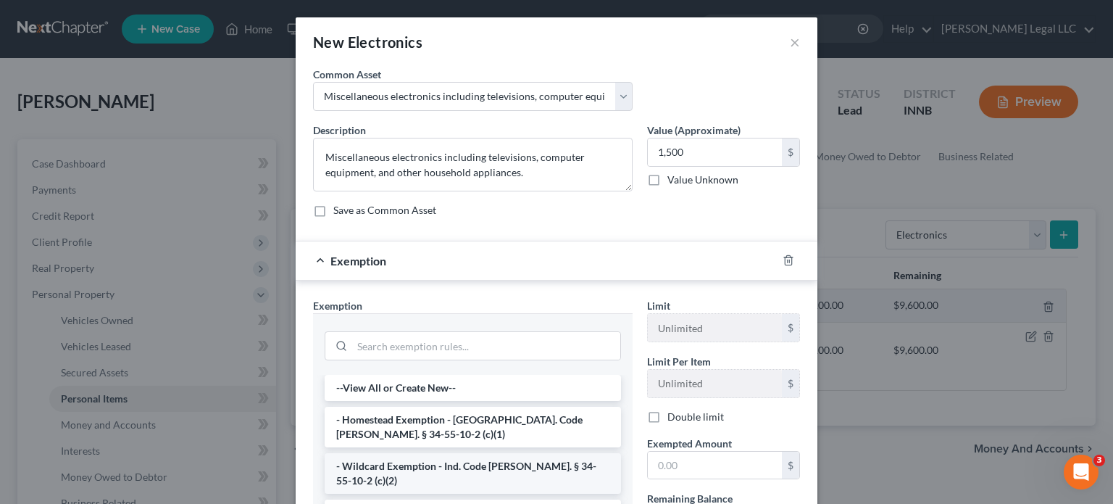
click at [371, 453] on li "- Wildcard Exemption - Ind. Code [PERSON_NAME]. § 34-55-10-2 (c)(2)" at bounding box center [473, 473] width 296 height 41
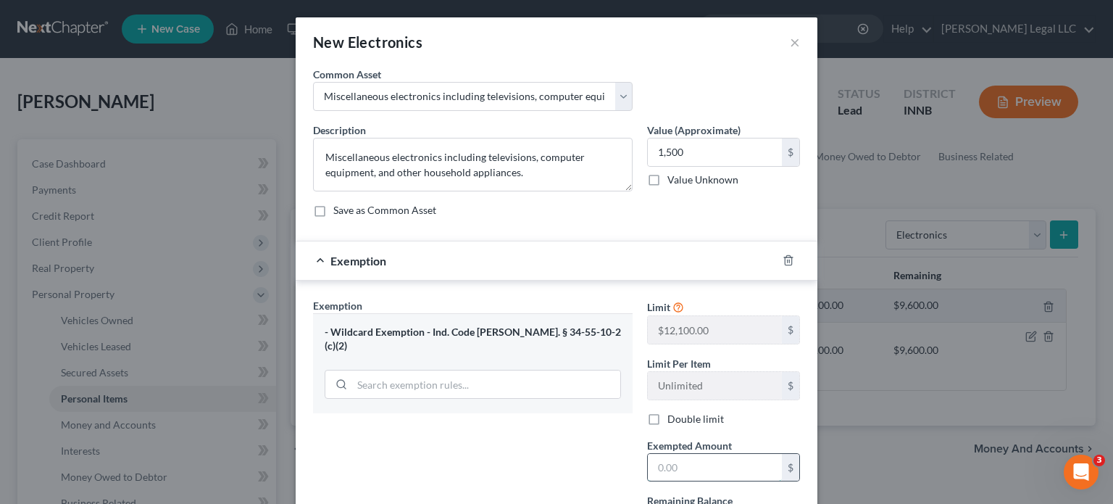
click at [696, 465] on input "text" at bounding box center [715, 468] width 134 height 28
type input "1,500"
click at [509, 449] on div "Exemption Set must be selected for CA. Exemption * - Wildcard Exemption - Ind. …" at bounding box center [473, 423] width 334 height 251
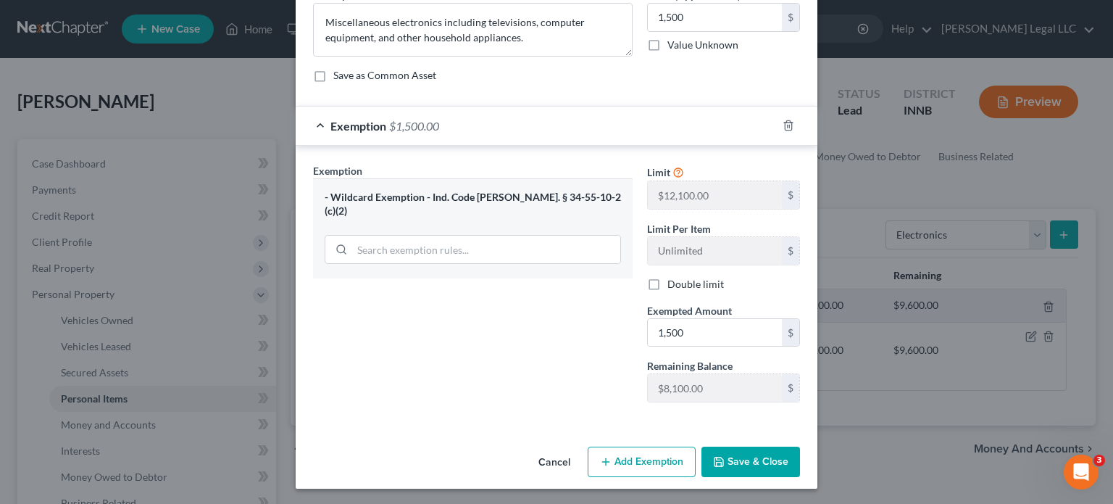
click at [764, 466] on button "Save & Close" at bounding box center [750, 461] width 99 height 30
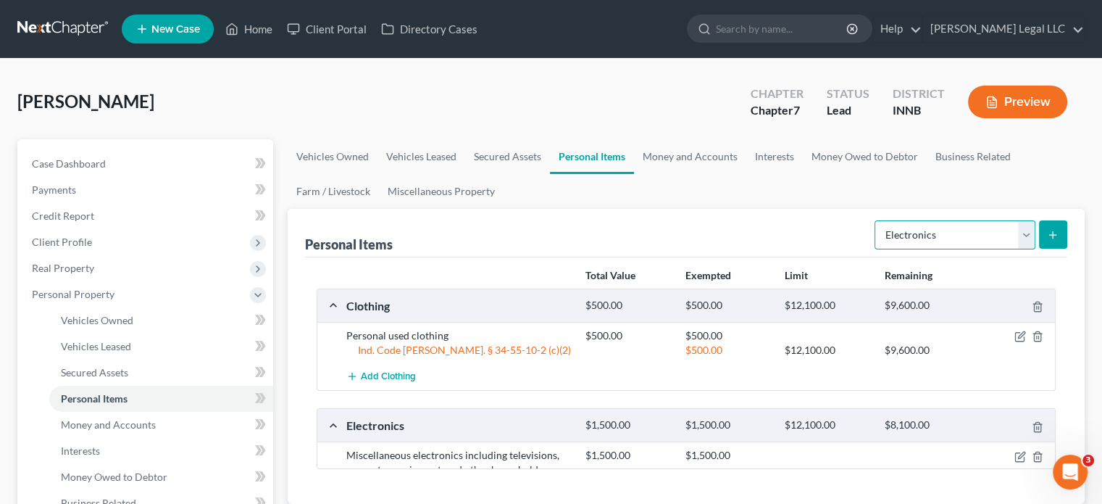
click at [960, 243] on select "Select Item Type Clothing Collectibles Of Value Electronics Firearms Household …" at bounding box center [955, 234] width 161 height 29
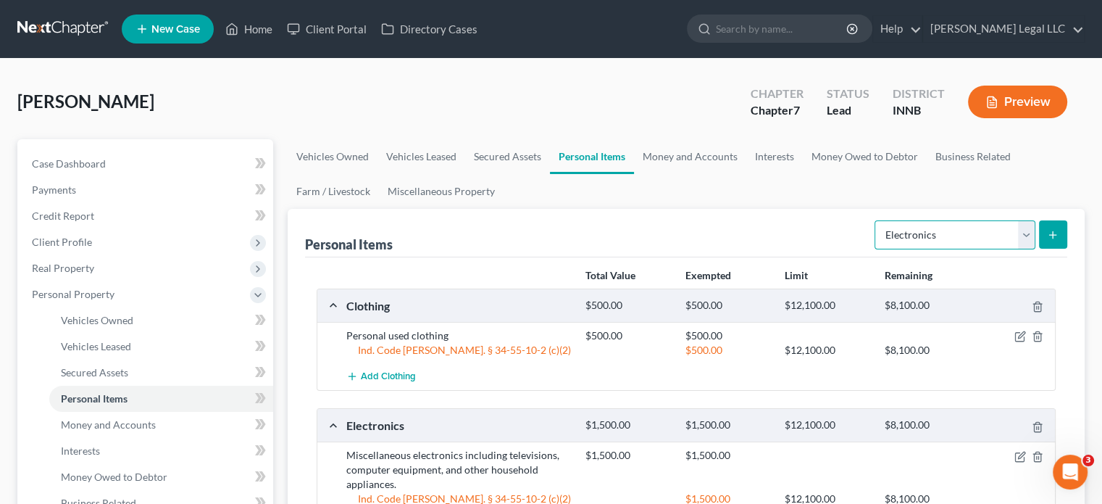
select select "household_goods"
click at [876, 220] on select "Select Item Type Clothing Collectibles Of Value Electronics Firearms Household …" at bounding box center [955, 234] width 161 height 29
click at [1053, 235] on line "submit" at bounding box center [1053, 234] width 0 height 7
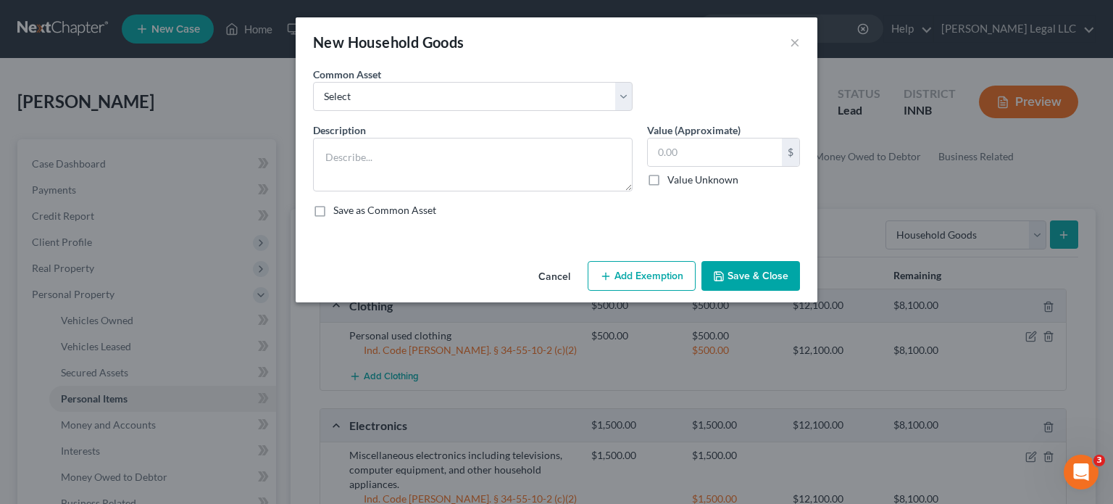
click at [346, 112] on div "Common Asset Select Household furniture (bedrooms, kitchen, living area, etc.)" at bounding box center [556, 95] width 501 height 56
drag, startPoint x: 359, startPoint y: 99, endPoint x: 362, endPoint y: 109, distance: 10.4
click at [362, 109] on select "Select Household furniture (bedrooms, kitchen, living area, etc.)" at bounding box center [473, 96] width 320 height 29
select select "0"
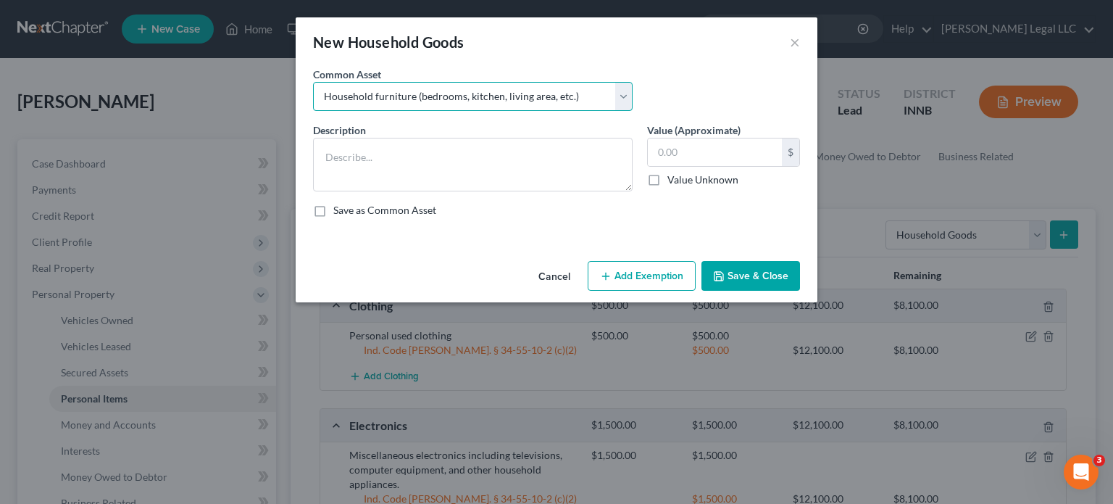
click at [313, 82] on select "Select Household furniture (bedrooms, kitchen, living area, etc.)" at bounding box center [473, 96] width 320 height 29
type textarea "Household furniture (bedrooms, kitchen, living area, etc.)"
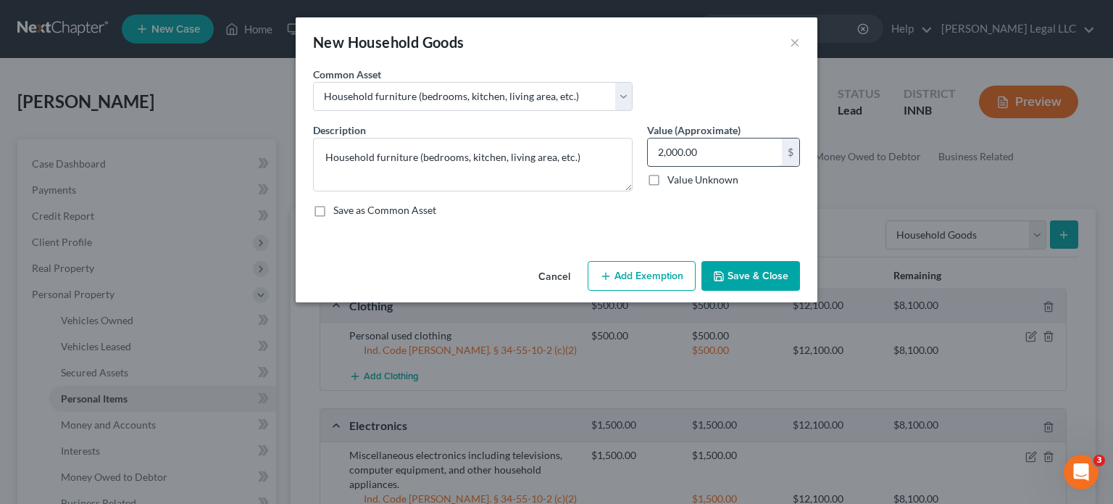
click at [736, 149] on input "2,000.00" at bounding box center [715, 152] width 134 height 28
type input "1,500"
click at [637, 267] on button "Add Exemption" at bounding box center [642, 276] width 108 height 30
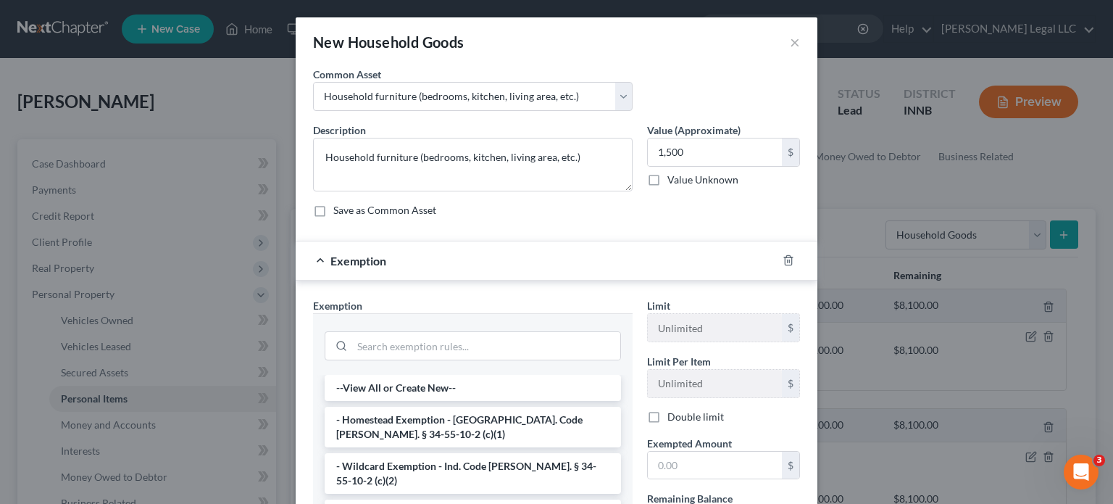
click at [384, 465] on li "- Wildcard Exemption - Ind. Code [PERSON_NAME]. § 34-55-10-2 (c)(2)" at bounding box center [473, 473] width 296 height 41
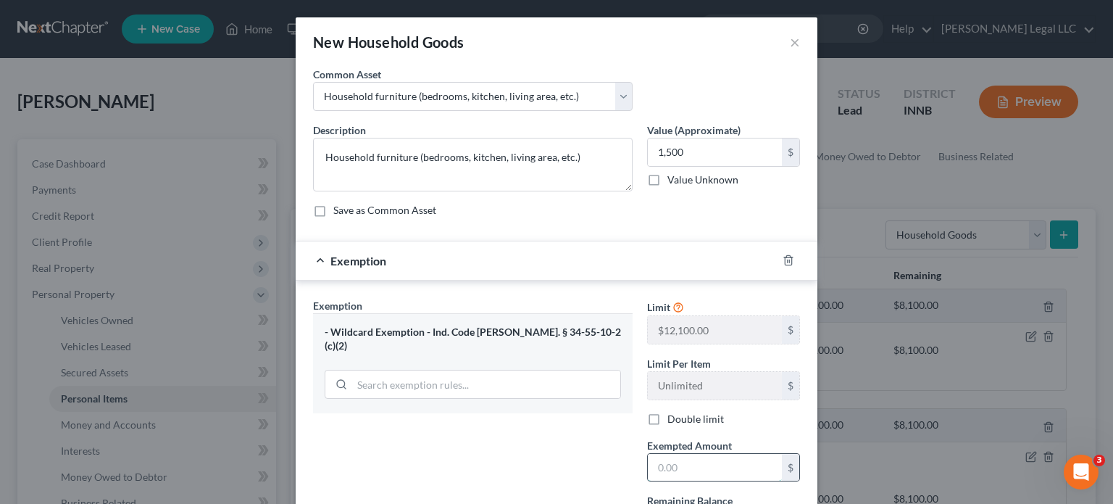
click at [725, 472] on input "text" at bounding box center [715, 468] width 134 height 28
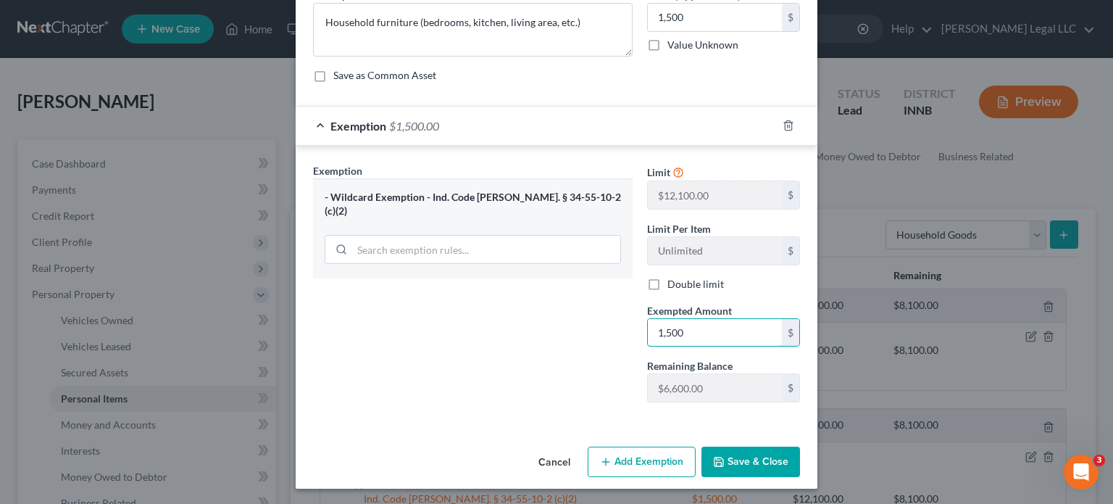
type input "1,500"
click at [730, 464] on button "Save & Close" at bounding box center [750, 461] width 99 height 30
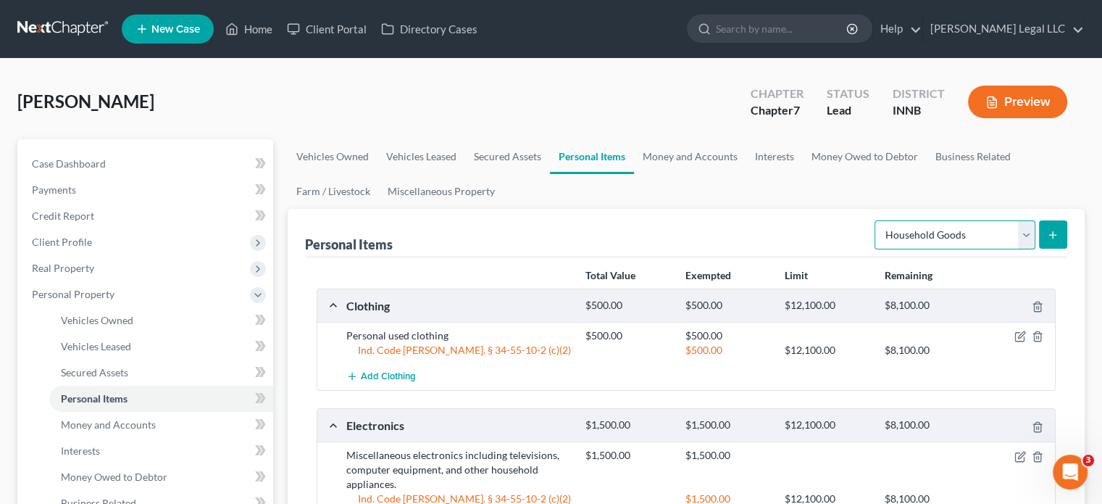
click at [966, 228] on select "Select Item Type Clothing Collectibles Of Value Electronics Firearms Household …" at bounding box center [955, 234] width 161 height 29
select select "jewelry"
click at [876, 220] on select "Select Item Type Clothing Collectibles Of Value Electronics Firearms Household …" at bounding box center [955, 234] width 161 height 29
click at [1061, 231] on button "submit" at bounding box center [1053, 234] width 28 height 28
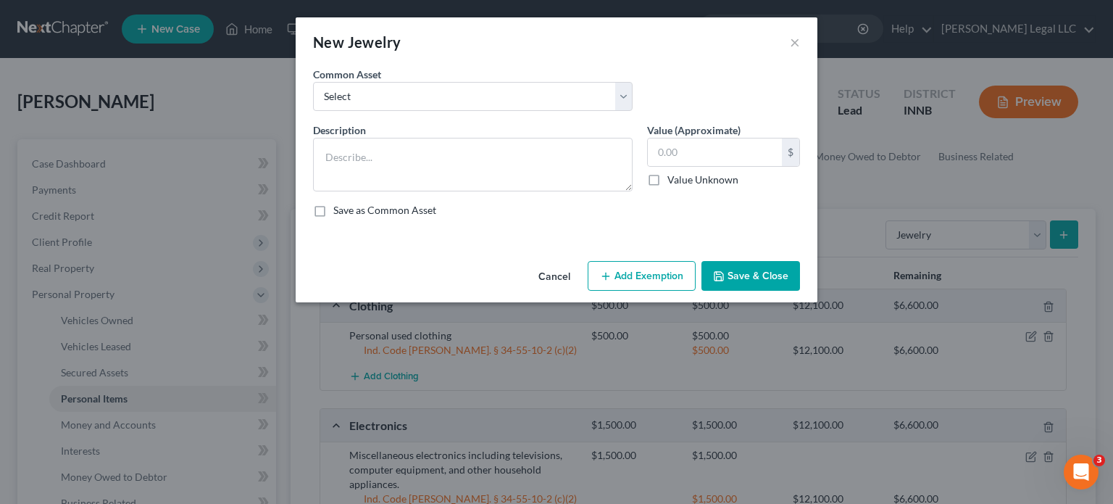
click at [467, 78] on div "Common Asset Select Miscellaneous fine and costume jewelry, watches, and access…" at bounding box center [473, 89] width 334 height 44
click at [467, 91] on select "Select Miscellaneous fine and costume jewelry, watches, and accessories." at bounding box center [473, 96] width 320 height 29
select select "0"
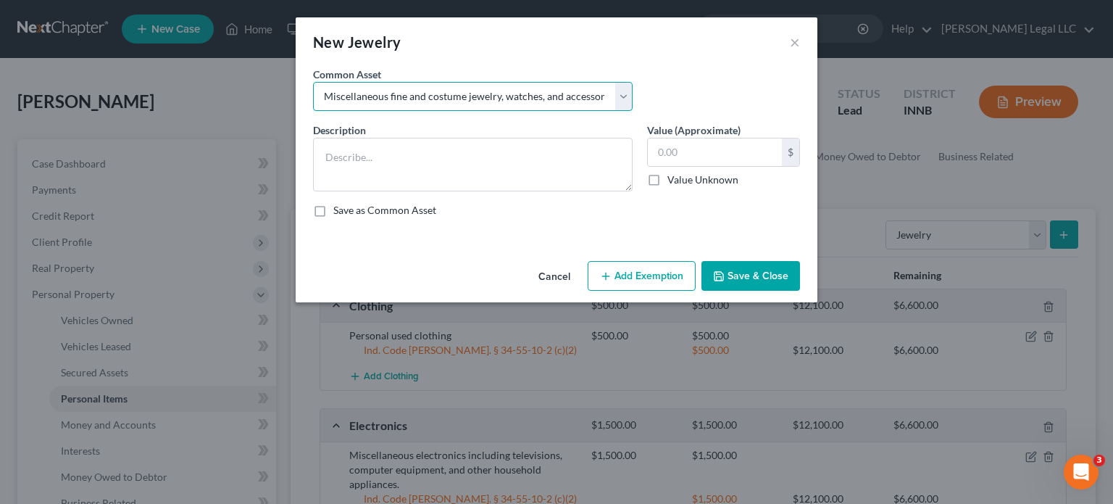
click at [313, 82] on select "Select Miscellaneous fine and costume jewelry, watches, and accessories." at bounding box center [473, 96] width 320 height 29
type textarea "Miscellaneous fine and costume jewelry, watches, and accessories."
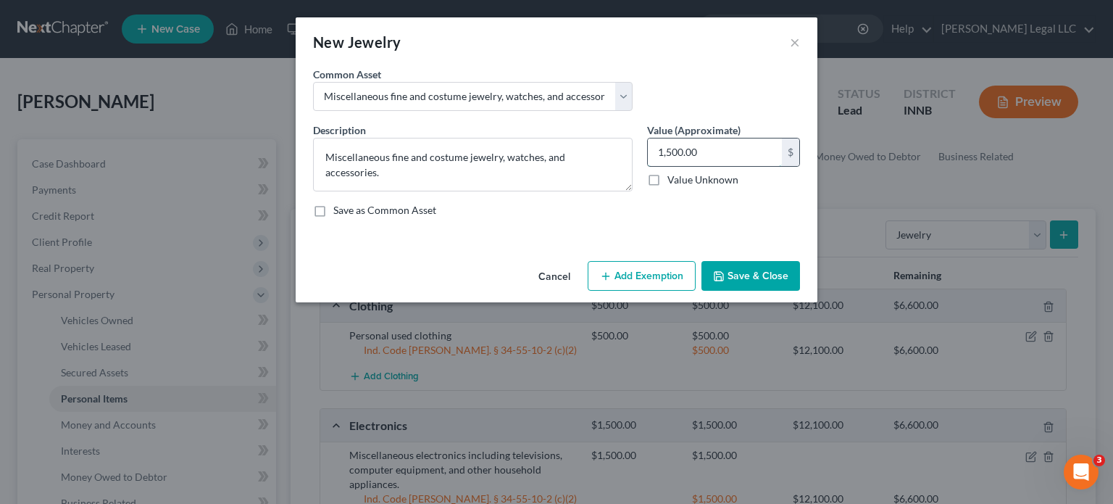
click at [664, 149] on input "1,500.00" at bounding box center [715, 152] width 134 height 28
type input "1,000"
click at [639, 288] on button "Add Exemption" at bounding box center [642, 276] width 108 height 30
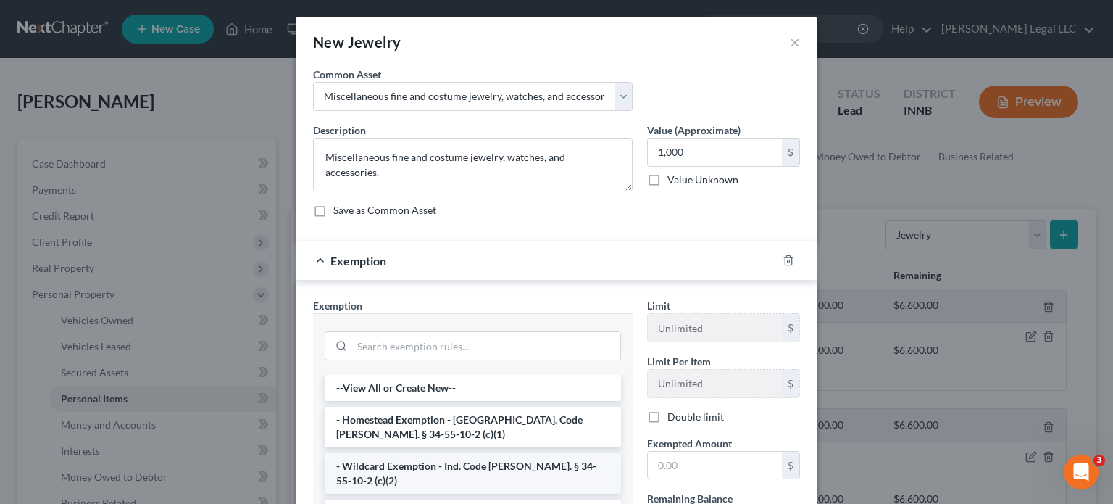
click at [402, 453] on li "- Wildcard Exemption - Ind. Code [PERSON_NAME]. § 34-55-10-2 (c)(2)" at bounding box center [473, 473] width 296 height 41
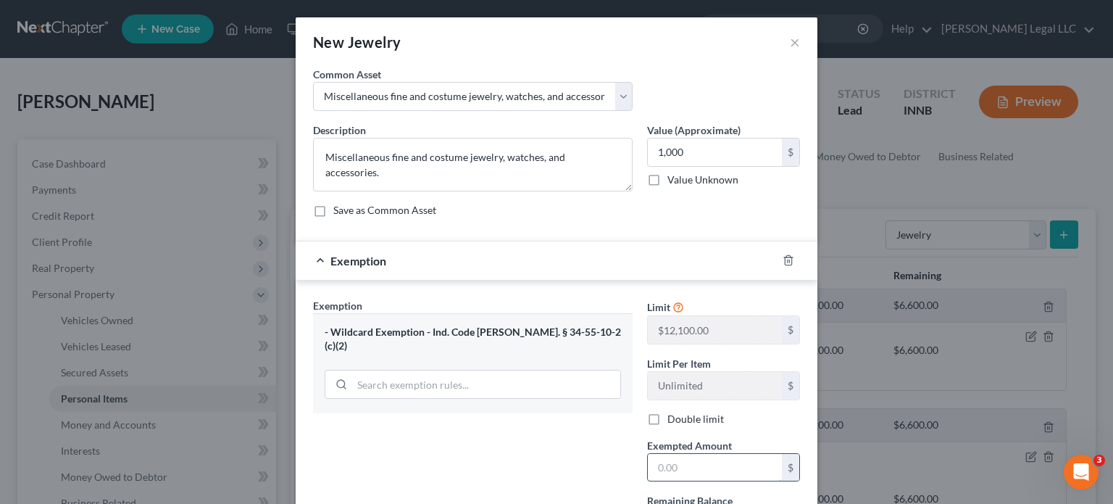
click at [683, 471] on input "text" at bounding box center [715, 468] width 134 height 28
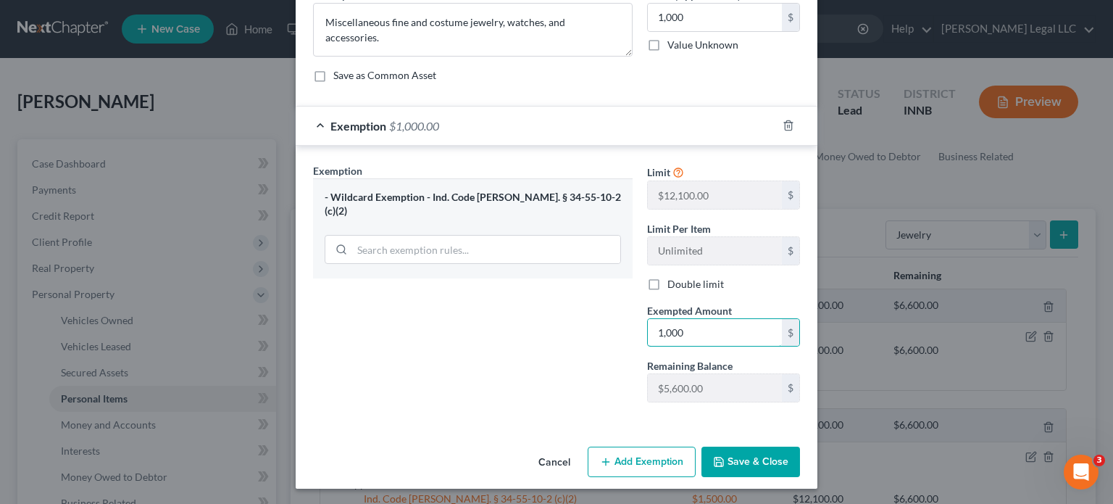
type input "1,000"
click at [728, 451] on button "Save & Close" at bounding box center [750, 461] width 99 height 30
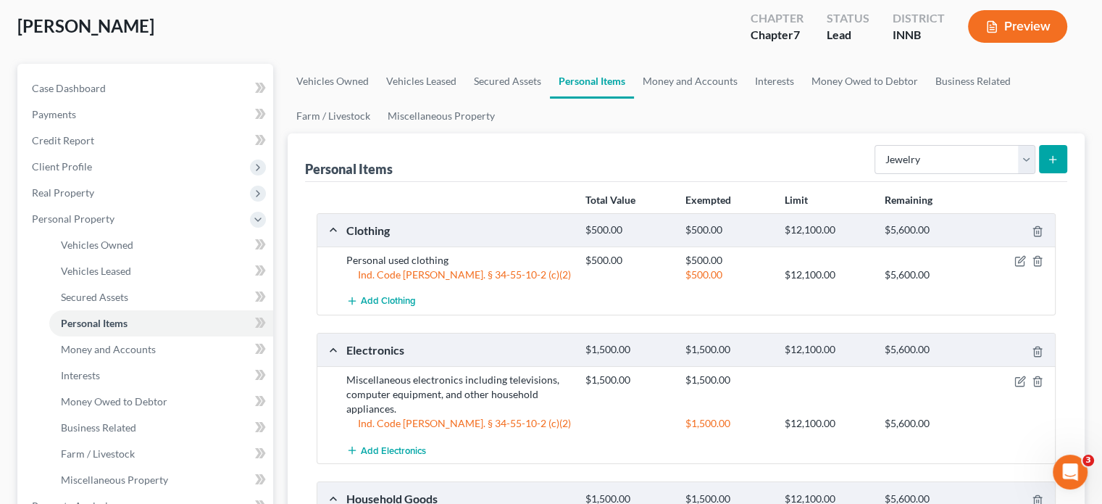
scroll to position [0, 0]
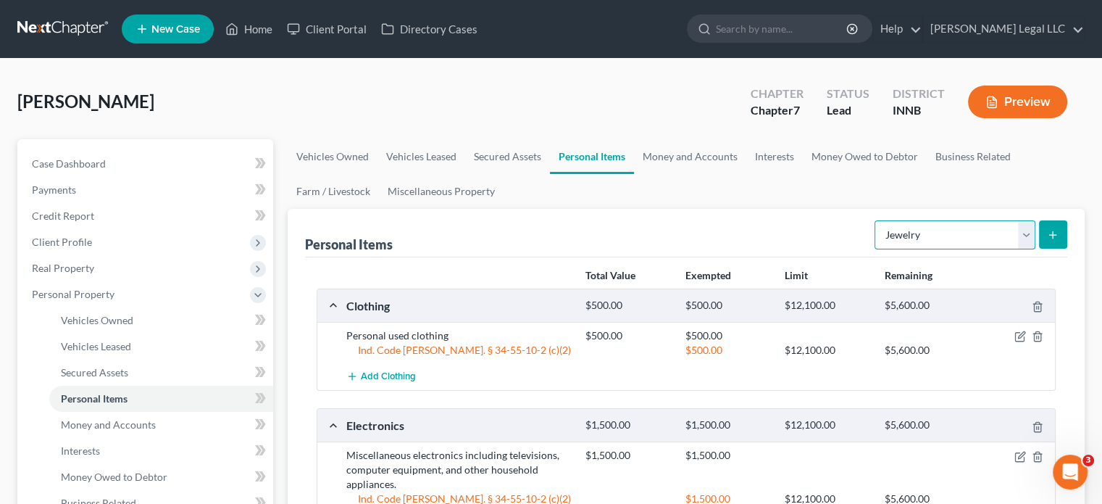
click at [997, 237] on select "Select Item Type Clothing Collectibles Of Value Electronics Firearms Household …" at bounding box center [955, 234] width 161 height 29
select select "other"
click at [876, 220] on select "Select Item Type Clothing Collectibles Of Value Electronics Firearms Household …" at bounding box center [955, 234] width 161 height 29
click at [1058, 237] on icon "submit" at bounding box center [1053, 235] width 12 height 12
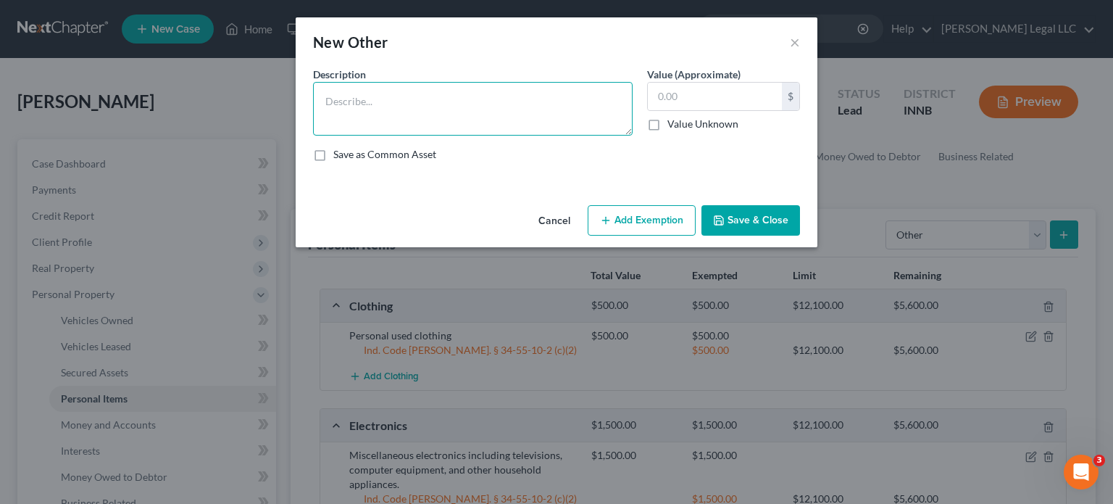
click at [404, 118] on textarea at bounding box center [473, 109] width 320 height 54
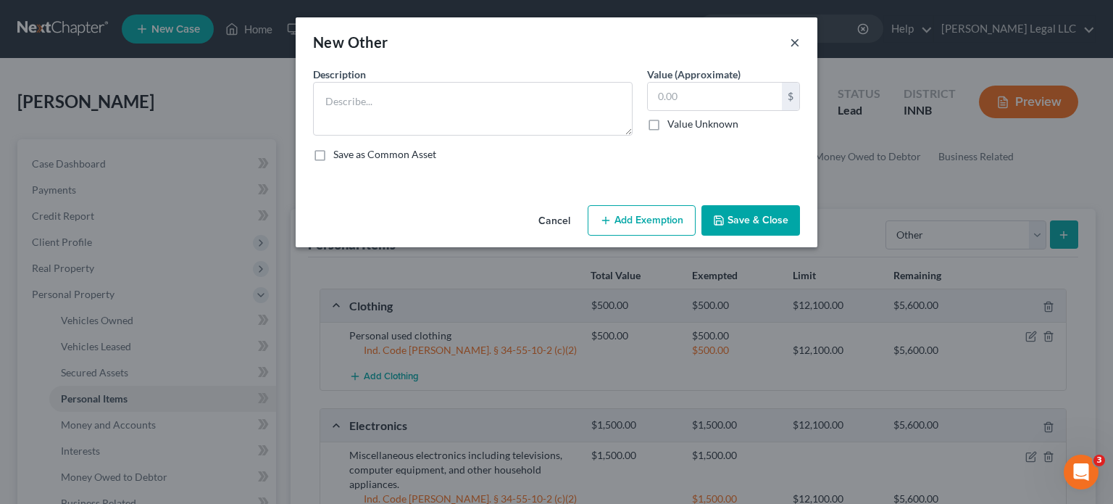
click at [794, 39] on button "×" at bounding box center [795, 41] width 10 height 17
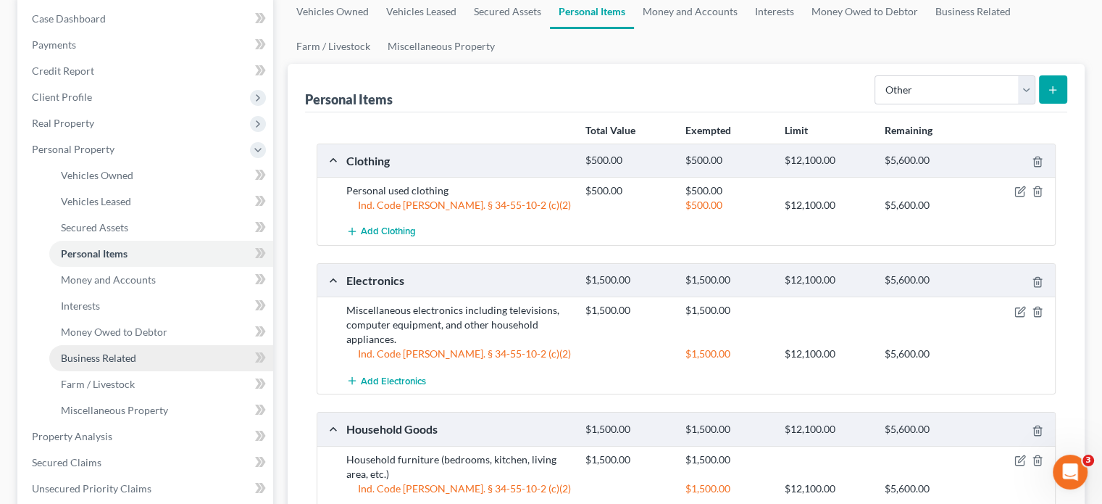
click at [107, 354] on span "Business Related" at bounding box center [98, 357] width 75 height 12
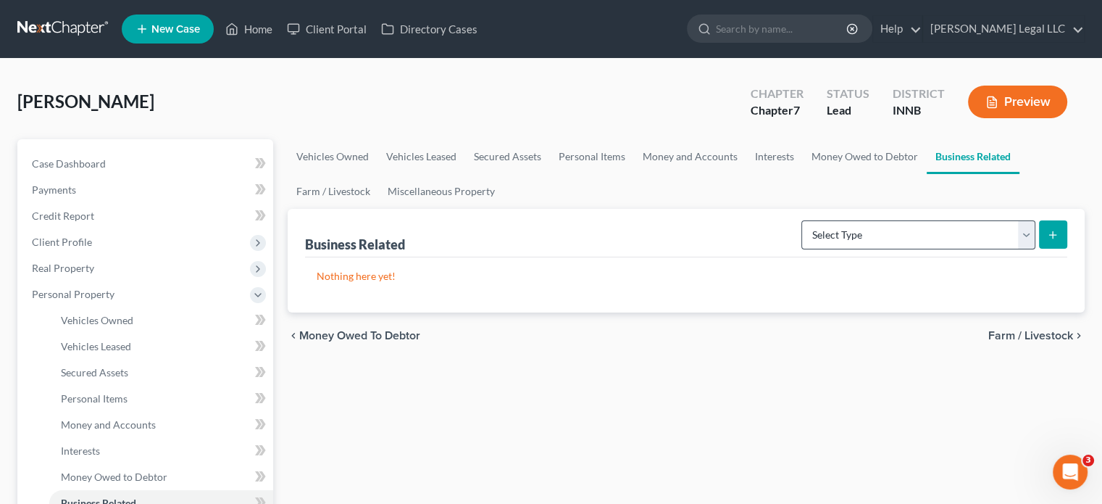
drag, startPoint x: 847, startPoint y: 214, endPoint x: 851, endPoint y: 234, distance: 20.7
click at [848, 217] on div "Select Type Customer Lists Franchises Inventory Licenses Machinery Office Equip…" at bounding box center [932, 233] width 272 height 38
click at [851, 234] on select "Select Type Customer Lists Franchises Inventory Licenses Machinery Office Equip…" at bounding box center [918, 234] width 234 height 29
select select "machinery"
click at [802, 220] on select "Select Type Customer Lists Franchises Inventory Licenses Machinery Office Equip…" at bounding box center [918, 234] width 234 height 29
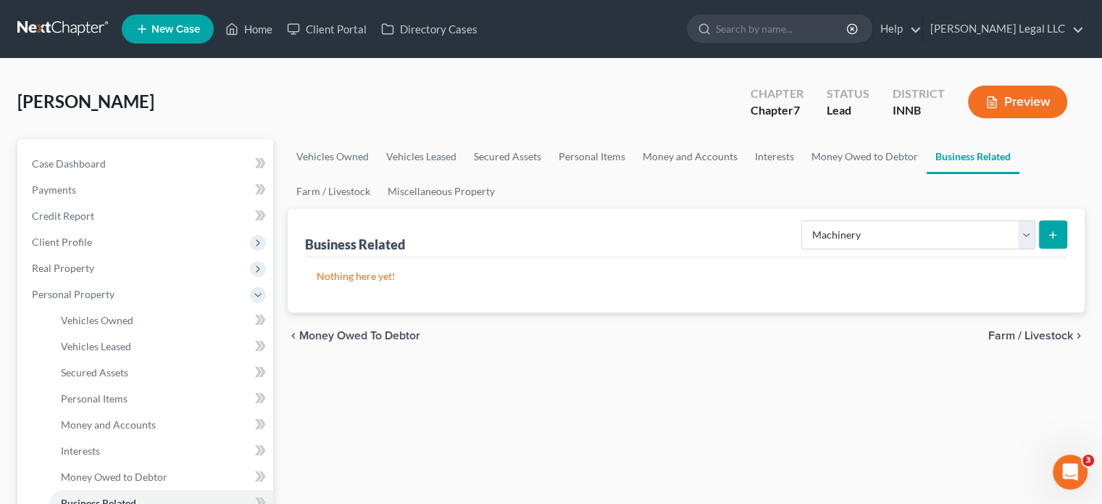
click at [1056, 235] on icon "submit" at bounding box center [1053, 235] width 12 height 12
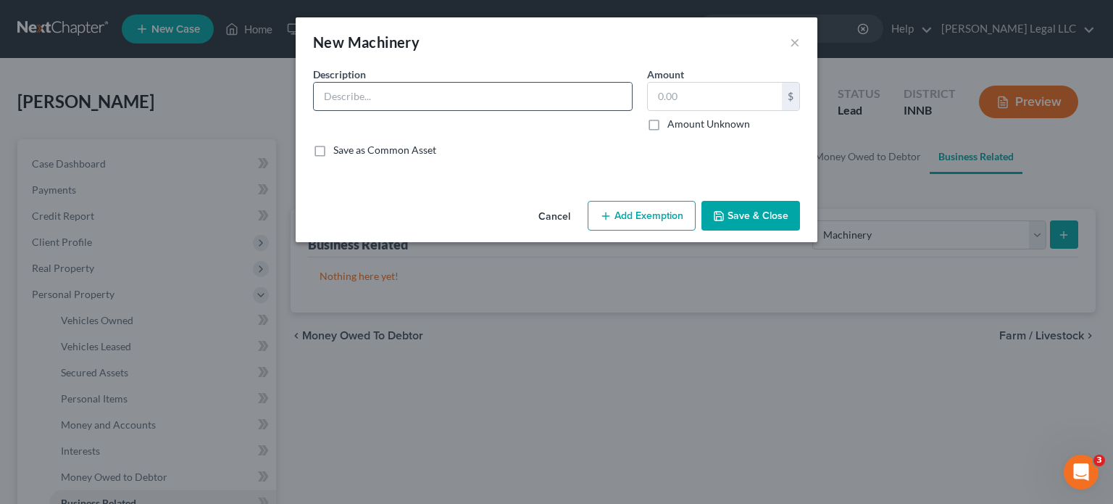
click at [496, 93] on input "text" at bounding box center [473, 97] width 318 height 28
type input "Masonry Tools and Trailer"
type input "3,000"
click at [607, 217] on icon "button" at bounding box center [606, 216] width 12 height 12
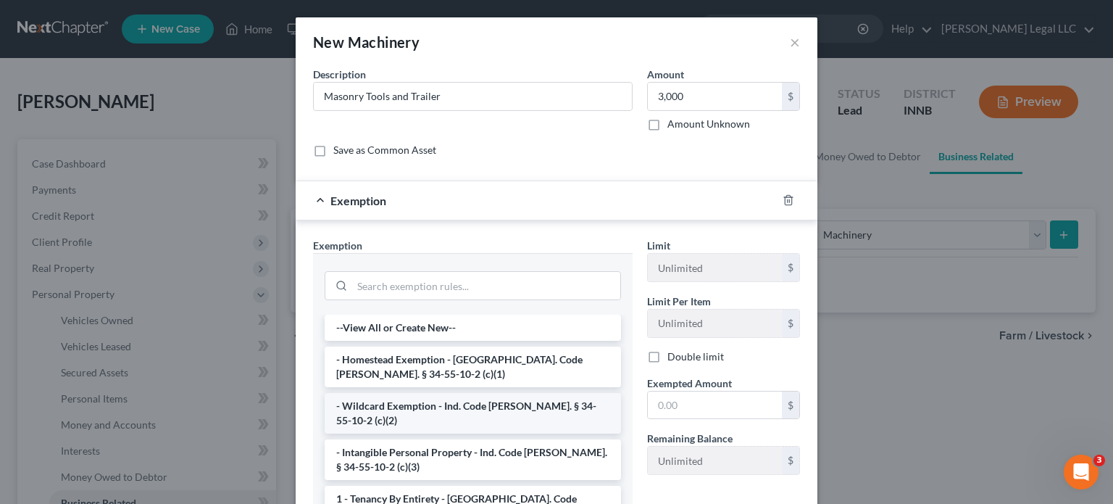
click at [378, 408] on li "- Wildcard Exemption - Ind. Code [PERSON_NAME]. § 34-55-10-2 (c)(2)" at bounding box center [473, 413] width 296 height 41
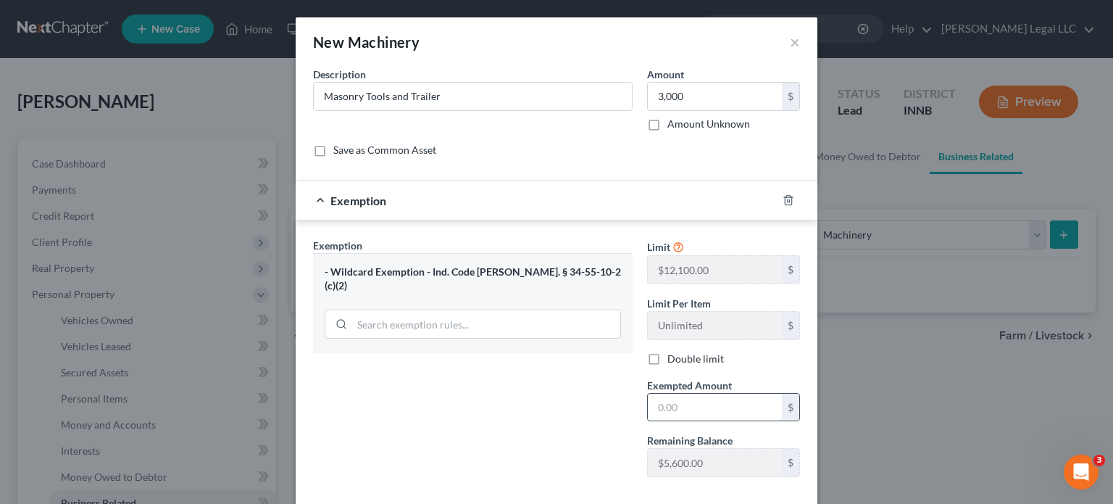
click at [685, 412] on input "text" at bounding box center [715, 407] width 134 height 28
type input "3,000"
click at [588, 398] on div "Exemption Set must be selected for CA. Exemption * - Wildcard Exemption - Ind. …" at bounding box center [473, 363] width 334 height 251
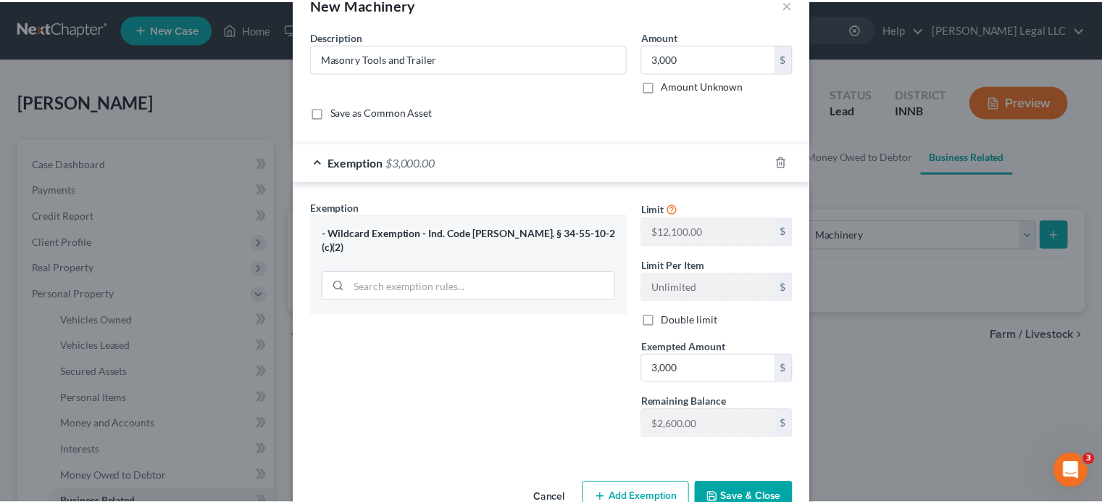
scroll to position [75, 0]
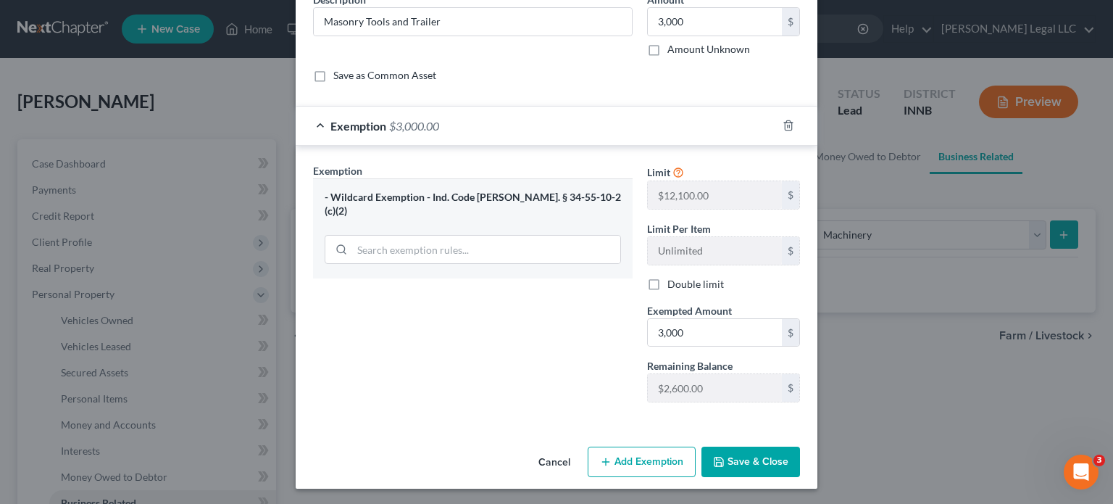
click at [759, 457] on button "Save & Close" at bounding box center [750, 461] width 99 height 30
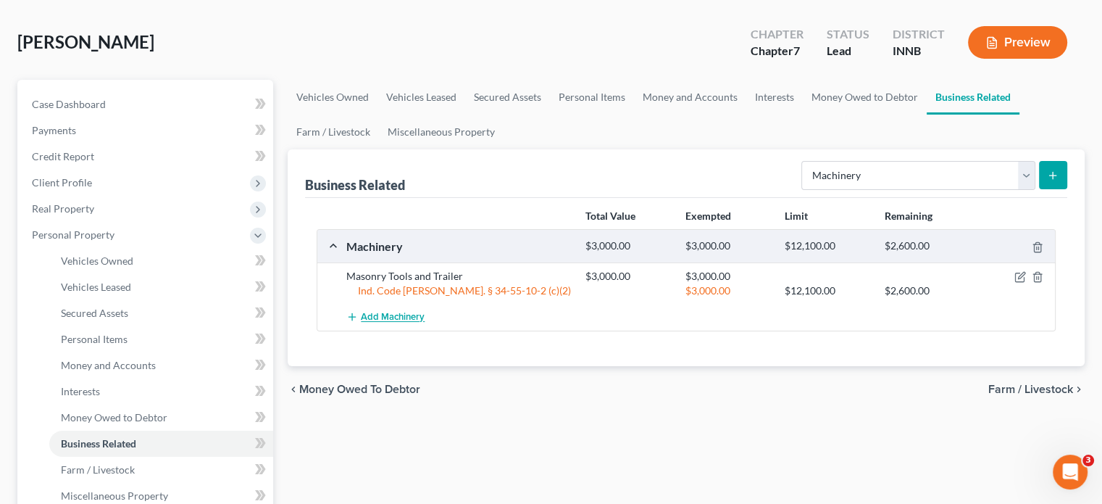
scroll to position [145, 0]
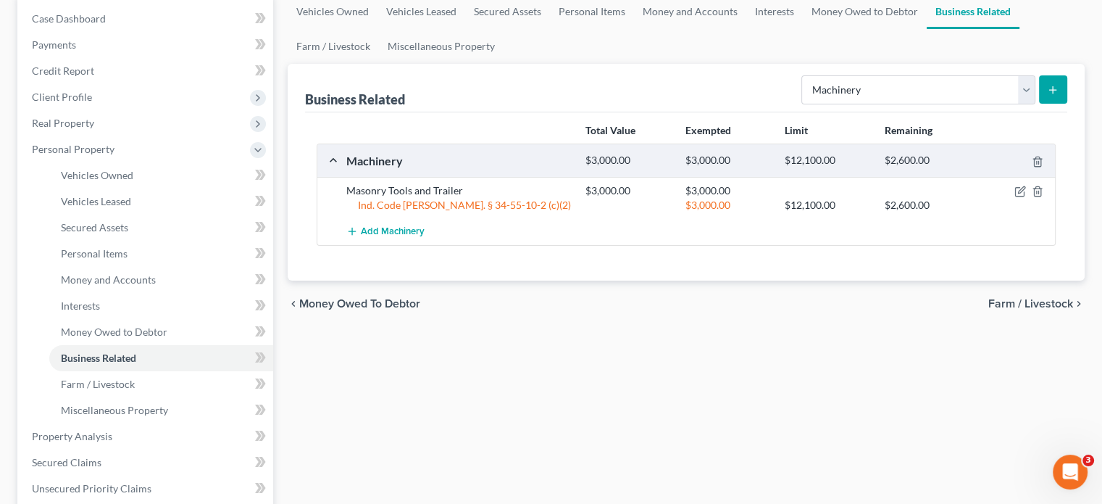
click at [482, 346] on div "Vehicles Owned Vehicles Leased Secured Assets Personal Items Money and Accounts…" at bounding box center [686, 425] width 812 height 863
click at [142, 377] on link "Farm / Livestock" at bounding box center [161, 384] width 224 height 26
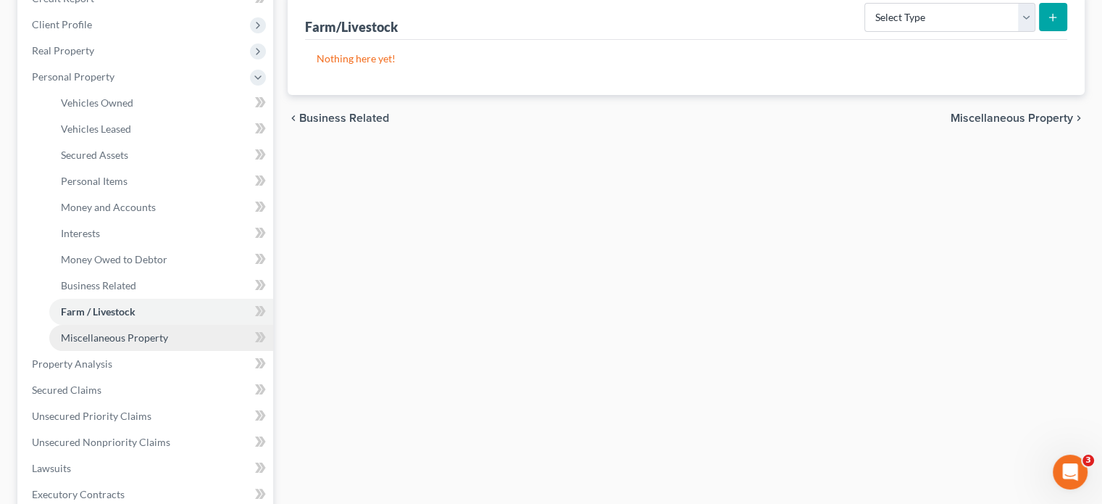
click at [135, 340] on span "Miscellaneous Property" at bounding box center [114, 337] width 107 height 12
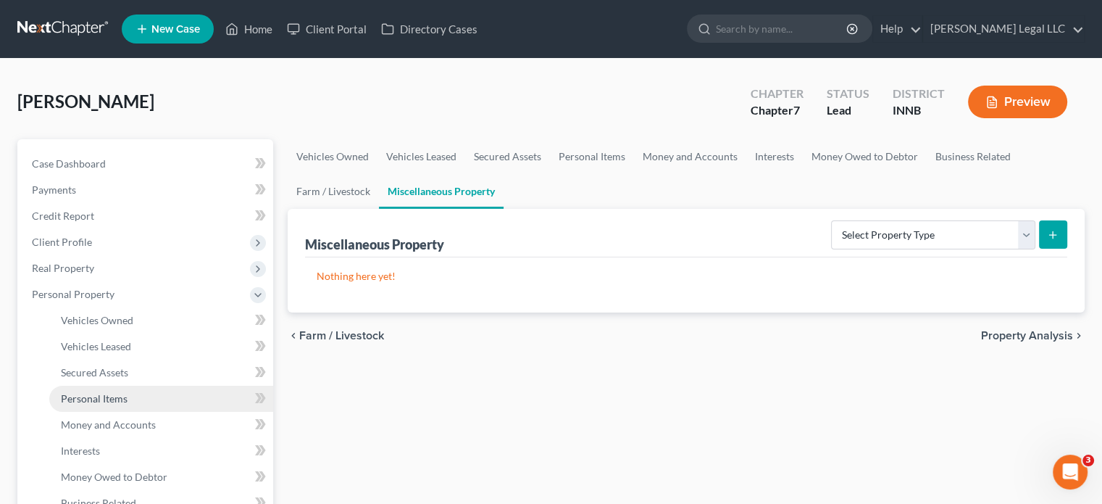
scroll to position [72, 0]
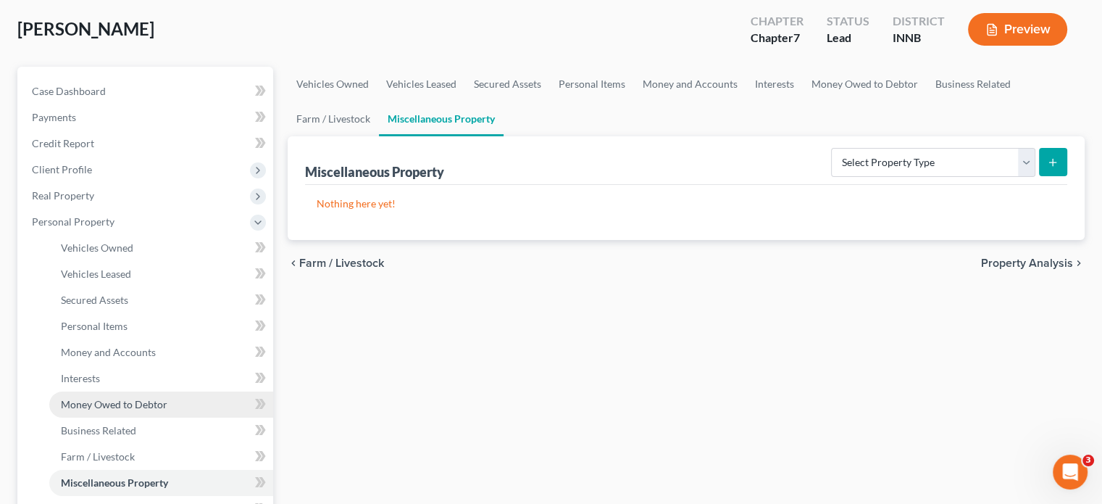
click at [75, 396] on link "Money Owed to Debtor" at bounding box center [161, 404] width 224 height 26
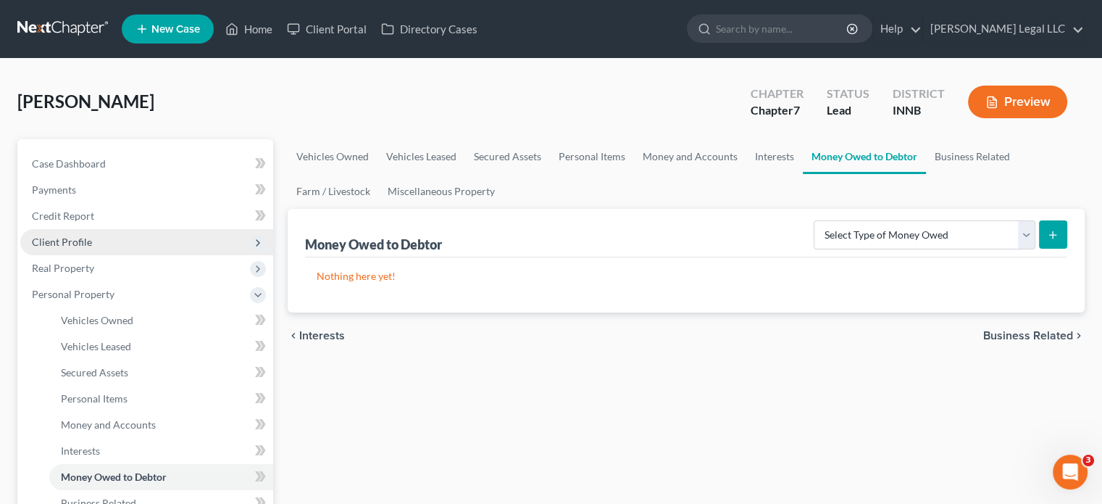
click at [92, 246] on span "Client Profile" at bounding box center [146, 242] width 253 height 26
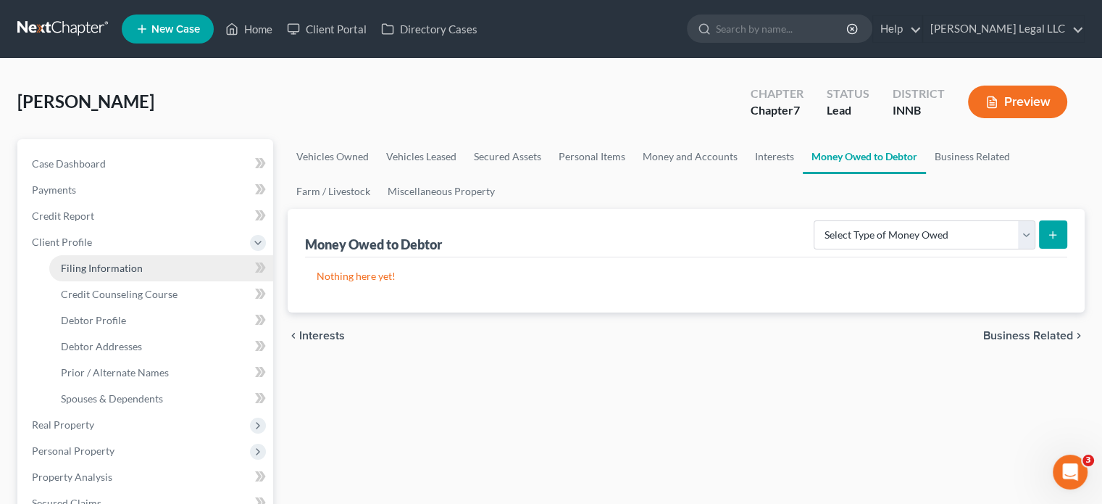
click at [117, 271] on span "Filing Information" at bounding box center [102, 268] width 82 height 12
select select "1"
select select "0"
select select "27"
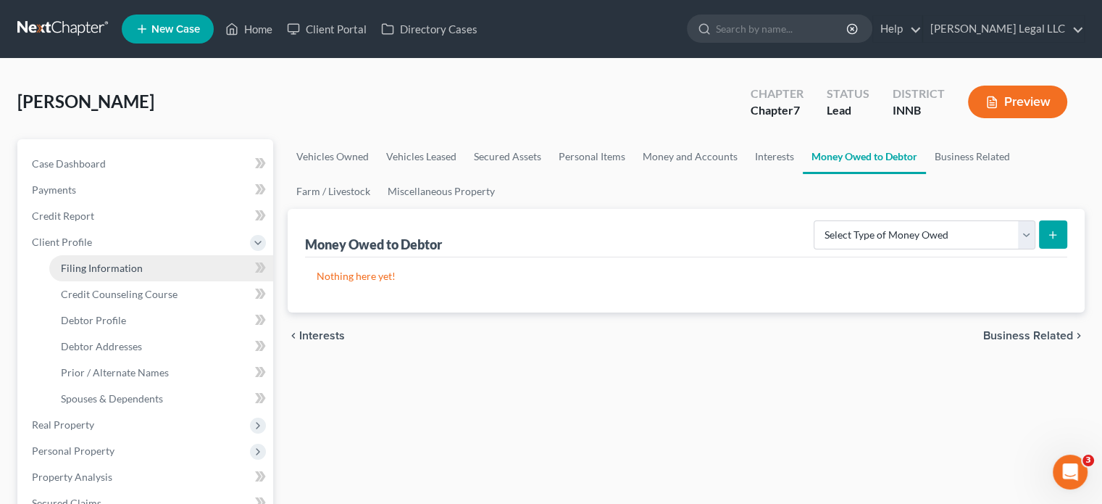
select select "0"
select select "15"
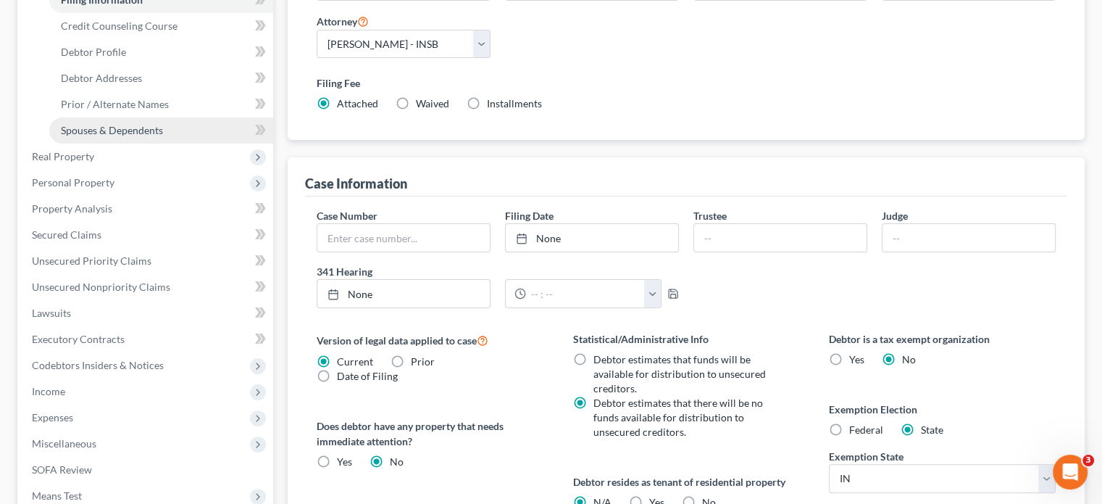
scroll to position [130, 0]
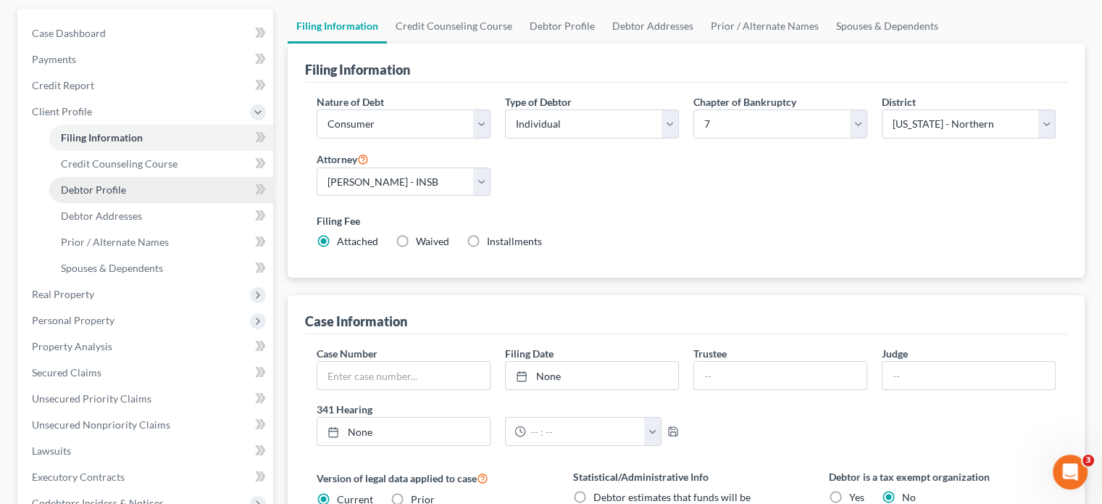
click at [86, 190] on span "Debtor Profile" at bounding box center [93, 189] width 65 height 12
select select "0"
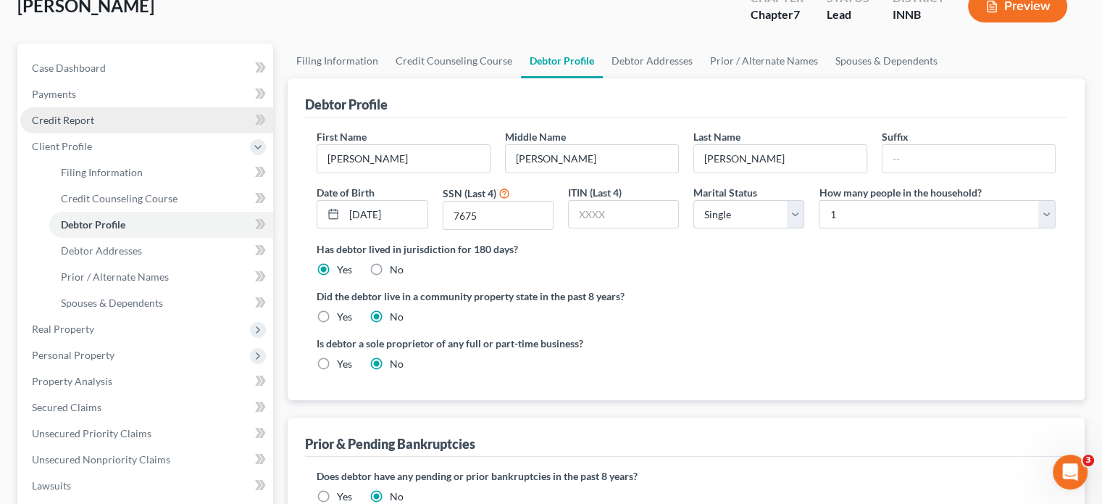
scroll to position [217, 0]
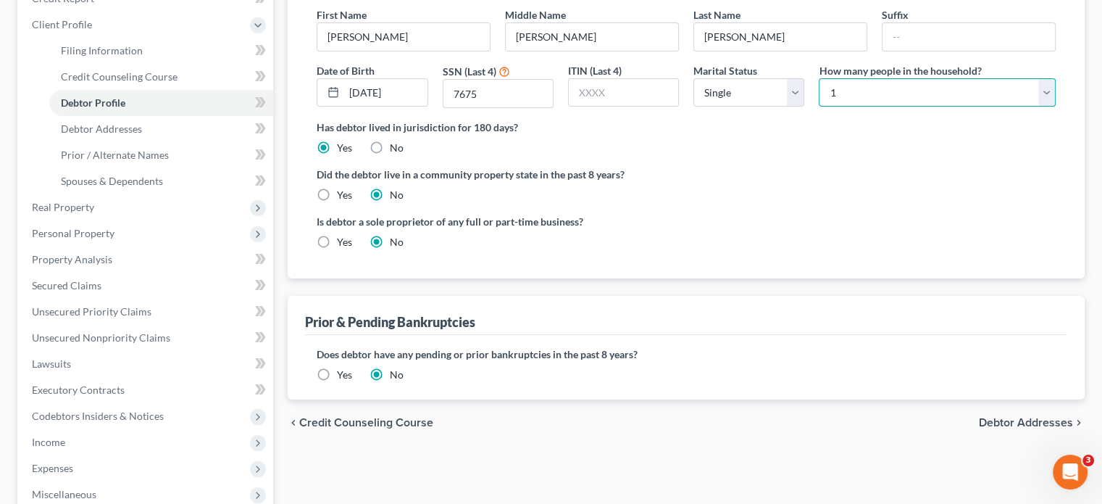
click at [885, 90] on select "Select 1 2 3 4 5 6 7 8 9 10 11 12 13 14 15 16 17 18 19 20" at bounding box center [937, 92] width 237 height 29
select select "4"
click at [819, 78] on select "Select 1 2 3 4 5 6 7 8 9 10 11 12 13 14 15 16 17 18 19 20" at bounding box center [937, 92] width 237 height 29
click at [852, 183] on div "Did the debtor live in a community property state in the past 8 years? Yes No" at bounding box center [686, 185] width 739 height 36
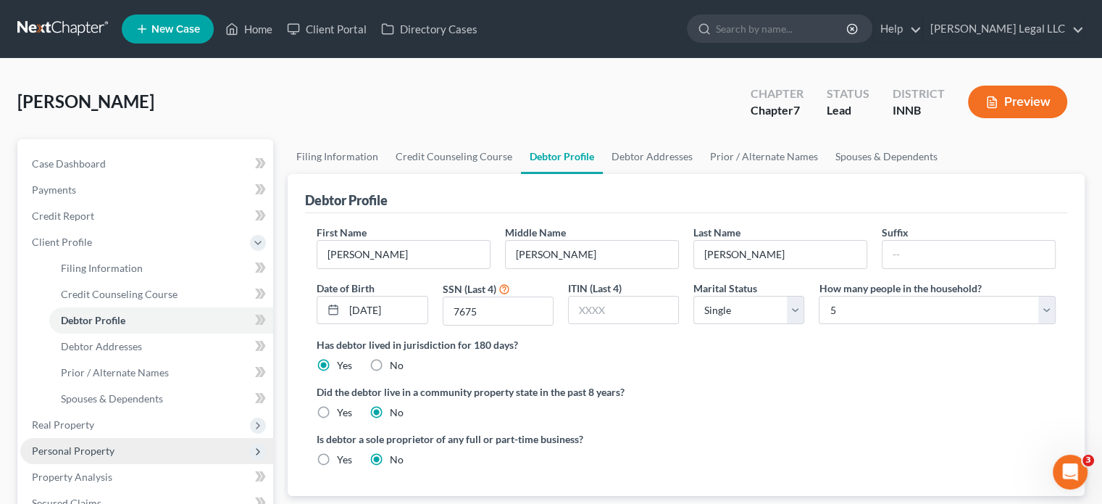
click at [64, 443] on span "Personal Property" at bounding box center [146, 451] width 253 height 26
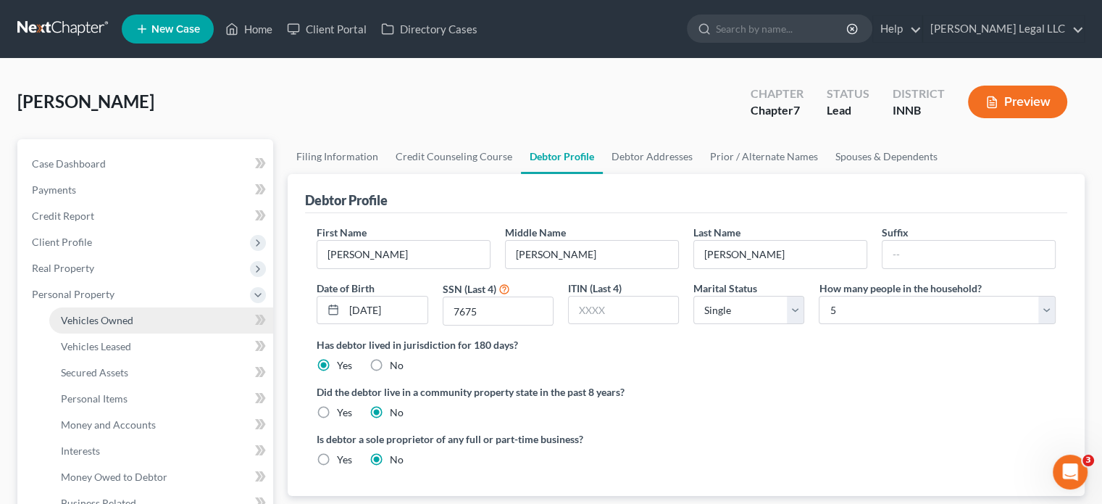
click at [128, 322] on span "Vehicles Owned" at bounding box center [97, 320] width 72 height 12
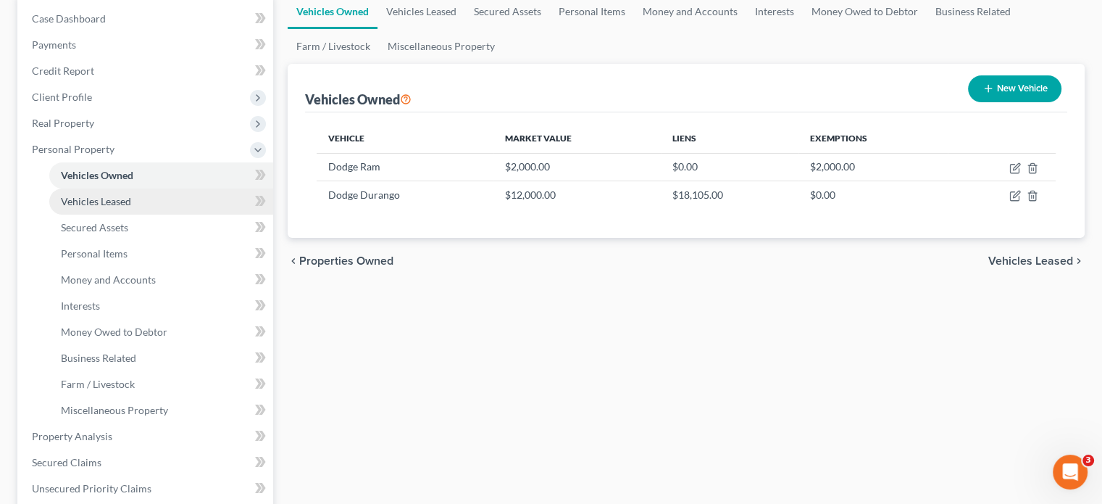
click at [59, 199] on link "Vehicles Leased" at bounding box center [161, 201] width 224 height 26
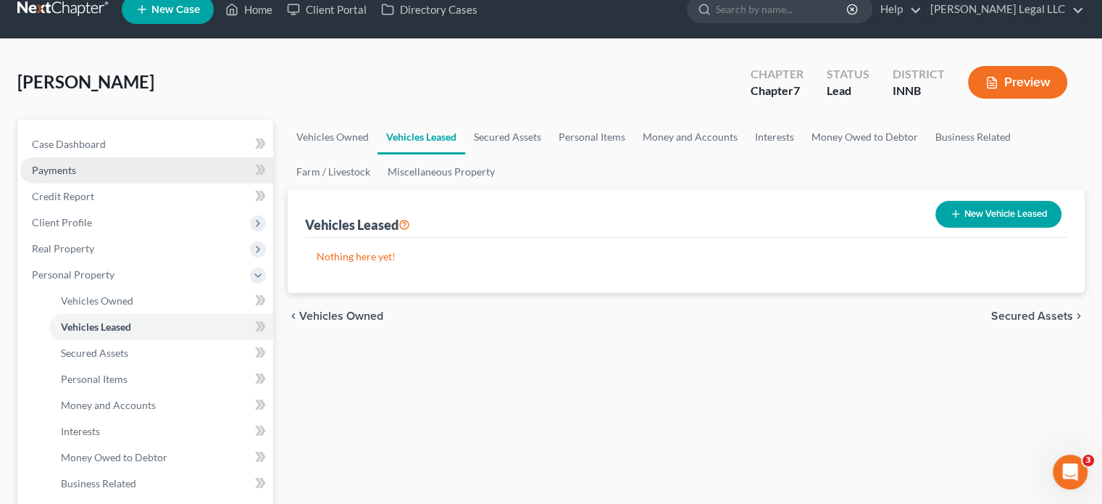
scroll to position [217, 0]
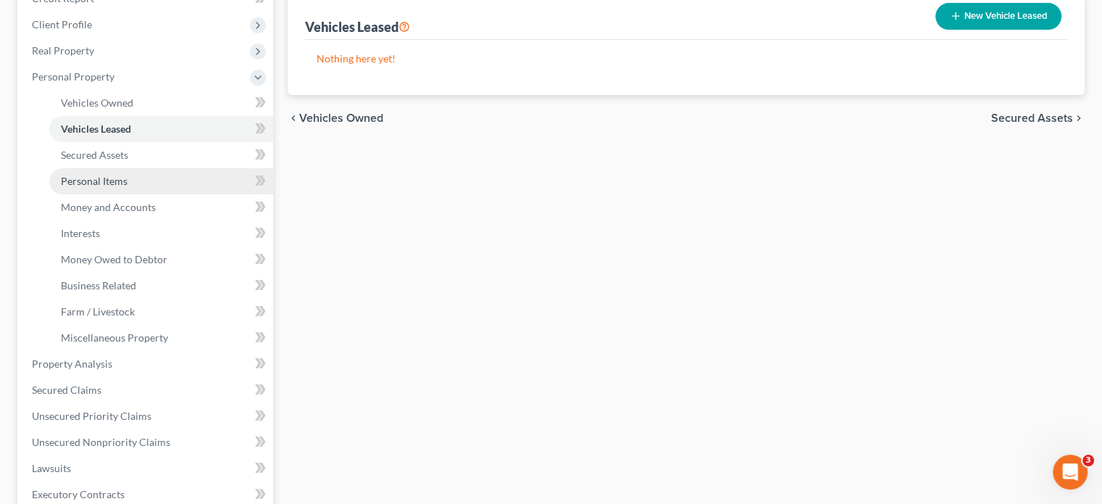
click at [90, 176] on span "Personal Items" at bounding box center [94, 181] width 67 height 12
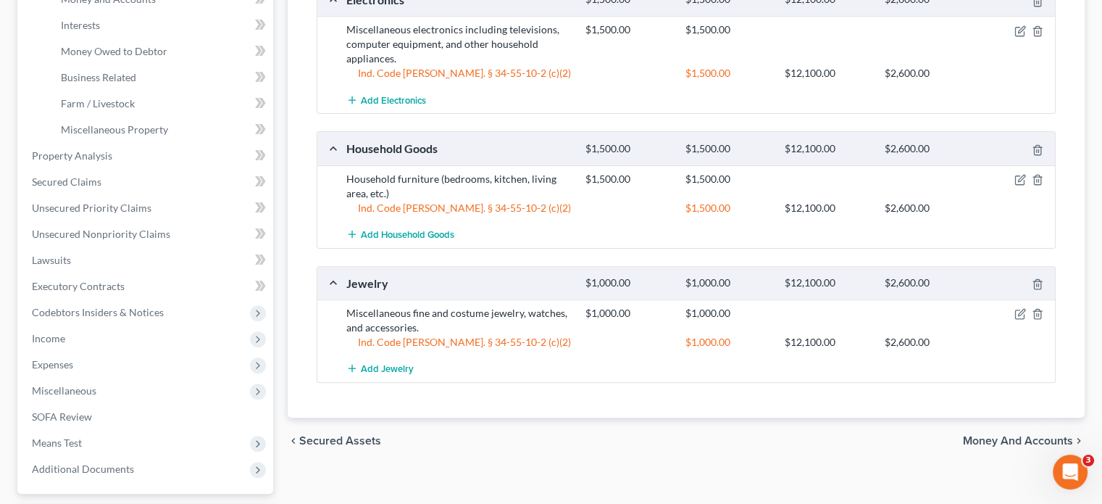
scroll to position [435, 0]
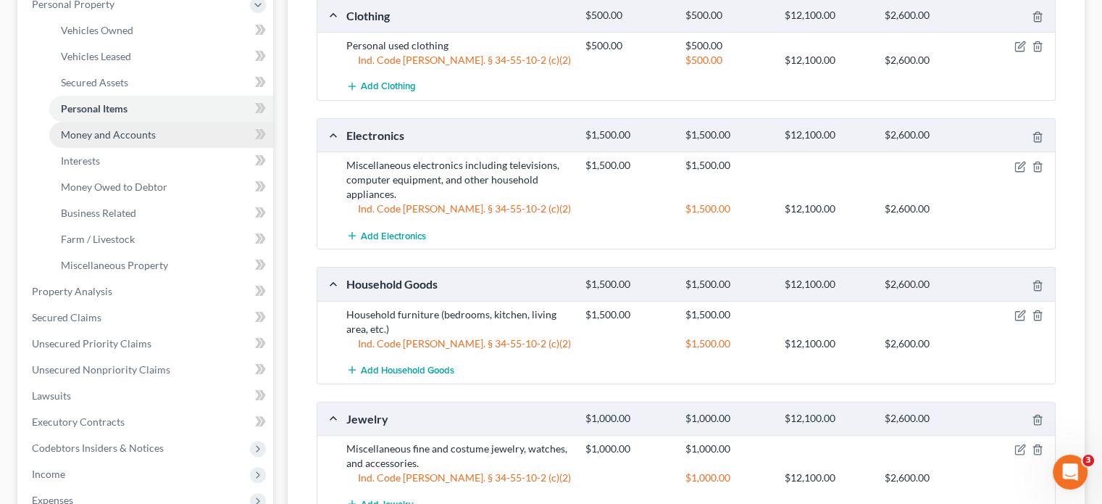
click at [107, 143] on link "Money and Accounts" at bounding box center [161, 135] width 224 height 26
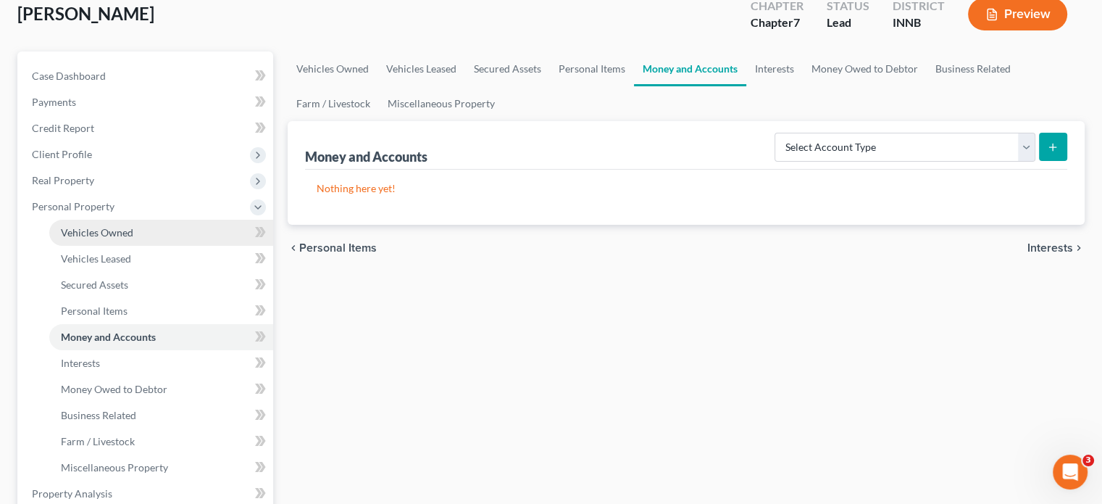
scroll to position [164, 0]
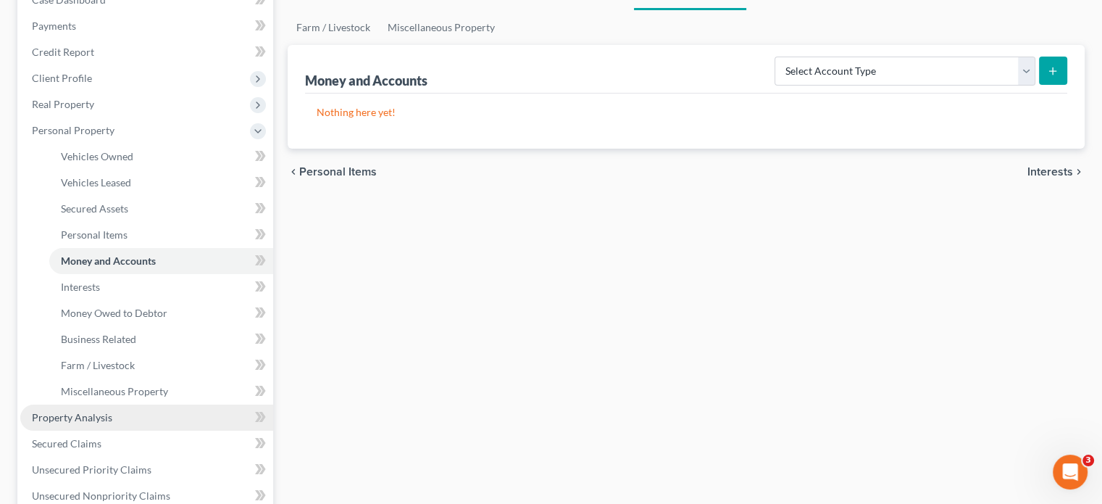
click at [68, 417] on span "Property Analysis" at bounding box center [72, 417] width 80 height 12
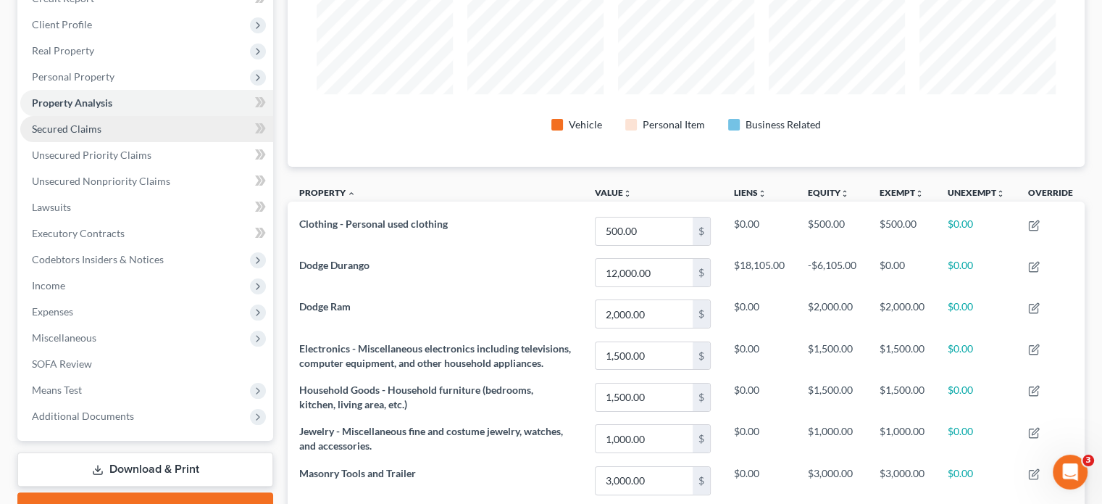
click at [70, 131] on span "Secured Claims" at bounding box center [67, 128] width 70 height 12
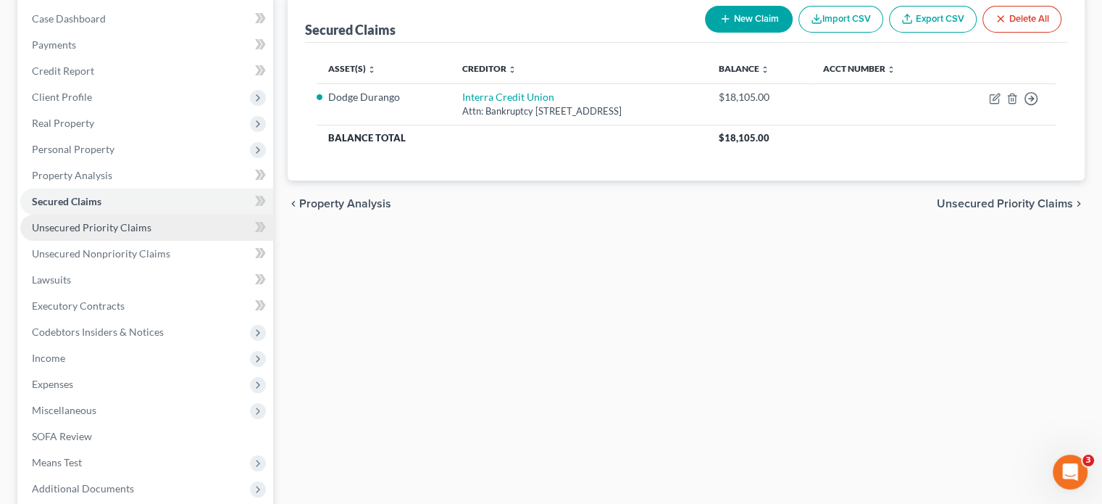
click at [61, 228] on span "Unsecured Priority Claims" at bounding box center [92, 227] width 120 height 12
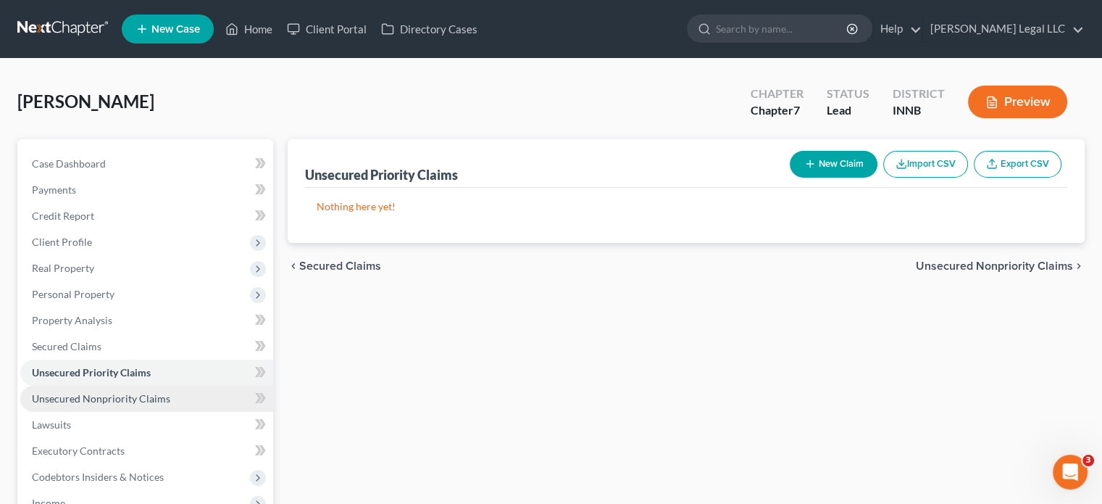
click at [46, 399] on span "Unsecured Nonpriority Claims" at bounding box center [101, 398] width 138 height 12
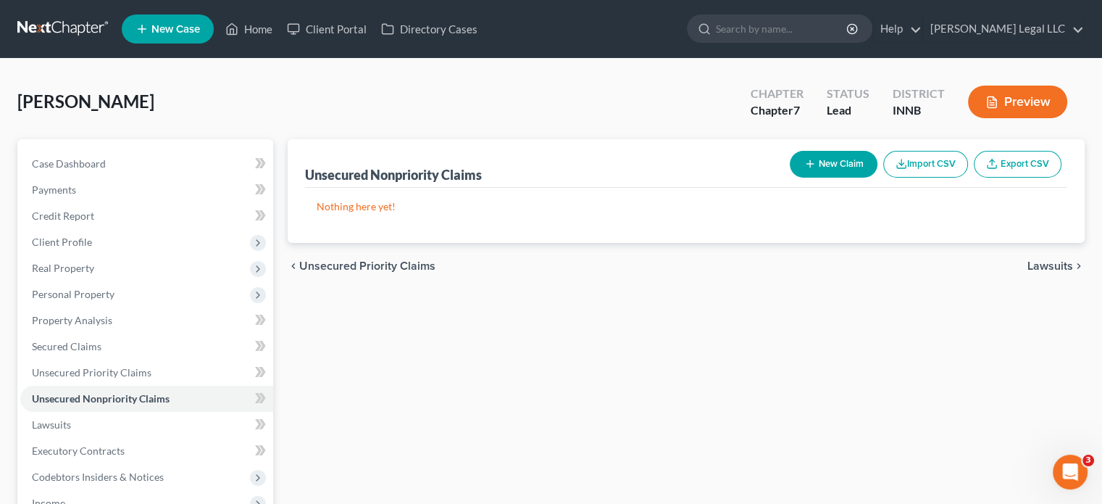
click at [817, 157] on button "New Claim" at bounding box center [834, 164] width 88 height 27
select select "0"
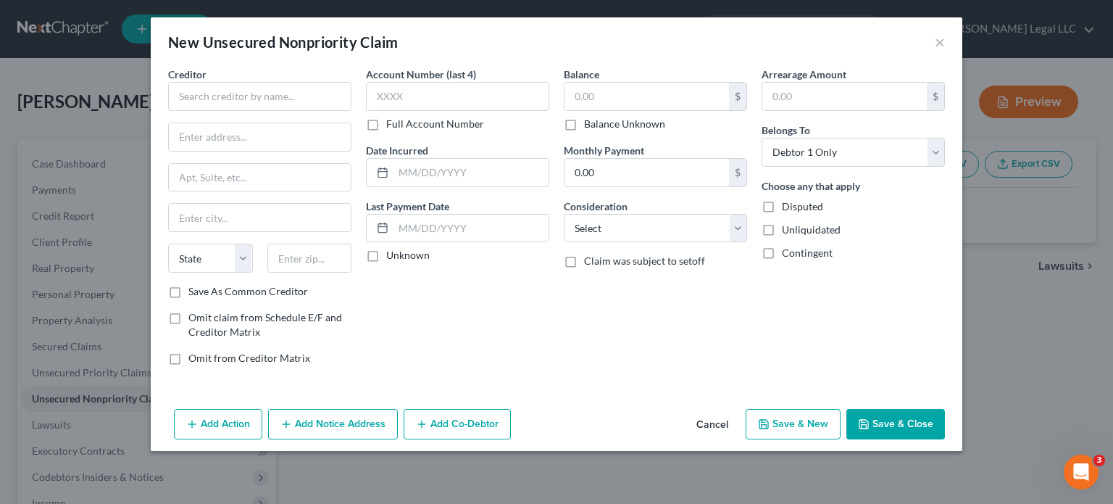
click at [252, 113] on div "Creditor * State [US_STATE] AK AR AZ CA CO [GEOGRAPHIC_DATA] DE DC [GEOGRAPHIC_…" at bounding box center [259, 175] width 183 height 217
click at [256, 112] on div "Creditor * State [US_STATE] AK AR AZ CA CO [GEOGRAPHIC_DATA] DE DC [GEOGRAPHIC_…" at bounding box center [259, 175] width 183 height 217
click at [255, 101] on input "text" at bounding box center [259, 96] width 183 height 29
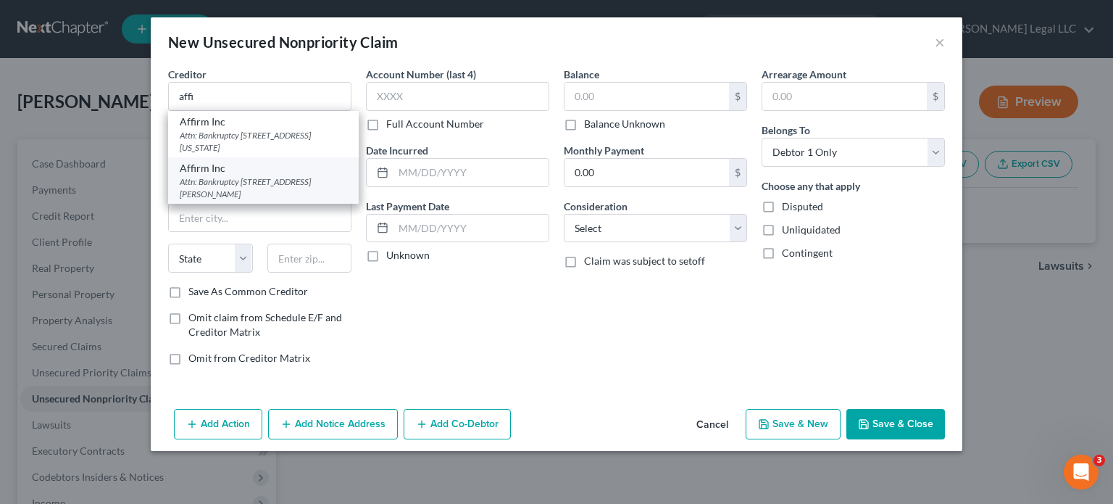
click at [235, 176] on div "Attn: Bankruptcy [STREET_ADDRESS][PERSON_NAME]" at bounding box center [263, 187] width 167 height 25
type input "Affirm Inc"
type input "Attn: Bankruptcy"
type input "[STREET_ADDRESS][PERSON_NAME]"
type input "[GEOGRAPHIC_DATA]"
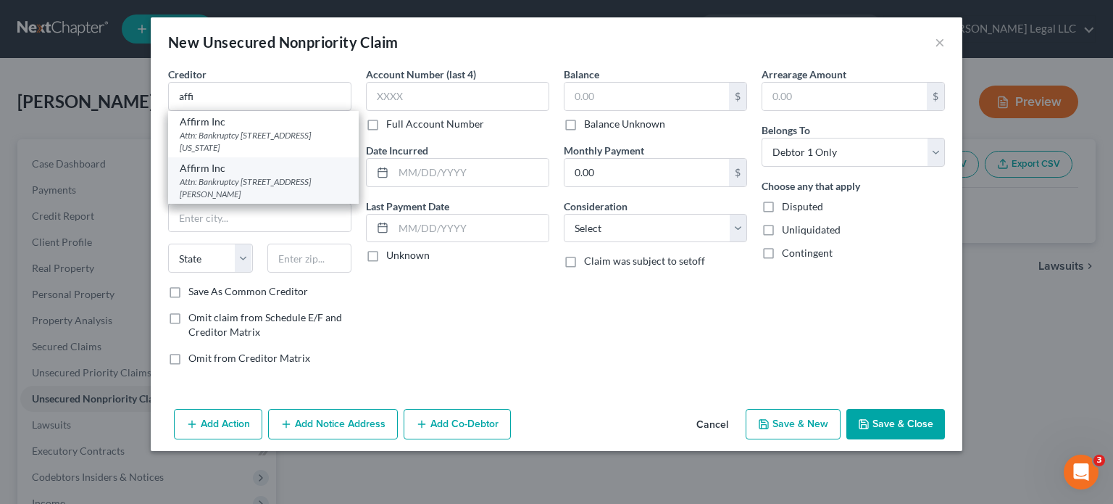
select select "39"
type input "15212"
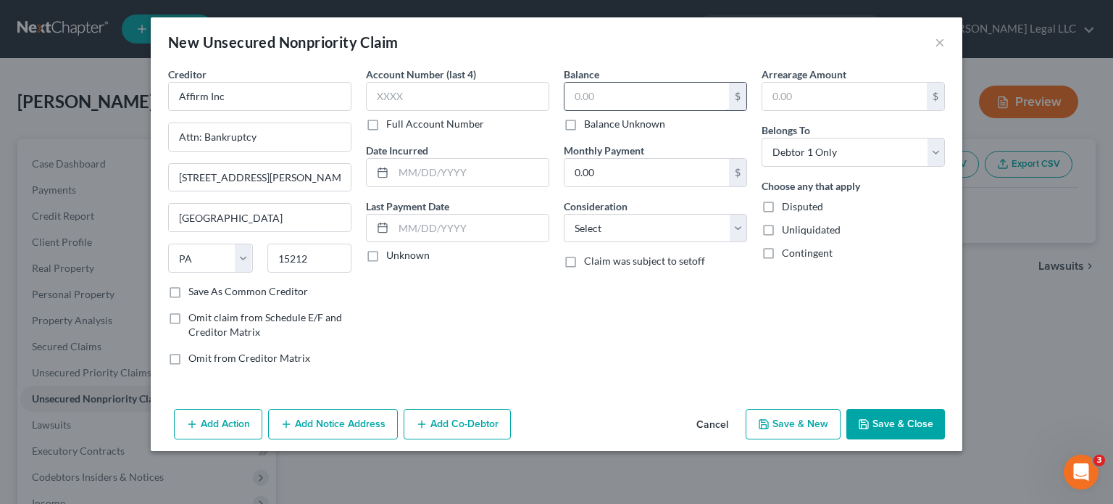
click at [617, 95] on input "text" at bounding box center [646, 97] width 164 height 28
type input "155"
click at [612, 231] on select "Select Cable / Satellite Services Collection Agency Credit Card Debt Debt Couns…" at bounding box center [655, 228] width 183 height 29
select select "10"
click at [564, 214] on select "Select Cable / Satellite Services Collection Agency Credit Card Debt Debt Couns…" at bounding box center [655, 228] width 183 height 29
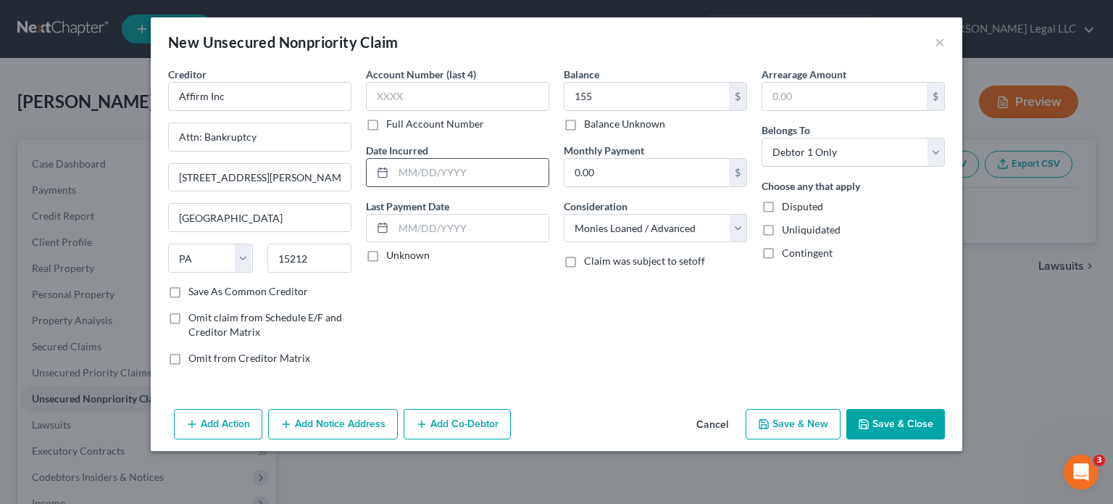
click at [452, 173] on input "text" at bounding box center [470, 173] width 155 height 28
type input "[DATE]"
click at [386, 126] on label "Full Account Number" at bounding box center [435, 124] width 98 height 14
click at [392, 126] on input "Full Account Number" at bounding box center [396, 121] width 9 height 9
click at [400, 96] on input "text" at bounding box center [457, 96] width 183 height 29
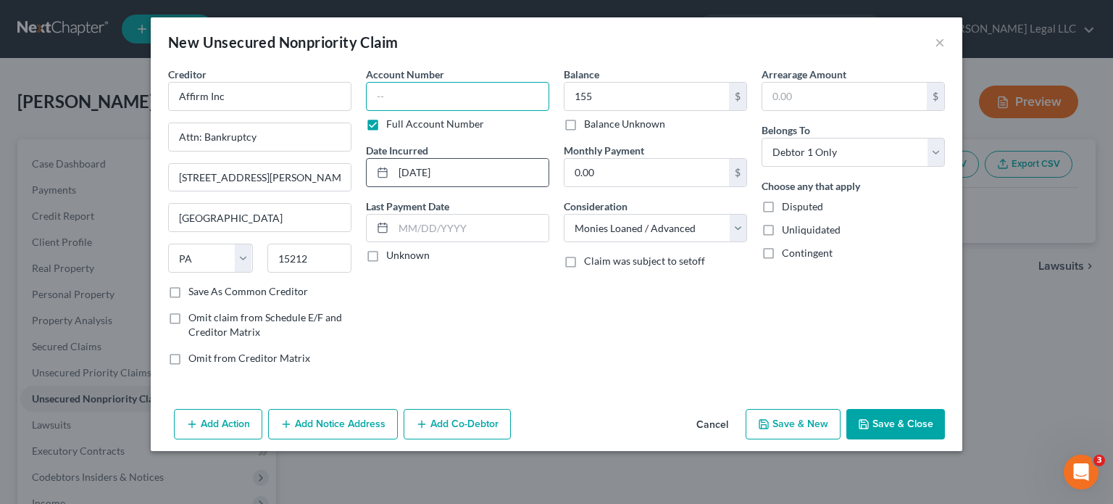
paste input "JEHNUCXX"
type input "JEHNUCXX"
click at [797, 420] on button "Save & New" at bounding box center [793, 424] width 95 height 30
select select "0"
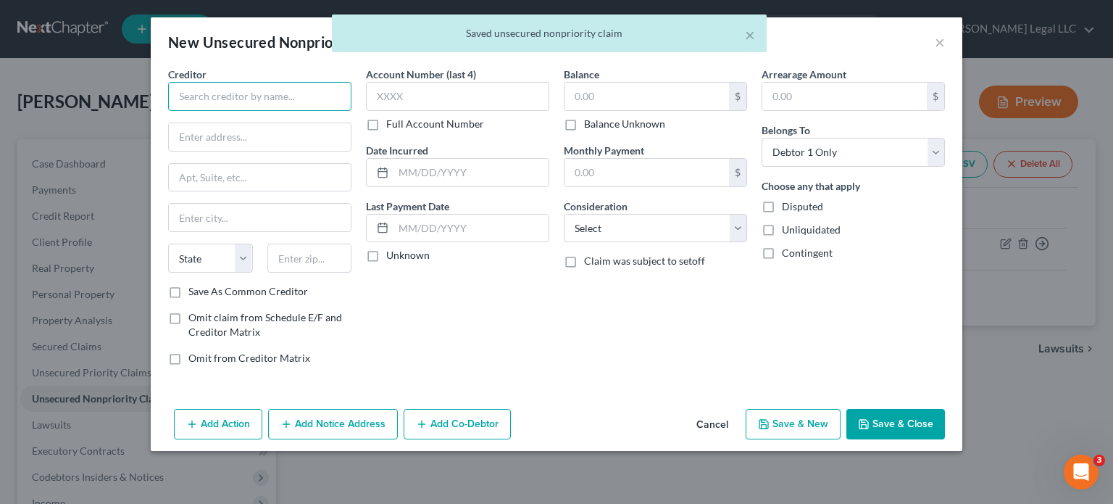
click at [264, 95] on input "text" at bounding box center [259, 96] width 183 height 29
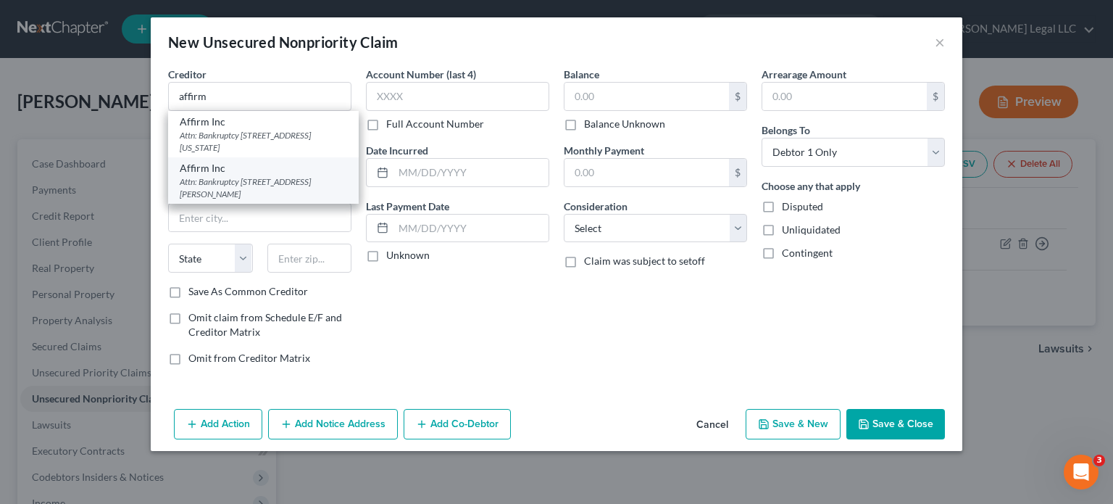
click at [246, 183] on div "Attn: Bankruptcy [STREET_ADDRESS][PERSON_NAME]" at bounding box center [263, 187] width 167 height 25
type input "Affirm Inc"
type input "Attn: Bankruptcy"
type input "[STREET_ADDRESS][PERSON_NAME]"
type input "[GEOGRAPHIC_DATA]"
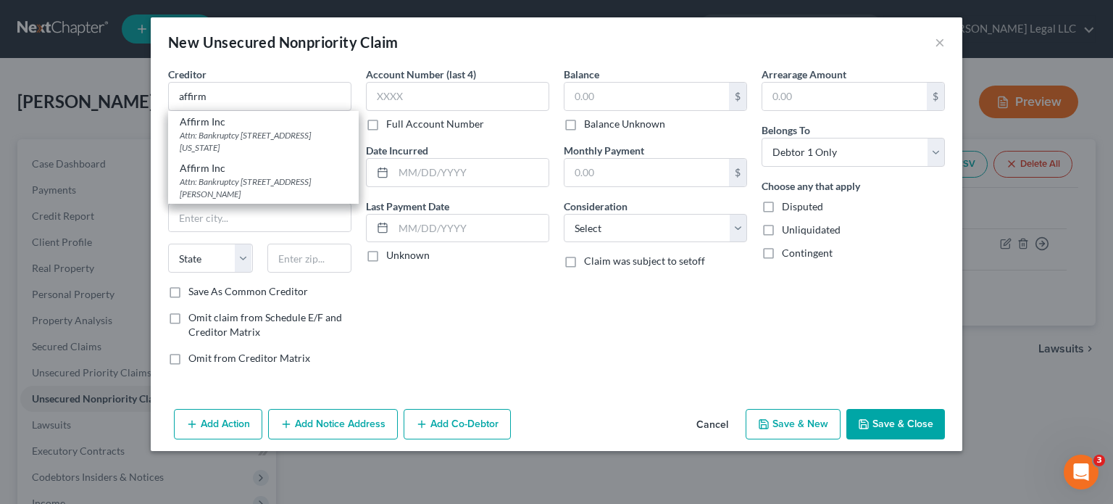
select select "39"
type input "15212"
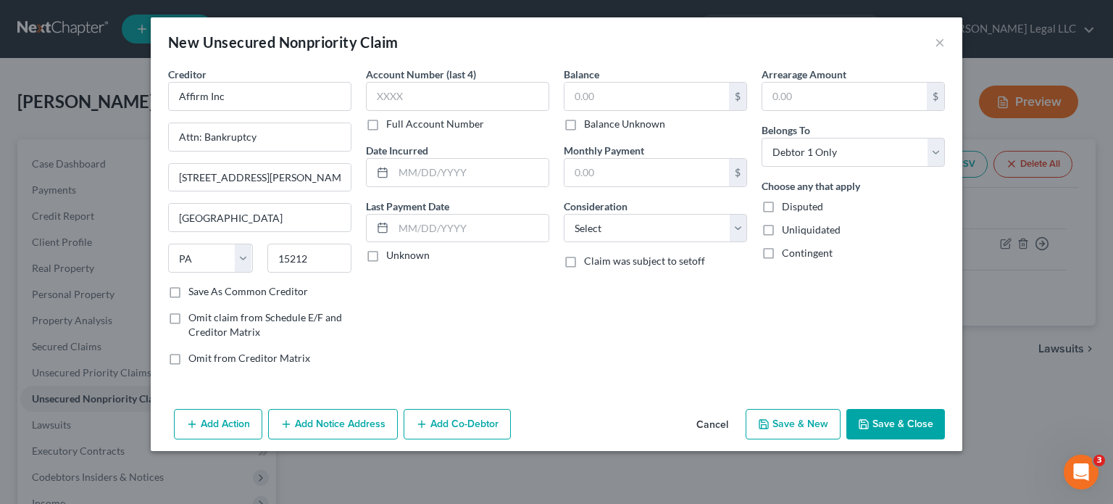
click at [386, 122] on label "Full Account Number" at bounding box center [435, 124] width 98 height 14
click at [392, 122] on input "Full Account Number" at bounding box center [396, 121] width 9 height 9
click at [398, 99] on input "text" at bounding box center [457, 96] width 183 height 29
paste input "A8RUX1XX"
type input "A8RUX1XX"
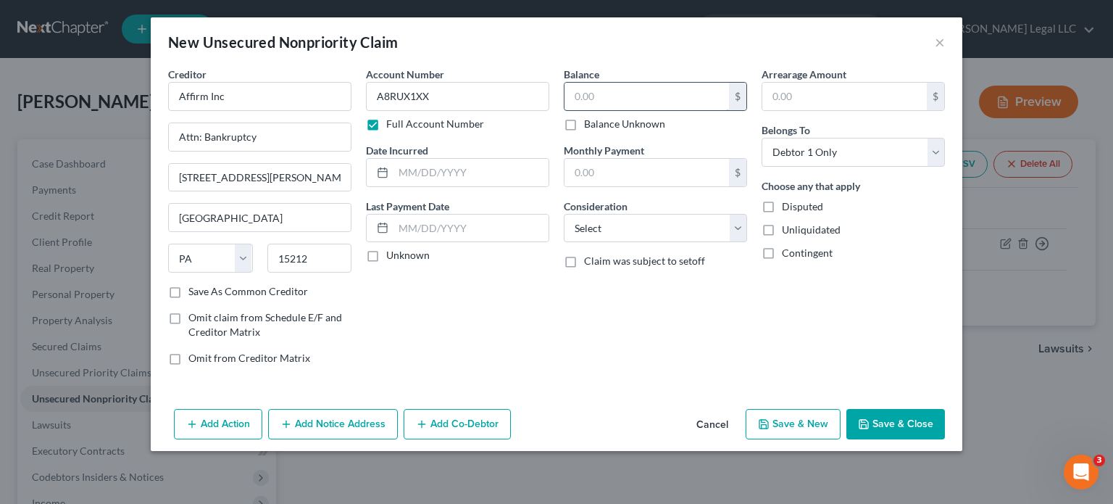
click at [635, 101] on input "text" at bounding box center [646, 97] width 164 height 28
type input "358"
click at [651, 233] on select "Select Cable / Satellite Services Collection Agency Credit Card Debt Debt Couns…" at bounding box center [655, 228] width 183 height 29
select select "10"
click at [564, 214] on select "Select Cable / Satellite Services Collection Agency Credit Card Debt Debt Couns…" at bounding box center [655, 228] width 183 height 29
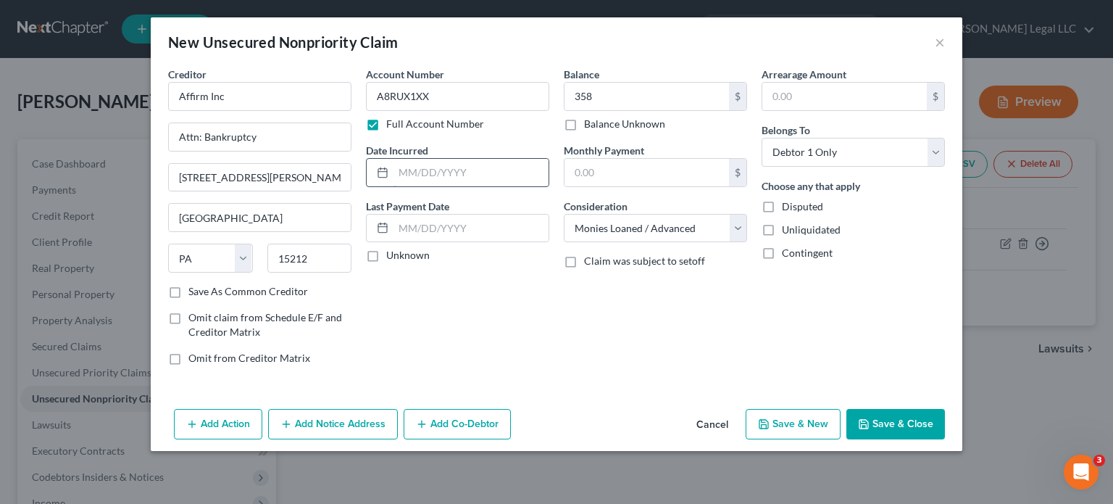
click at [487, 167] on input "text" at bounding box center [470, 173] width 155 height 28
click at [446, 174] on input "text" at bounding box center [470, 173] width 155 height 28
type input "[DATE]"
click at [788, 424] on button "Save & New" at bounding box center [793, 424] width 95 height 30
select select "0"
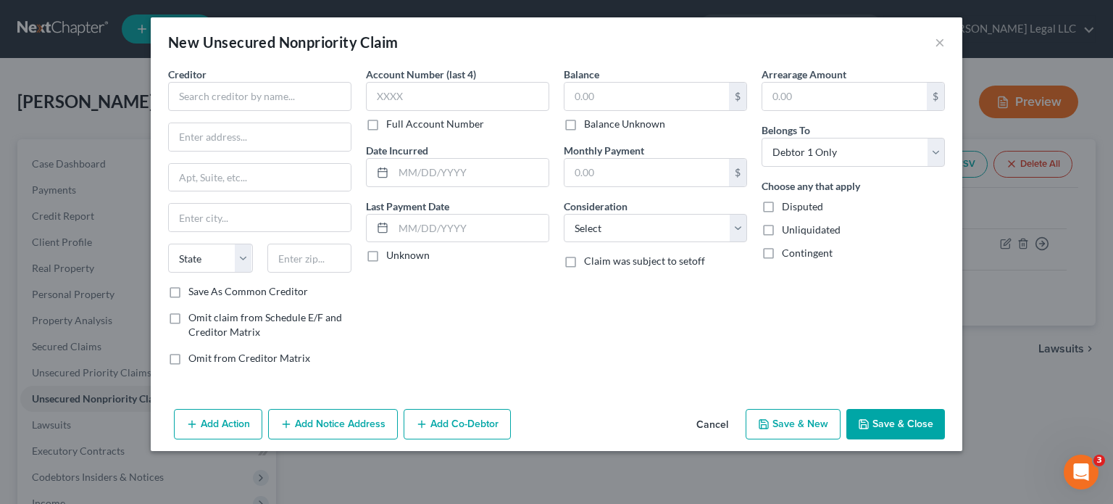
type input "358.00"
type input "0.00"
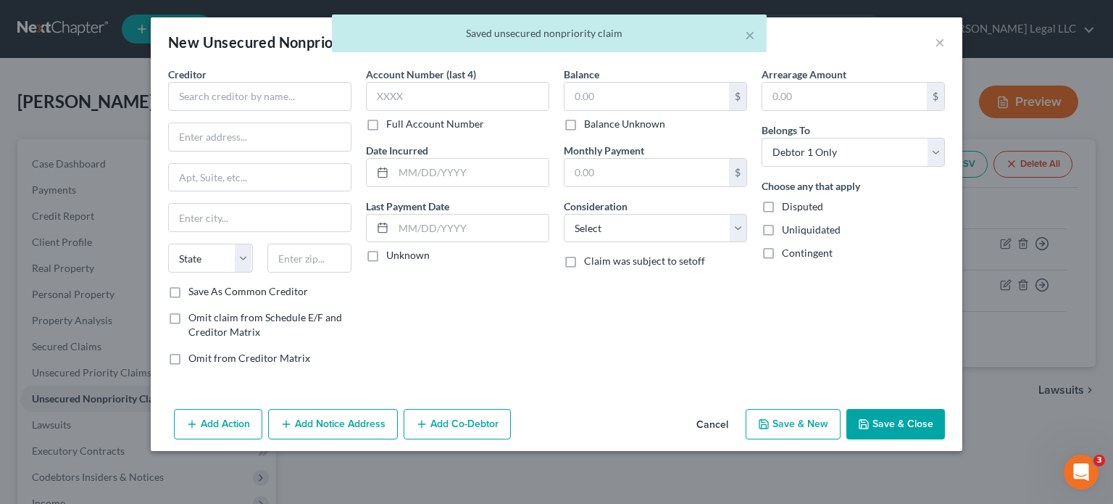
drag, startPoint x: 316, startPoint y: 72, endPoint x: 296, endPoint y: 89, distance: 26.2
click at [314, 72] on div "Creditor *" at bounding box center [259, 89] width 183 height 44
click at [296, 89] on input "text" at bounding box center [259, 96] width 183 height 29
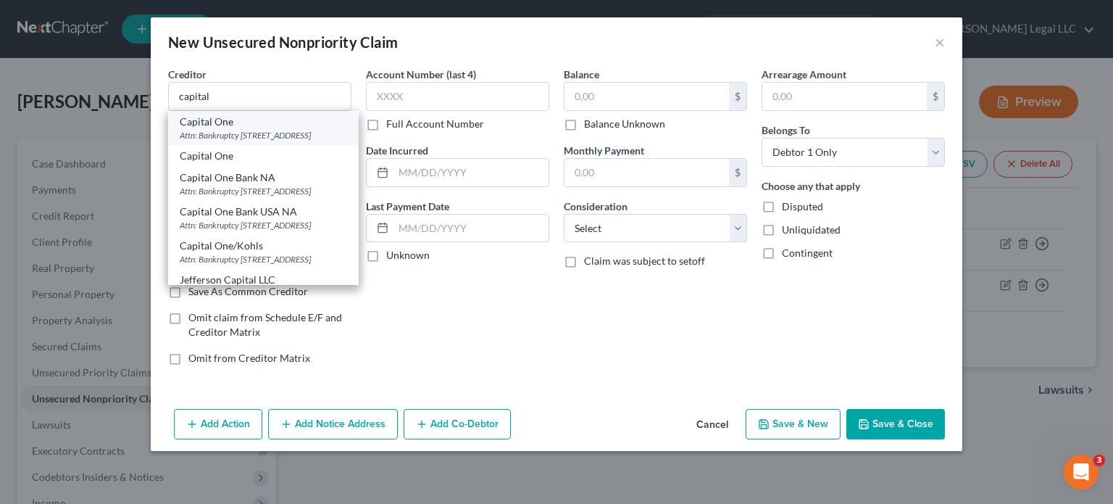
click at [283, 141] on div "Attn: Bankruptcy [STREET_ADDRESS]" at bounding box center [263, 135] width 167 height 12
type input "Capital One"
type input "Attn: Bankruptcy"
type input "PO Box 31293"
type input "[GEOGRAPHIC_DATA]"
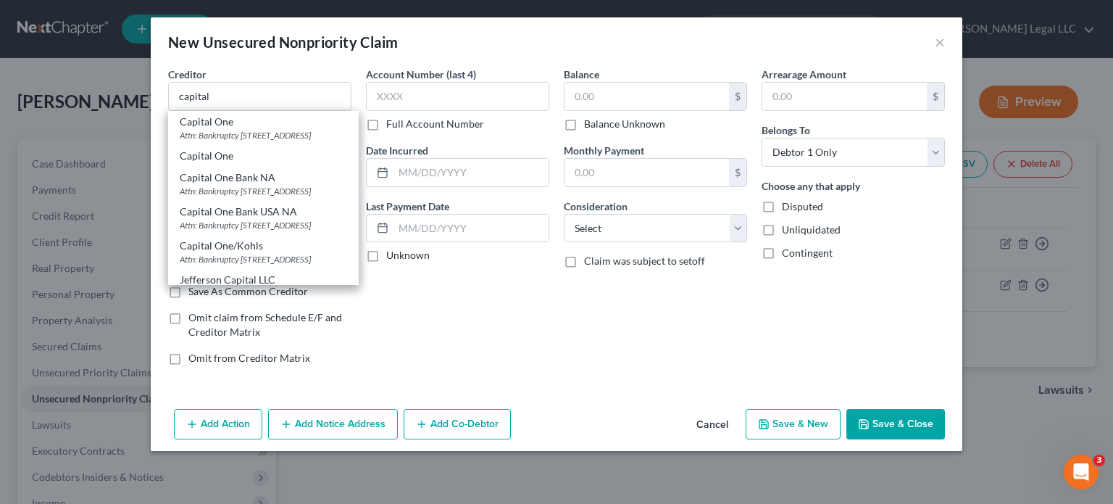
select select "46"
type input "84131"
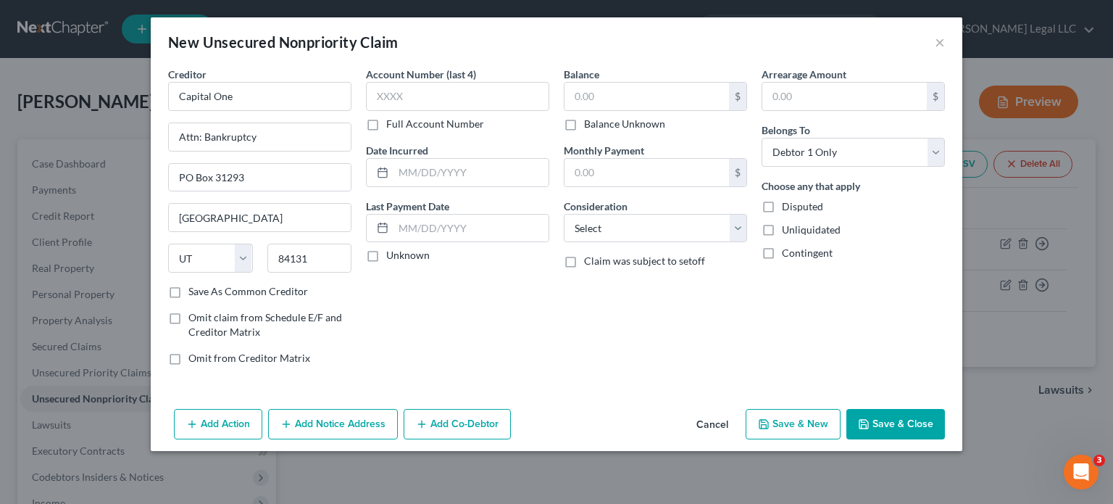
click at [386, 124] on label "Full Account Number" at bounding box center [435, 124] width 98 height 14
click at [392, 124] on input "Full Account Number" at bounding box center [396, 121] width 9 height 9
click at [419, 98] on input "text" at bounding box center [457, 96] width 183 height 29
paste input "517805XXXXXX"
type input "517805XXXXXX"
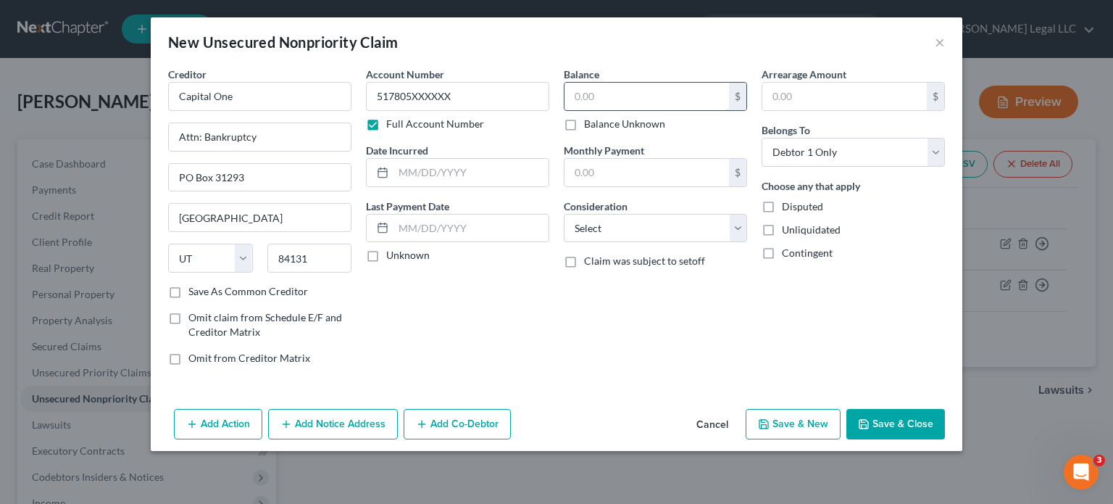
click at [597, 91] on input "text" at bounding box center [646, 97] width 164 height 28
type input "1,004"
click at [656, 227] on select "Select Cable / Satellite Services Collection Agency Credit Card Debt Debt Couns…" at bounding box center [655, 228] width 183 height 29
select select "2"
click at [564, 214] on select "Select Cable / Satellite Services Collection Agency Credit Card Debt Debt Couns…" at bounding box center [655, 228] width 183 height 29
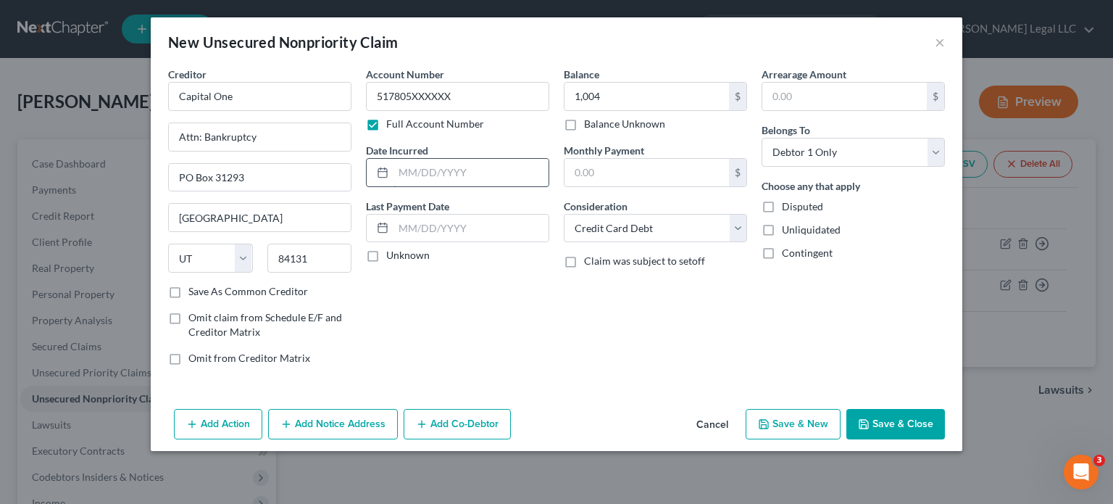
click at [436, 168] on input "text" at bounding box center [470, 173] width 155 height 28
type input "[DATE]"
click at [791, 428] on button "Save & New" at bounding box center [793, 424] width 95 height 30
select select "0"
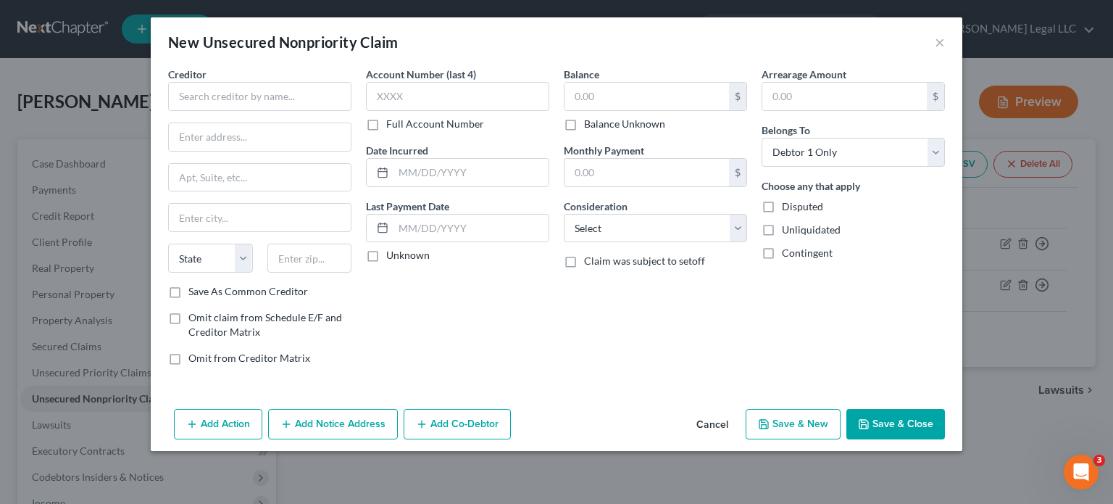
type input "1,004.00"
type input "0.00"
click at [212, 91] on input "text" at bounding box center [259, 96] width 183 height 29
type input "CCS/First National Bank"
click at [386, 130] on label "Full Account Number" at bounding box center [435, 124] width 98 height 14
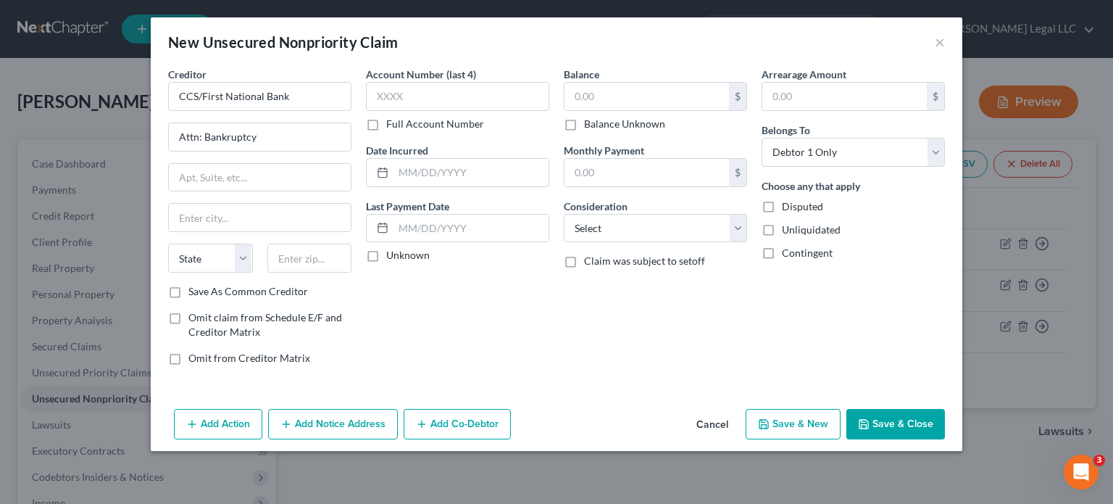
click at [392, 126] on input "Full Account Number" at bounding box center [396, 121] width 9 height 9
click at [385, 96] on input "text" at bounding box center [457, 96] width 183 height 29
paste input "423980XXXXXXXXXX"
click at [602, 87] on input "text" at bounding box center [646, 97] width 164 height 28
click at [688, 222] on select "Select Cable / Satellite Services Collection Agency Credit Card Debt Debt Couns…" at bounding box center [655, 228] width 183 height 29
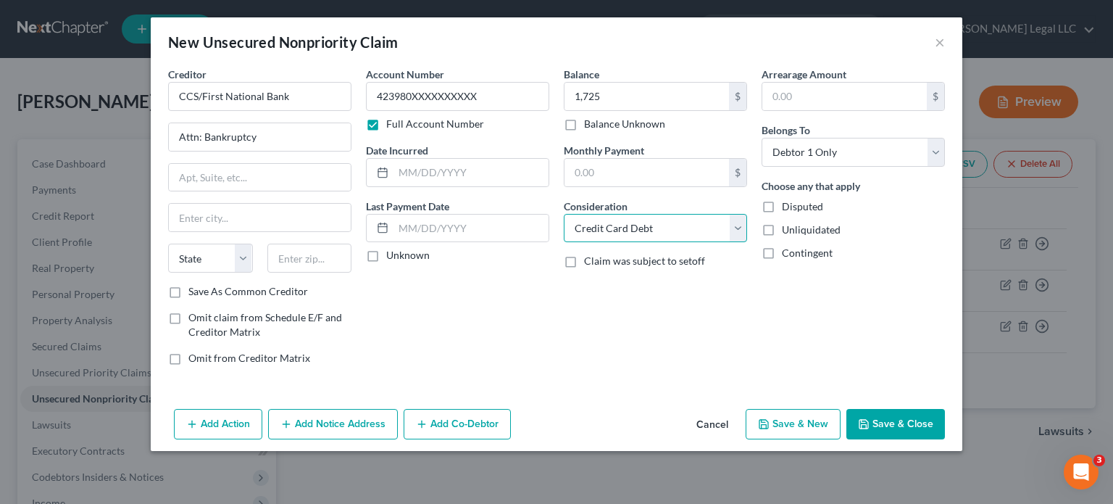
click at [564, 214] on select "Select Cable / Satellite Services Collection Agency Credit Card Debt Debt Couns…" at bounding box center [655, 228] width 183 height 29
click at [440, 178] on input "text" at bounding box center [470, 173] width 155 height 28
click at [258, 175] on input "text" at bounding box center [260, 178] width 182 height 28
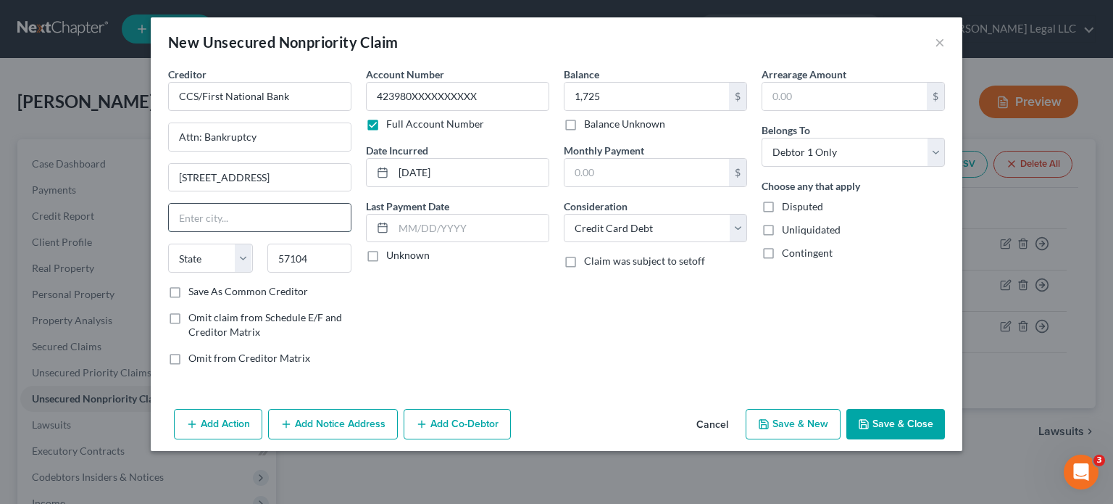
click at [245, 220] on input "text" at bounding box center [260, 218] width 182 height 28
drag, startPoint x: 444, startPoint y: 309, endPoint x: 431, endPoint y: 298, distance: 17.0
click at [443, 307] on div "Account Number 423980XXXXXXXXXX Full Account Number Date Incurred [DATE] Last P…" at bounding box center [458, 222] width 198 height 310
click at [816, 425] on button "Save & New" at bounding box center [793, 424] width 95 height 30
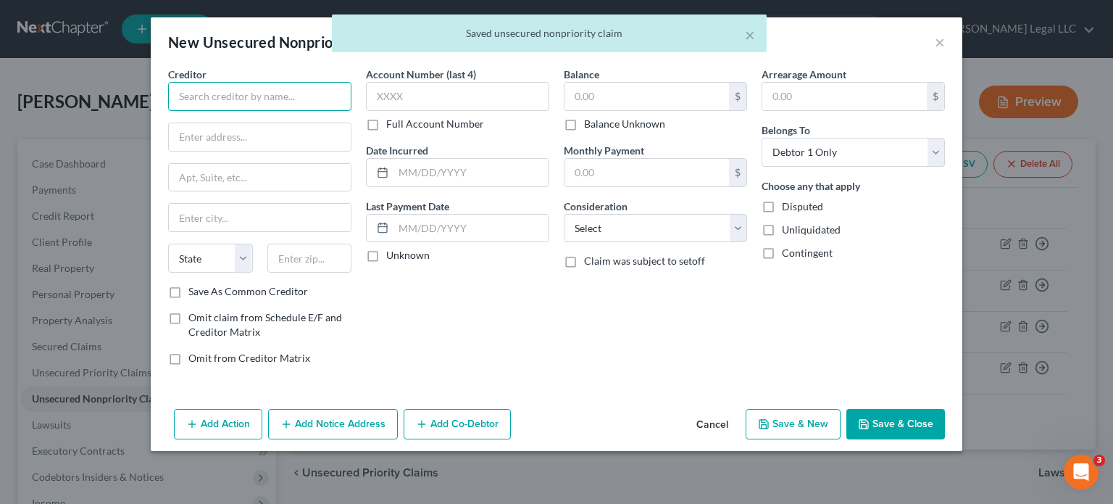
click at [277, 92] on input "text" at bounding box center [259, 96] width 183 height 29
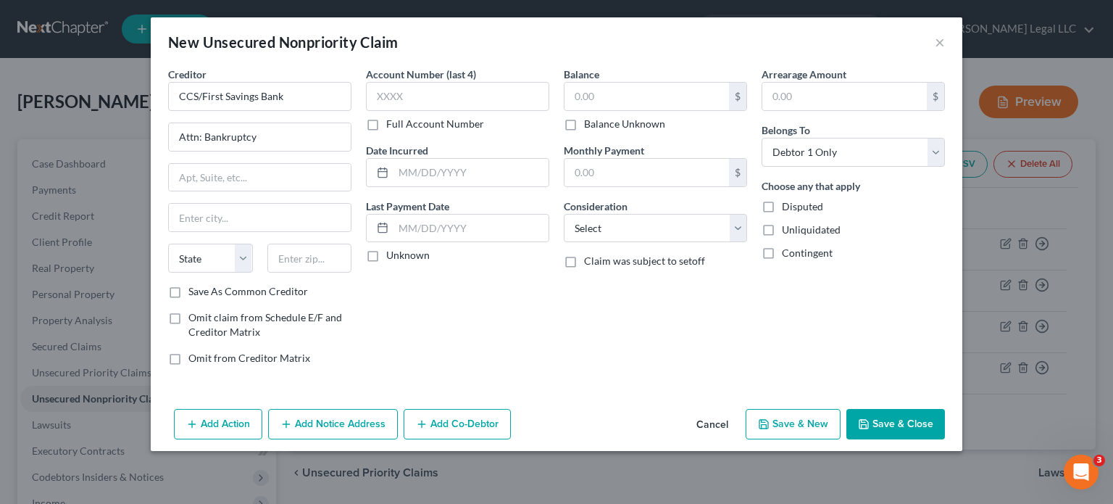
click at [386, 121] on label "Full Account Number" at bounding box center [435, 124] width 98 height 14
click at [392, 121] on input "Full Account Number" at bounding box center [396, 121] width 9 height 9
click at [443, 98] on input "text" at bounding box center [457, 96] width 183 height 29
paste input "543360XXXXXXXXXX"
click at [655, 91] on input "text" at bounding box center [646, 97] width 164 height 28
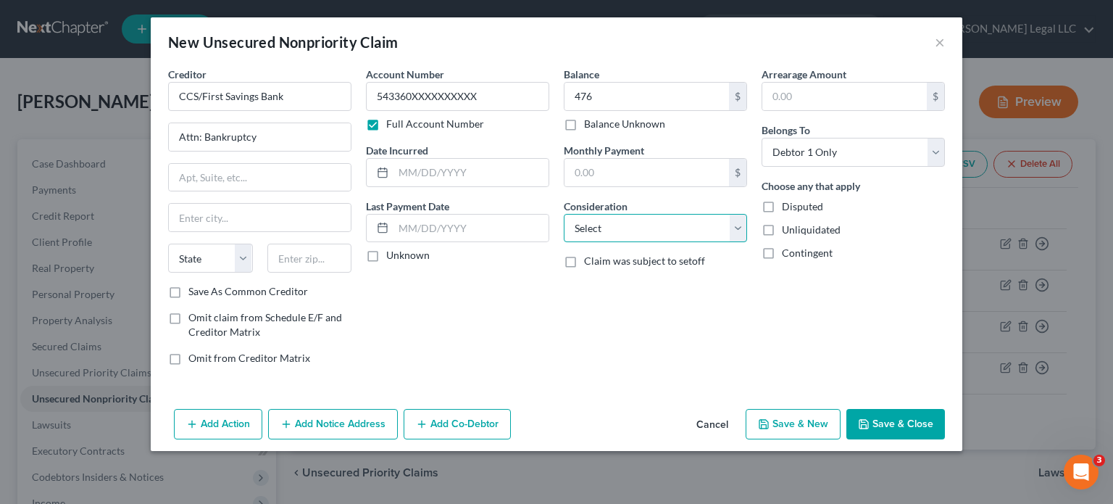
click at [627, 228] on select "Select Cable / Satellite Services Collection Agency Credit Card Debt Debt Couns…" at bounding box center [655, 228] width 183 height 29
click at [564, 214] on select "Select Cable / Satellite Services Collection Agency Credit Card Debt Debt Couns…" at bounding box center [655, 228] width 183 height 29
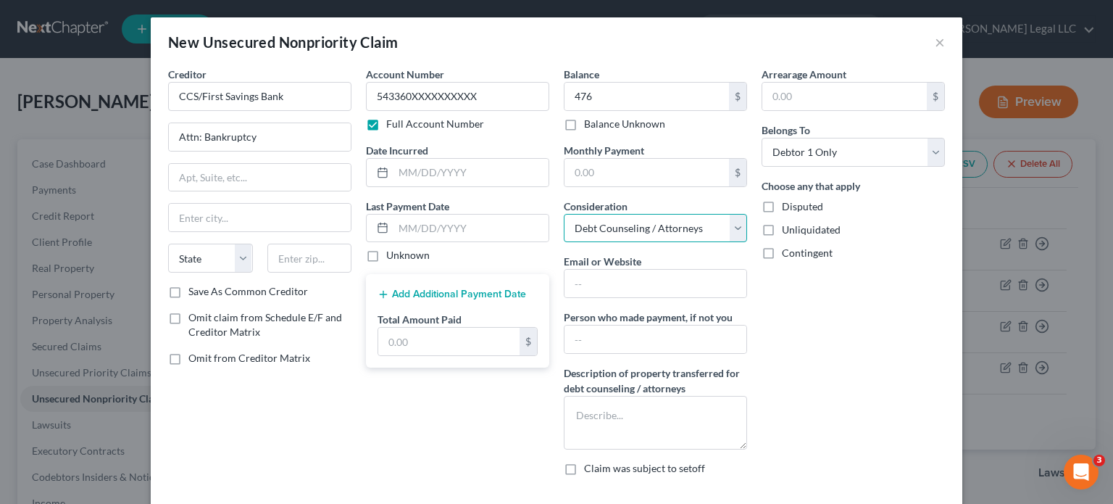
click at [642, 225] on select "Select Cable / Satellite Services Collection Agency Credit Card Debt Debt Couns…" at bounding box center [655, 228] width 183 height 29
click at [564, 214] on select "Select Cable / Satellite Services Collection Agency Credit Card Debt Debt Couns…" at bounding box center [655, 228] width 183 height 29
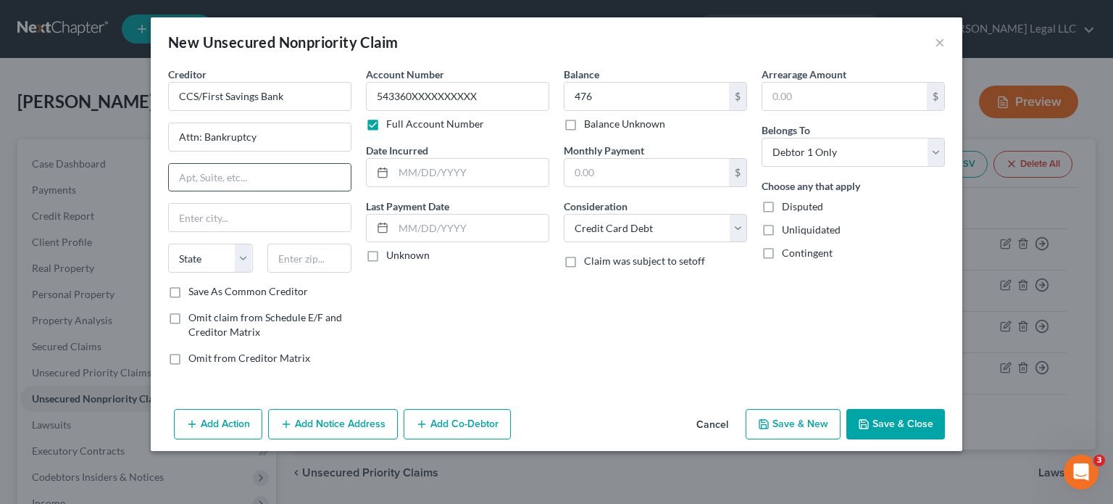
click at [274, 173] on input "text" at bounding box center [260, 178] width 182 height 28
click at [461, 164] on input "text" at bounding box center [470, 173] width 155 height 28
click at [808, 427] on button "Save & New" at bounding box center [793, 424] width 95 height 30
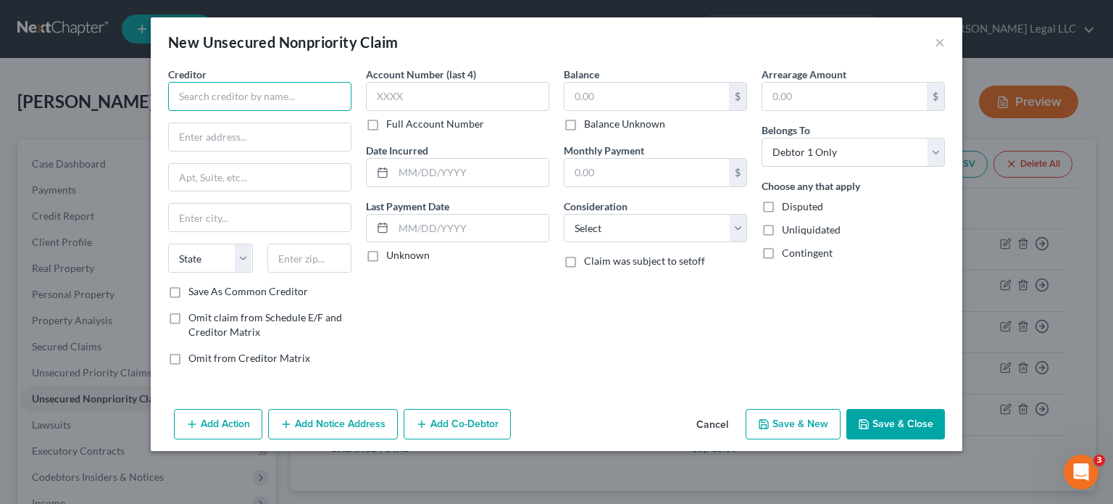
click at [281, 99] on input "text" at bounding box center [259, 96] width 183 height 29
click at [386, 121] on label "Full Account Number" at bounding box center [435, 124] width 98 height 14
click at [392, 121] on input "Full Account Number" at bounding box center [396, 121] width 9 height 9
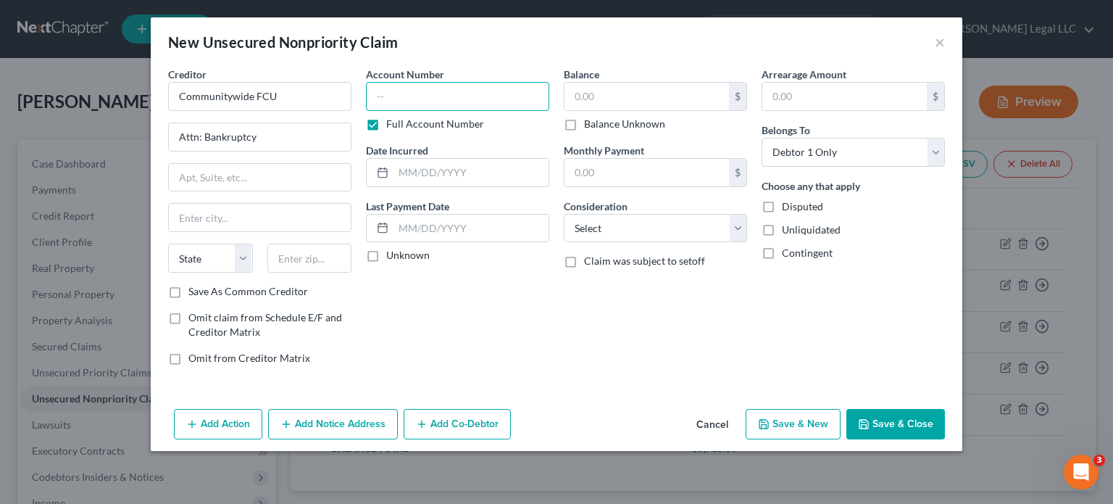
click at [413, 102] on input "text" at bounding box center [457, 96] width 183 height 29
paste input "719082XXXXXX"
click at [603, 95] on input "text" at bounding box center [646, 97] width 164 height 28
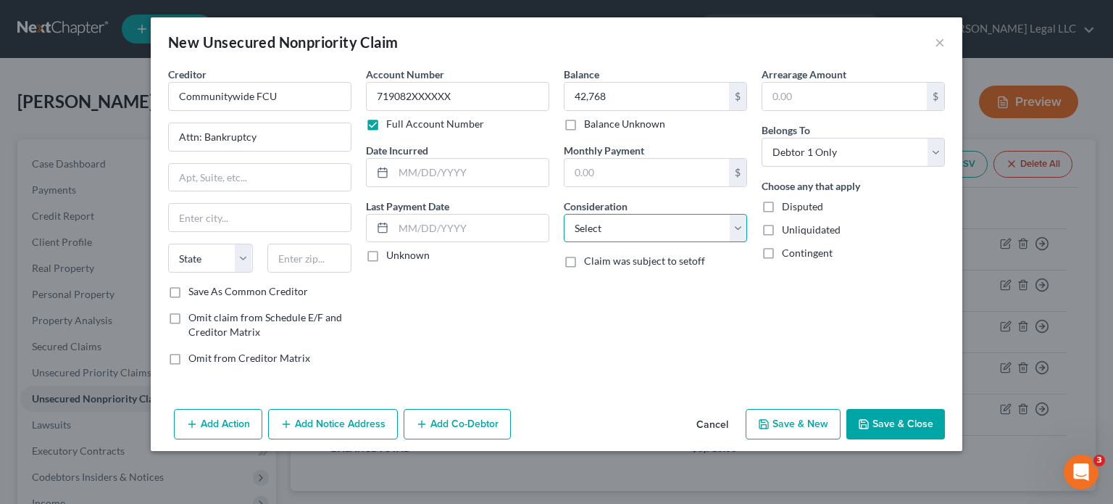
click at [661, 225] on select "Select Cable / Satellite Services Collection Agency Credit Card Debt Debt Couns…" at bounding box center [655, 228] width 183 height 29
click at [564, 214] on select "Select Cable / Satellite Services Collection Agency Credit Card Debt Debt Couns…" at bounding box center [655, 228] width 183 height 29
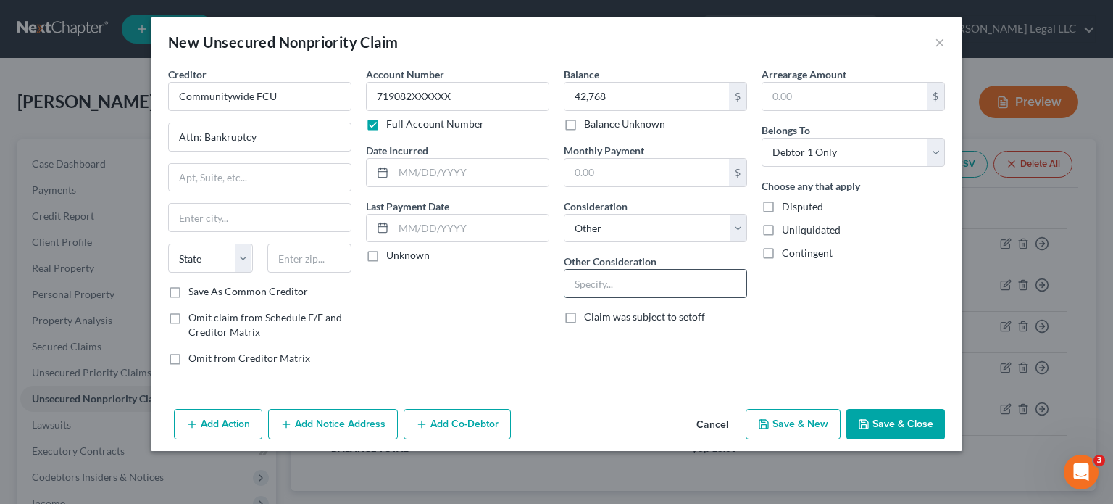
drag, startPoint x: 635, startPoint y: 283, endPoint x: 649, endPoint y: 284, distance: 14.5
click at [635, 283] on input "text" at bounding box center [655, 284] width 182 height 28
click at [476, 185] on input "text" at bounding box center [470, 173] width 155 height 28
click at [474, 178] on input "text" at bounding box center [470, 173] width 155 height 28
click at [490, 167] on input "text" at bounding box center [470, 173] width 155 height 28
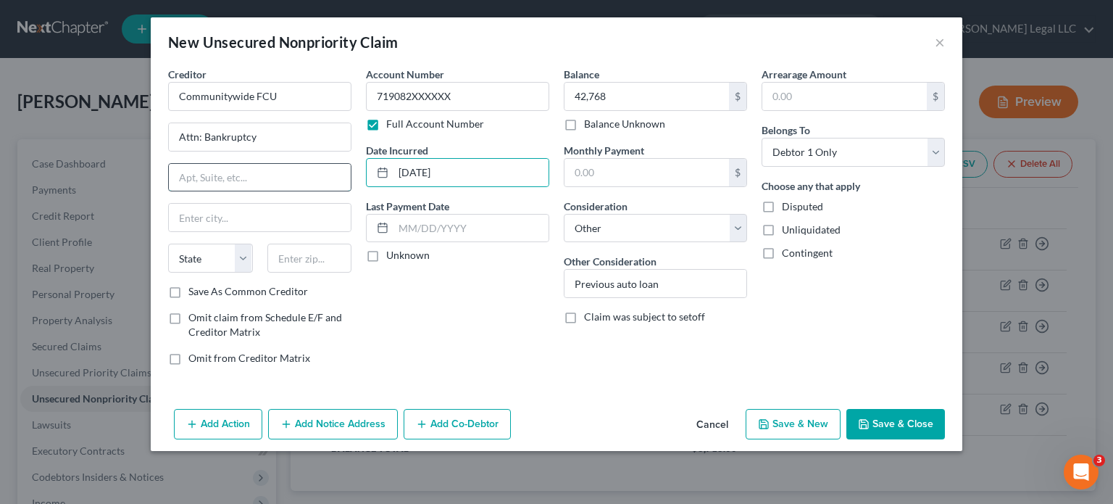
click at [259, 182] on input "text" at bounding box center [260, 178] width 182 height 28
click at [270, 178] on input "text" at bounding box center [260, 178] width 182 height 28
click at [468, 320] on div "Account Number 719082XXXXXX Full Account Number Date Incurred [DATE] Last Payme…" at bounding box center [458, 222] width 198 height 310
click at [796, 423] on button "Save & New" at bounding box center [793, 424] width 95 height 30
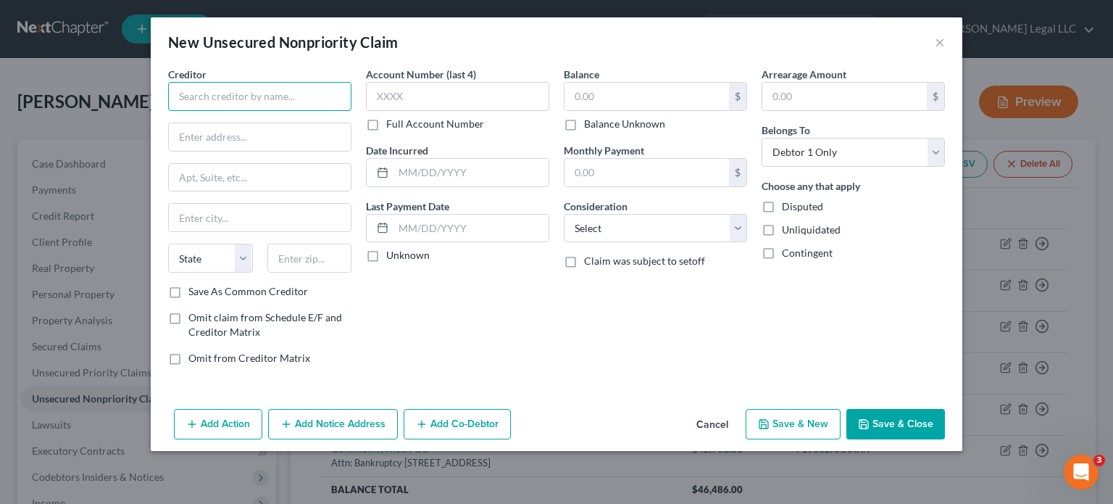
click at [304, 96] on input "text" at bounding box center [259, 96] width 183 height 29
click at [386, 117] on label "Full Account Number" at bounding box center [435, 124] width 98 height 14
click at [392, 117] on input "Full Account Number" at bounding box center [396, 121] width 9 height 9
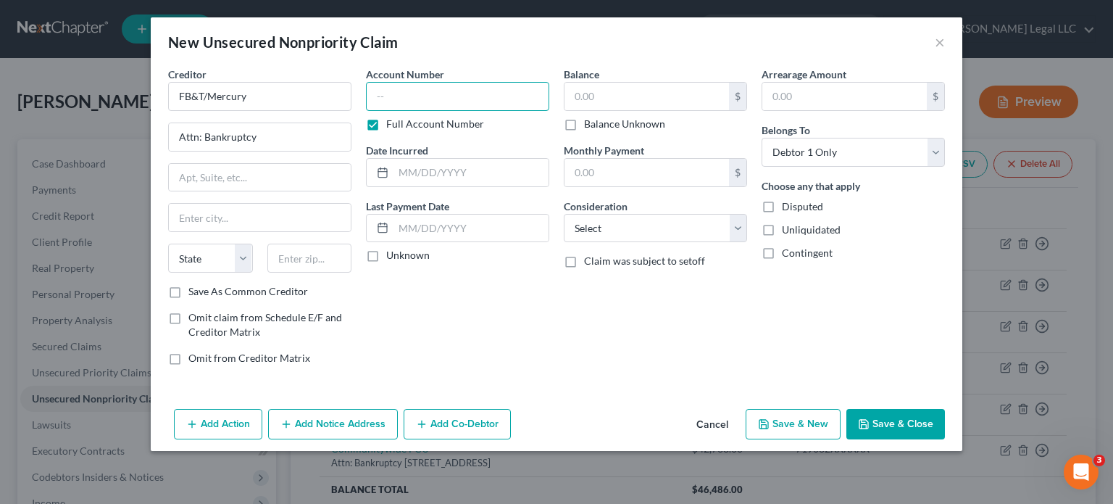
click at [403, 98] on input "text" at bounding box center [457, 96] width 183 height 29
paste input "004223XXXX"
click at [648, 95] on input "text" at bounding box center [646, 97] width 164 height 28
click at [584, 122] on label "Balance Unknown" at bounding box center [624, 124] width 81 height 14
click at [590, 122] on input "Balance Unknown" at bounding box center [594, 121] width 9 height 9
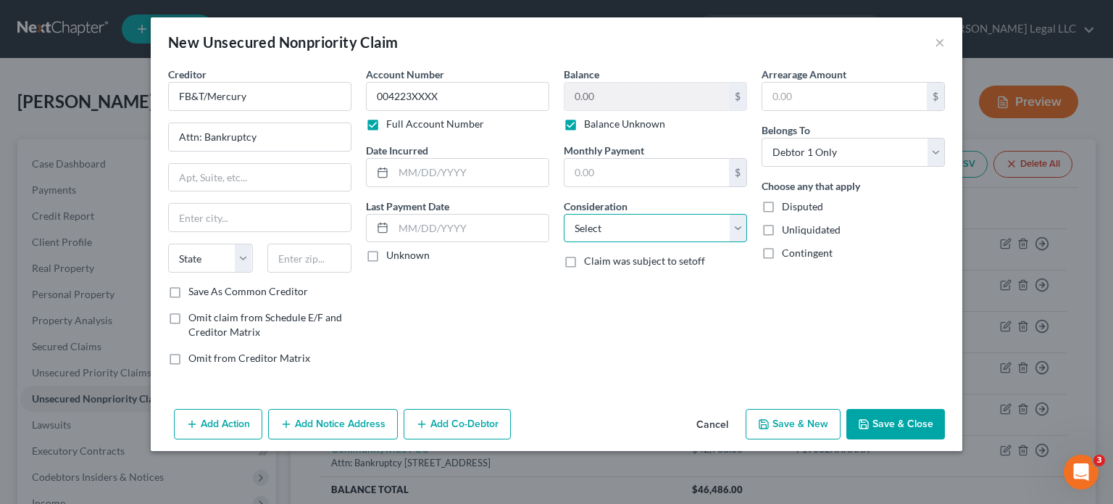
click at [662, 225] on select "Select Cable / Satellite Services Collection Agency Credit Card Debt Debt Couns…" at bounding box center [655, 228] width 183 height 29
click at [564, 214] on select "Select Cable / Satellite Services Collection Agency Credit Card Debt Debt Couns…" at bounding box center [655, 228] width 183 height 29
click at [421, 166] on input "text" at bounding box center [470, 173] width 155 height 28
drag, startPoint x: 212, startPoint y: 178, endPoint x: 161, endPoint y: 186, distance: 51.3
click at [212, 178] on input "text" at bounding box center [260, 178] width 182 height 28
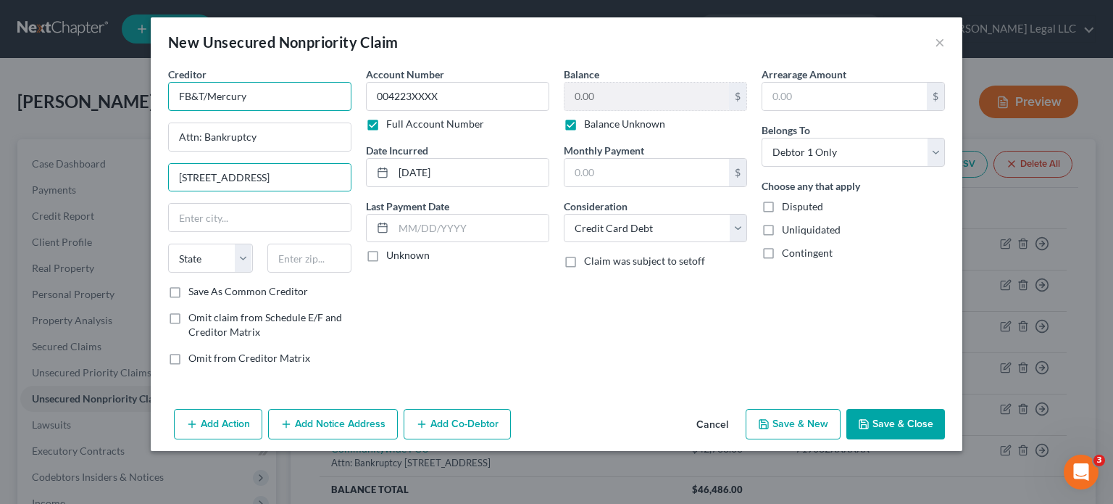
click at [260, 104] on input "FB&T/Mercury" at bounding box center [259, 96] width 183 height 29
click at [318, 263] on input "text" at bounding box center [309, 257] width 85 height 29
click at [272, 160] on div "Creditor * FB&T/Mercury Attn: Bankruptcy [STREET_ADDRESS][GEOGRAPHIC_DATA][US_S…" at bounding box center [259, 175] width 183 height 217
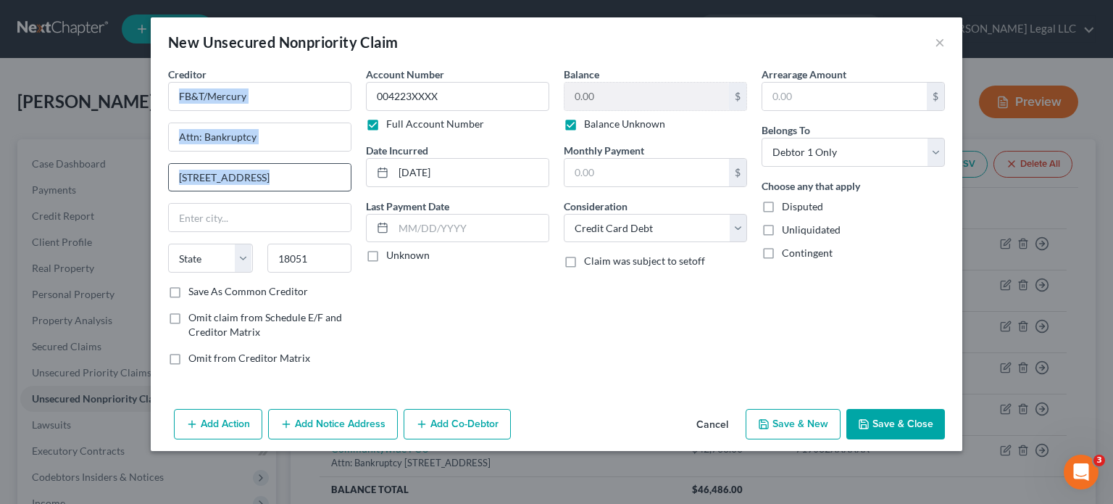
drag, startPoint x: 272, startPoint y: 160, endPoint x: 254, endPoint y: 172, distance: 21.9
click at [270, 162] on div "Creditor * FB&T/Mercury Attn: Bankruptcy [STREET_ADDRESS][GEOGRAPHIC_DATA][US_S…" at bounding box center [259, 175] width 183 height 217
click at [254, 172] on input "[STREET_ADDRESS]" at bounding box center [260, 178] width 182 height 28
paste input "PO Box 549"
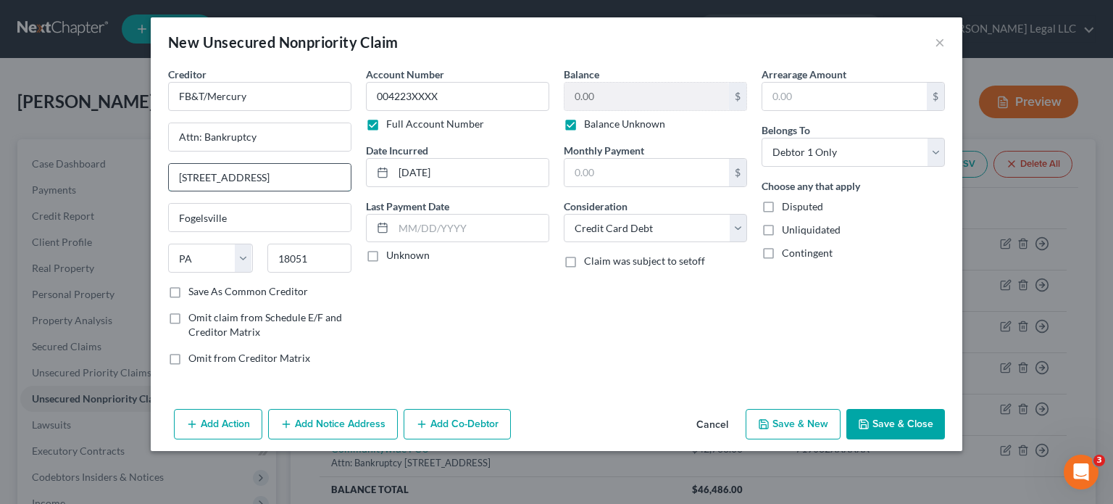
click at [254, 172] on input "[STREET_ADDRESS]" at bounding box center [260, 178] width 182 height 28
paste input "text"
click at [278, 183] on input "PO Box 549" at bounding box center [260, 178] width 182 height 28
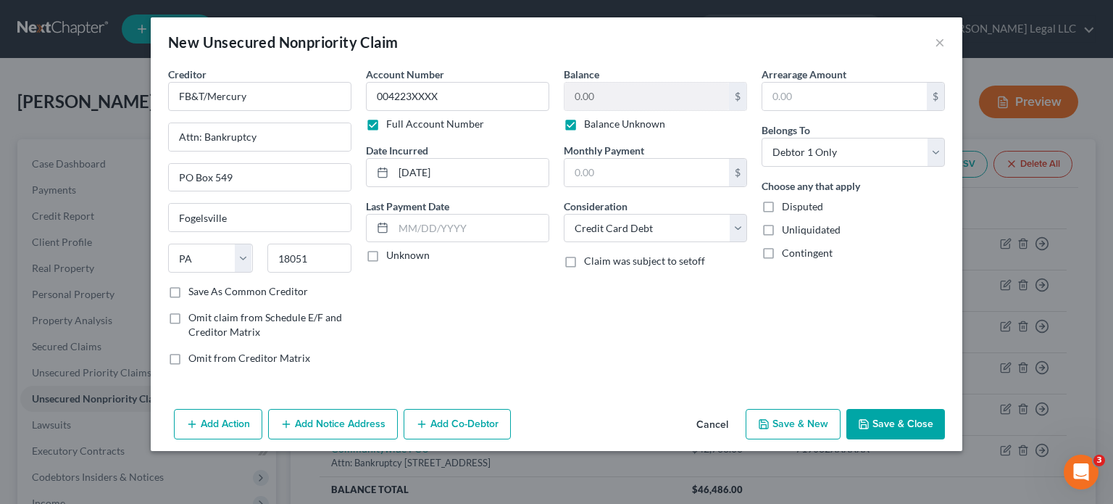
click at [788, 425] on button "Save & New" at bounding box center [793, 424] width 95 height 30
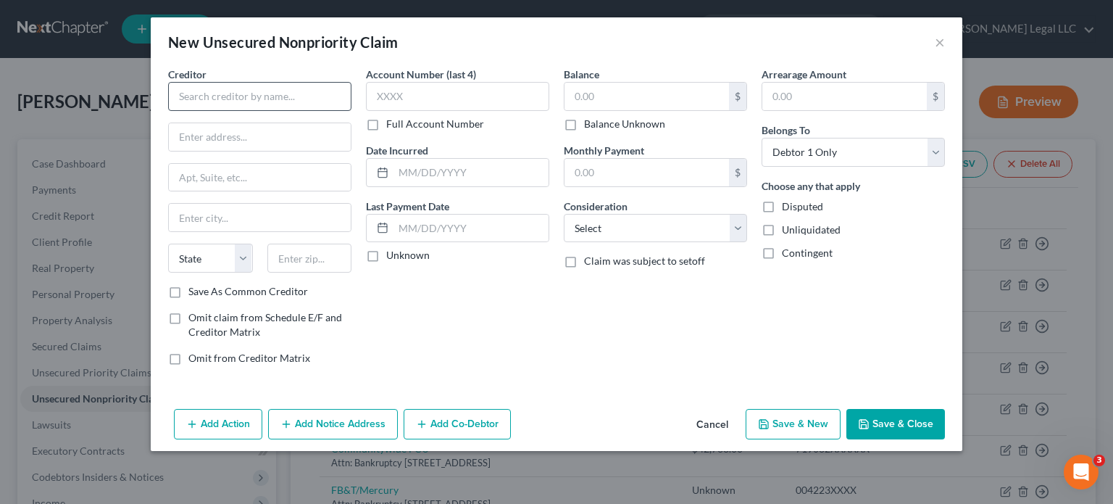
drag, startPoint x: 270, startPoint y: 72, endPoint x: 273, endPoint y: 92, distance: 20.6
click at [270, 72] on div "Creditor *" at bounding box center [259, 89] width 183 height 44
click at [275, 98] on input "text" at bounding box center [259, 96] width 183 height 29
click at [278, 101] on input "First Premier" at bounding box center [259, 96] width 183 height 29
click at [386, 126] on label "Full Account Number" at bounding box center [435, 124] width 98 height 14
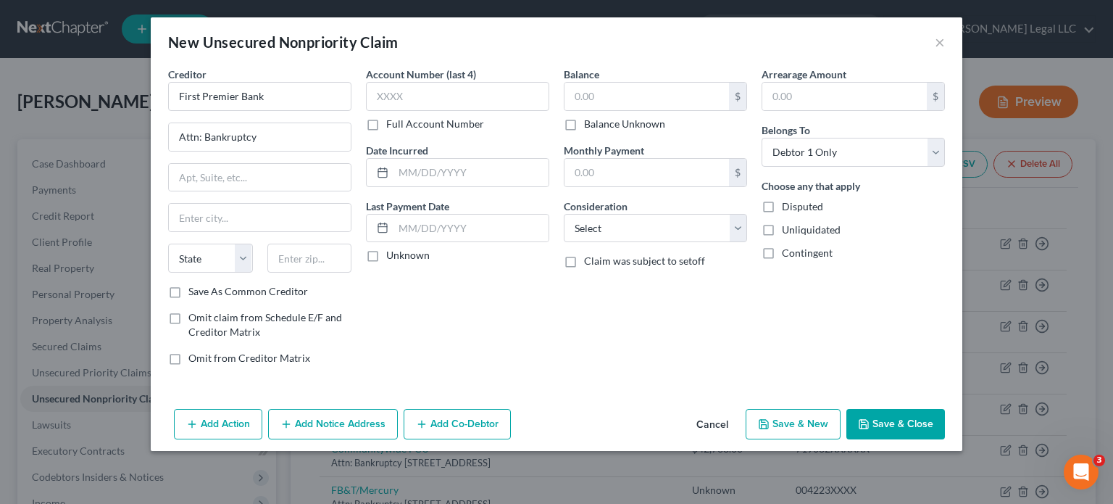
click at [392, 126] on input "Full Account Number" at bounding box center [396, 121] width 9 height 9
click at [391, 101] on input "text" at bounding box center [457, 96] width 183 height 29
paste input "517800XXXXXXXXXX"
click at [604, 91] on input "text" at bounding box center [646, 97] width 164 height 28
drag, startPoint x: 637, startPoint y: 220, endPoint x: 663, endPoint y: 225, distance: 26.6
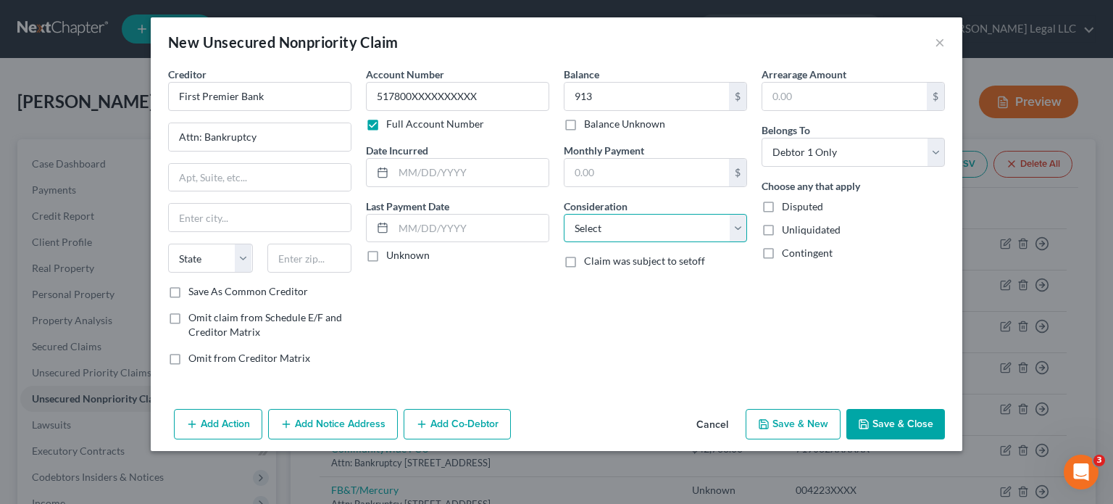
click at [637, 220] on select "Select Cable / Satellite Services Collection Agency Credit Card Debt Debt Couns…" at bounding box center [655, 228] width 183 height 29
click at [564, 214] on select "Select Cable / Satellite Services Collection Agency Credit Card Debt Debt Couns…" at bounding box center [655, 228] width 183 height 29
click at [448, 179] on input "text" at bounding box center [470, 173] width 155 height 28
click at [276, 185] on input "text" at bounding box center [260, 178] width 182 height 28
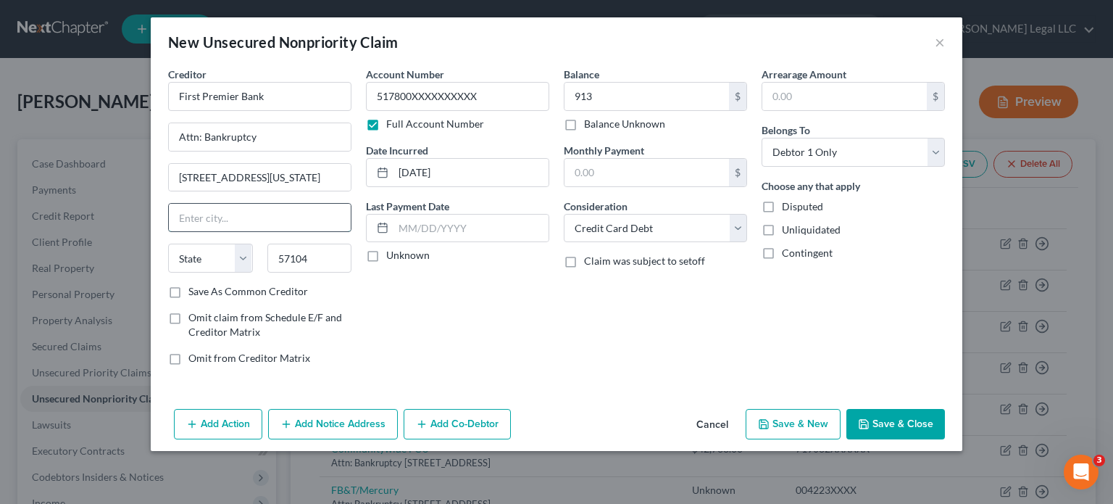
click at [228, 225] on input "text" at bounding box center [260, 218] width 182 height 28
click at [559, 304] on div "Balance 913.00 $ Balance Unknown Balance Undetermined 913 $ Balance Unknown Mon…" at bounding box center [655, 222] width 198 height 310
click at [804, 422] on button "Save & New" at bounding box center [793, 424] width 95 height 30
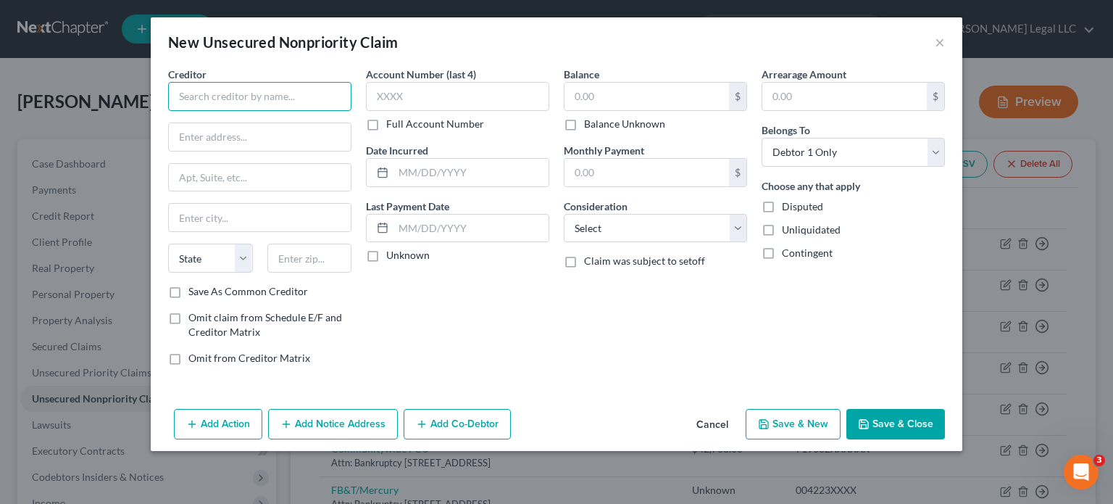
click at [309, 95] on input "text" at bounding box center [259, 96] width 183 height 29
click at [272, 99] on input "text" at bounding box center [259, 96] width 183 height 29
click at [272, 166] on input "text" at bounding box center [260, 178] width 182 height 28
click at [272, 174] on input "300 W Lincol" at bounding box center [260, 178] width 182 height 28
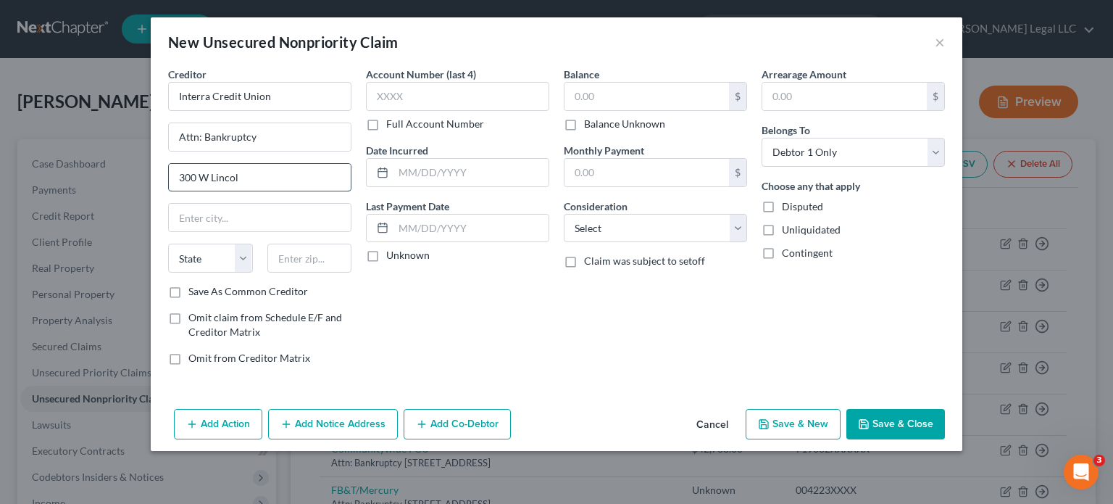
click at [272, 174] on input "300 W Lincol" at bounding box center [260, 178] width 182 height 28
paste input "46527"
click at [272, 174] on input "PO Box 727" at bounding box center [260, 178] width 182 height 28
